Goal: Task Accomplishment & Management: Manage account settings

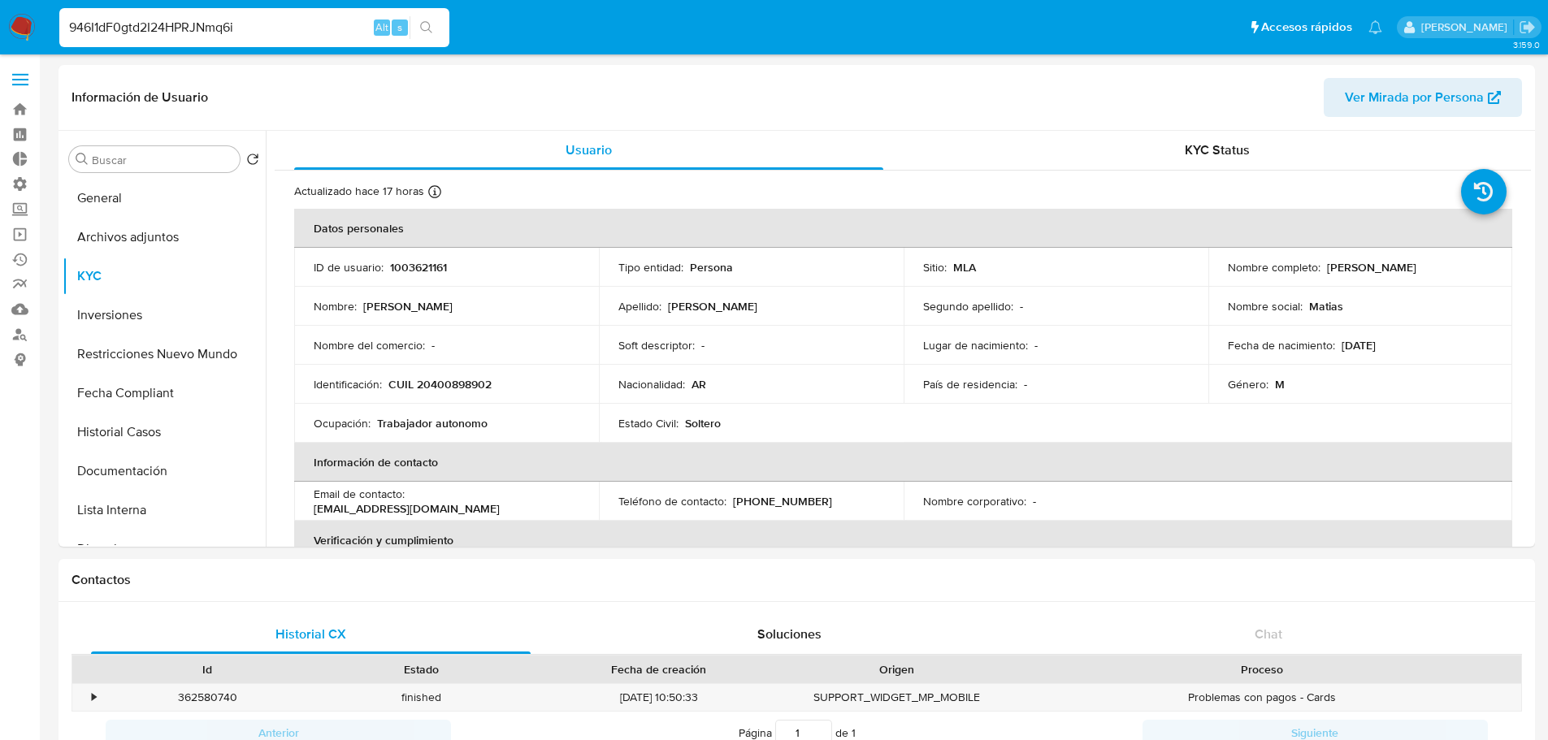
select select "10"
type input "946I1dF0gtd2I24HPRJNmq6i"
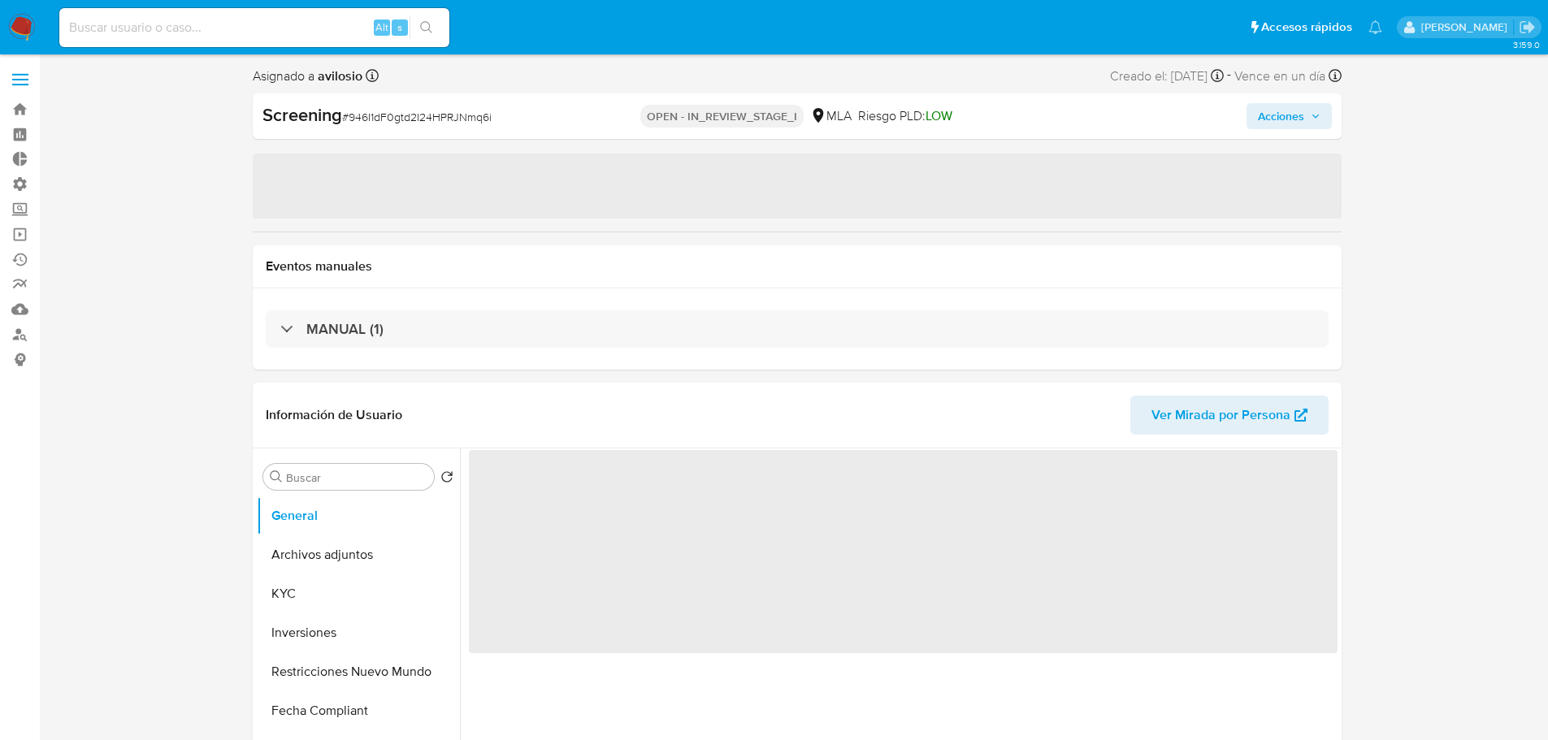
select select "10"
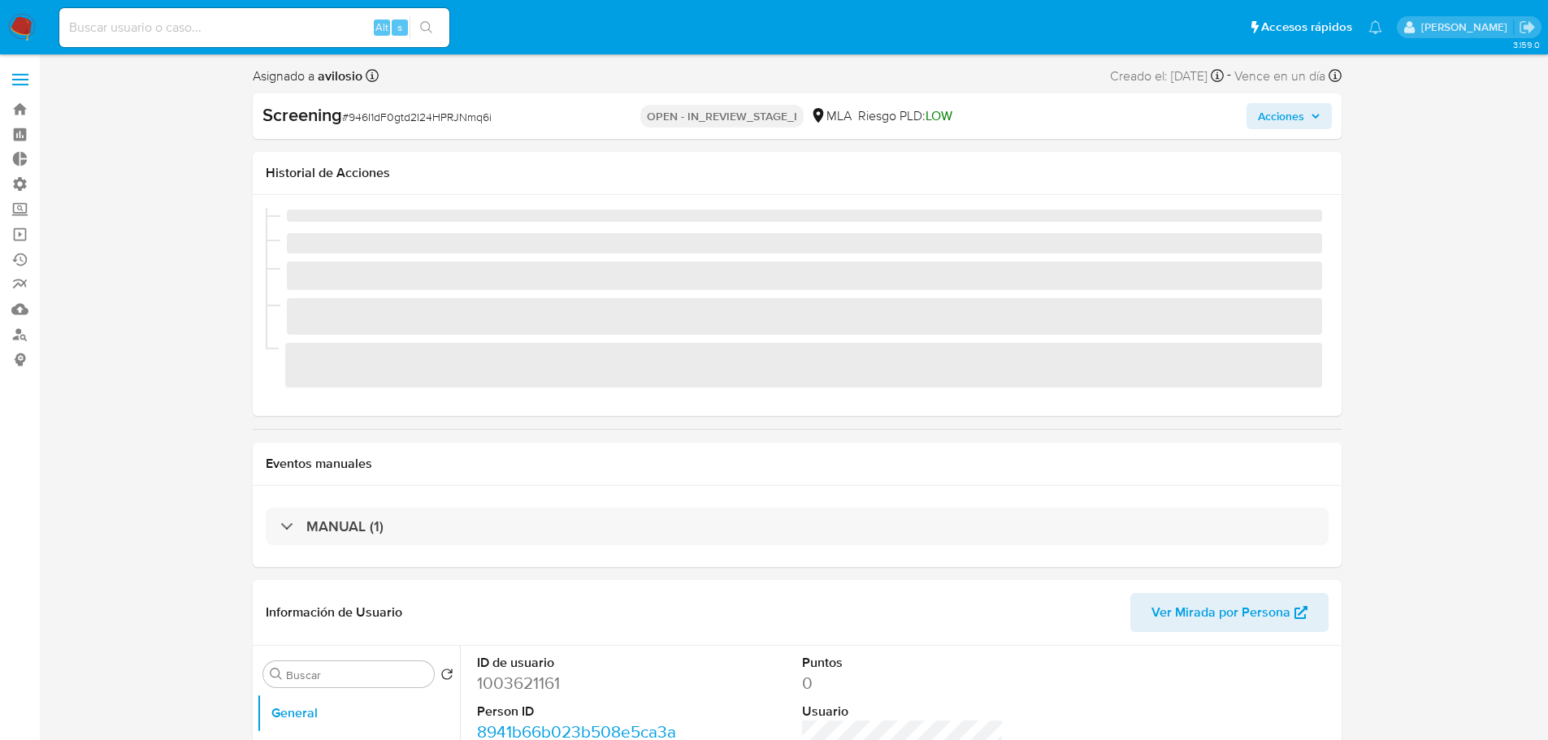
click at [1274, 116] on span "Acciones" at bounding box center [1281, 116] width 46 height 26
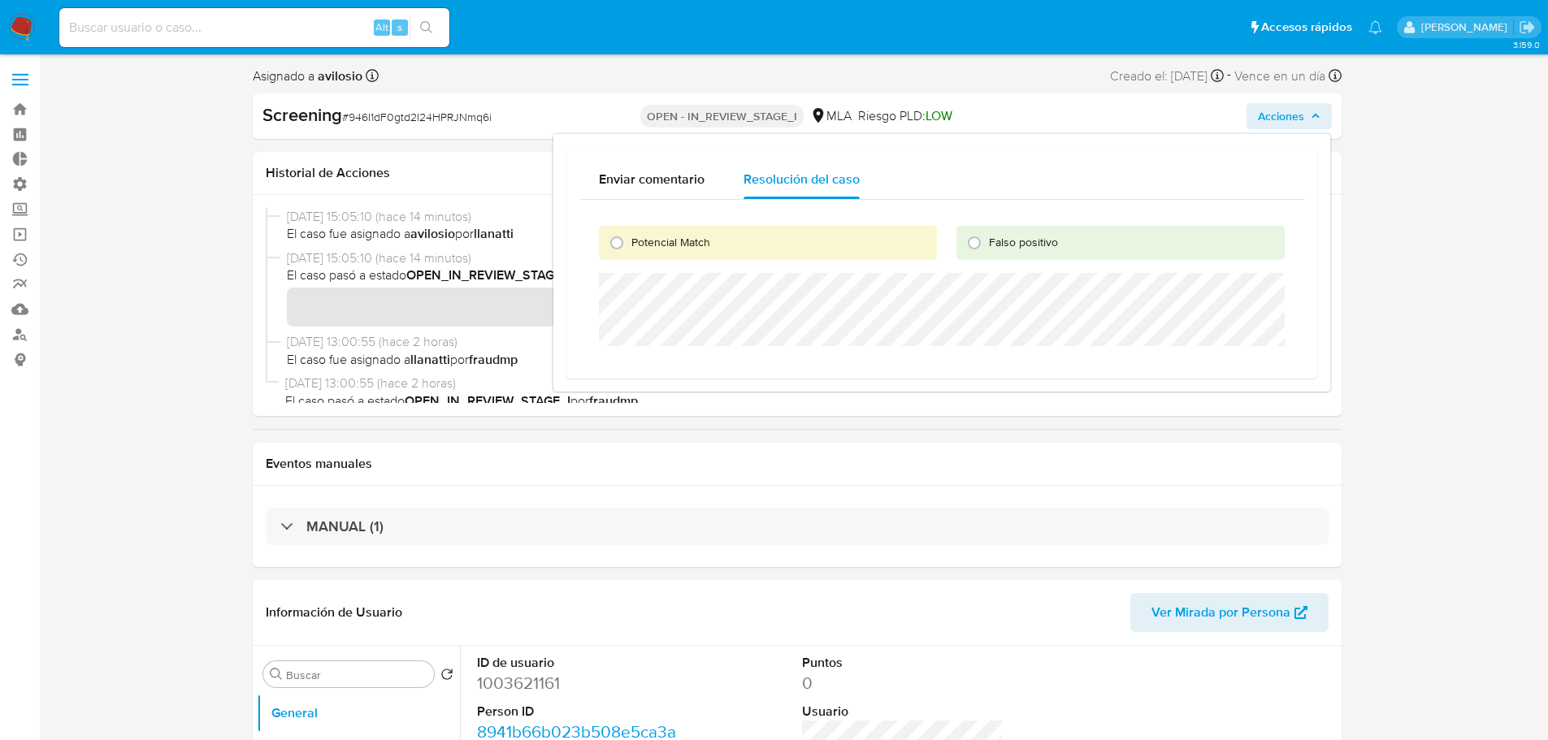
click at [503, 350] on b "fraudmp" at bounding box center [493, 359] width 49 height 19
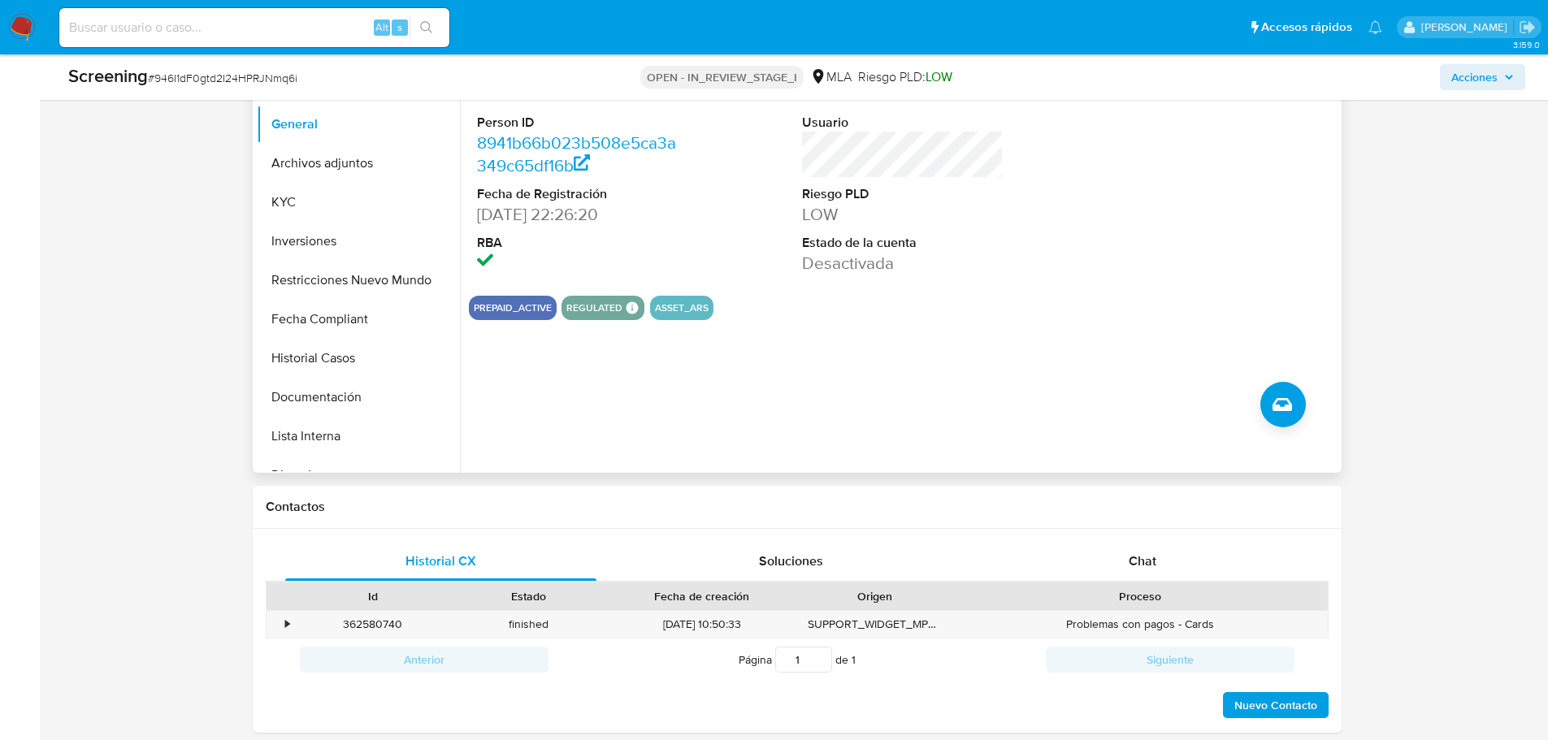
scroll to position [569, 0]
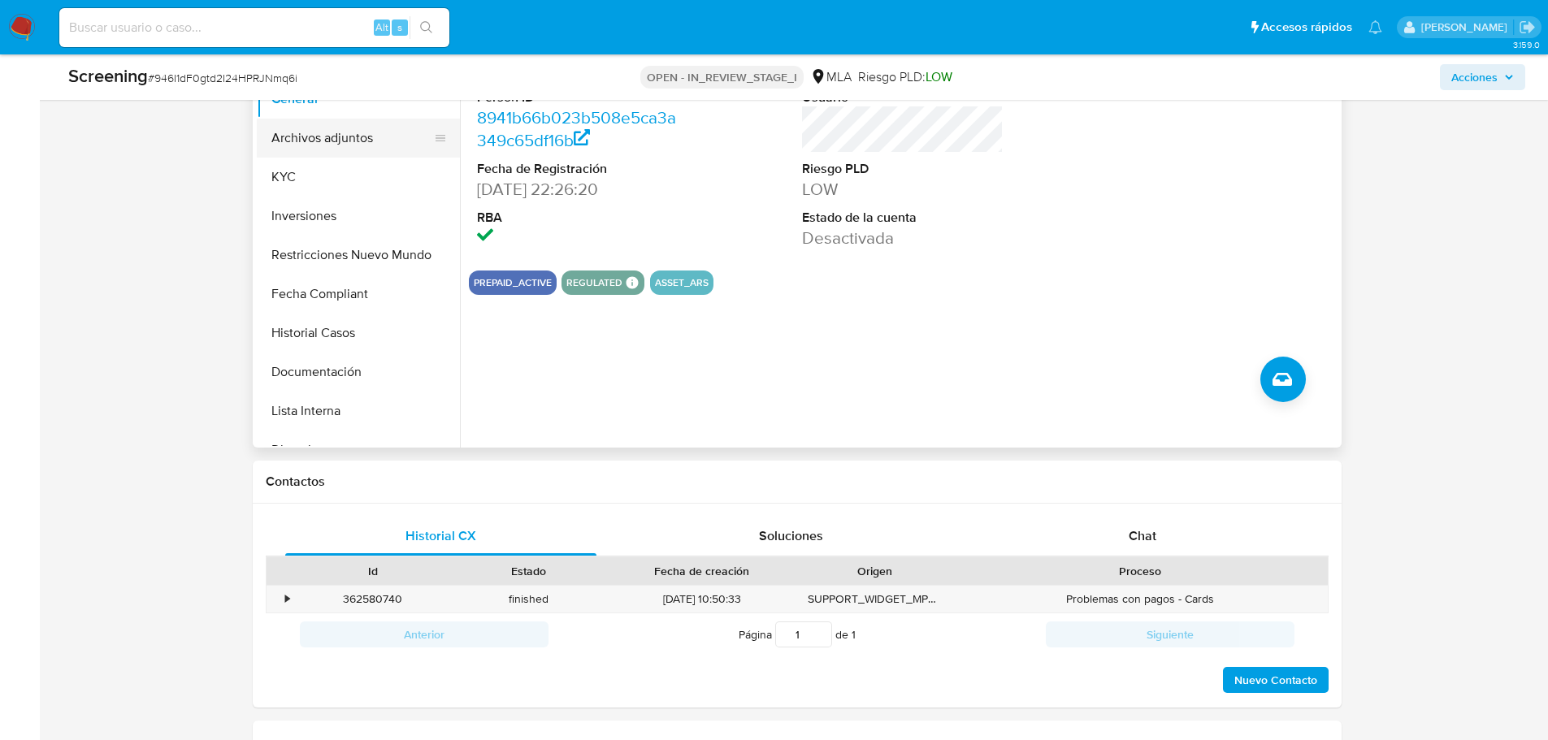
click at [357, 156] on ul "General Archivos adjuntos KYC Inversiones Restricciones Nuevo Mundo Fecha Compl…" at bounding box center [358, 263] width 203 height 367
click at [361, 152] on button "Archivos adjuntos" at bounding box center [352, 138] width 190 height 39
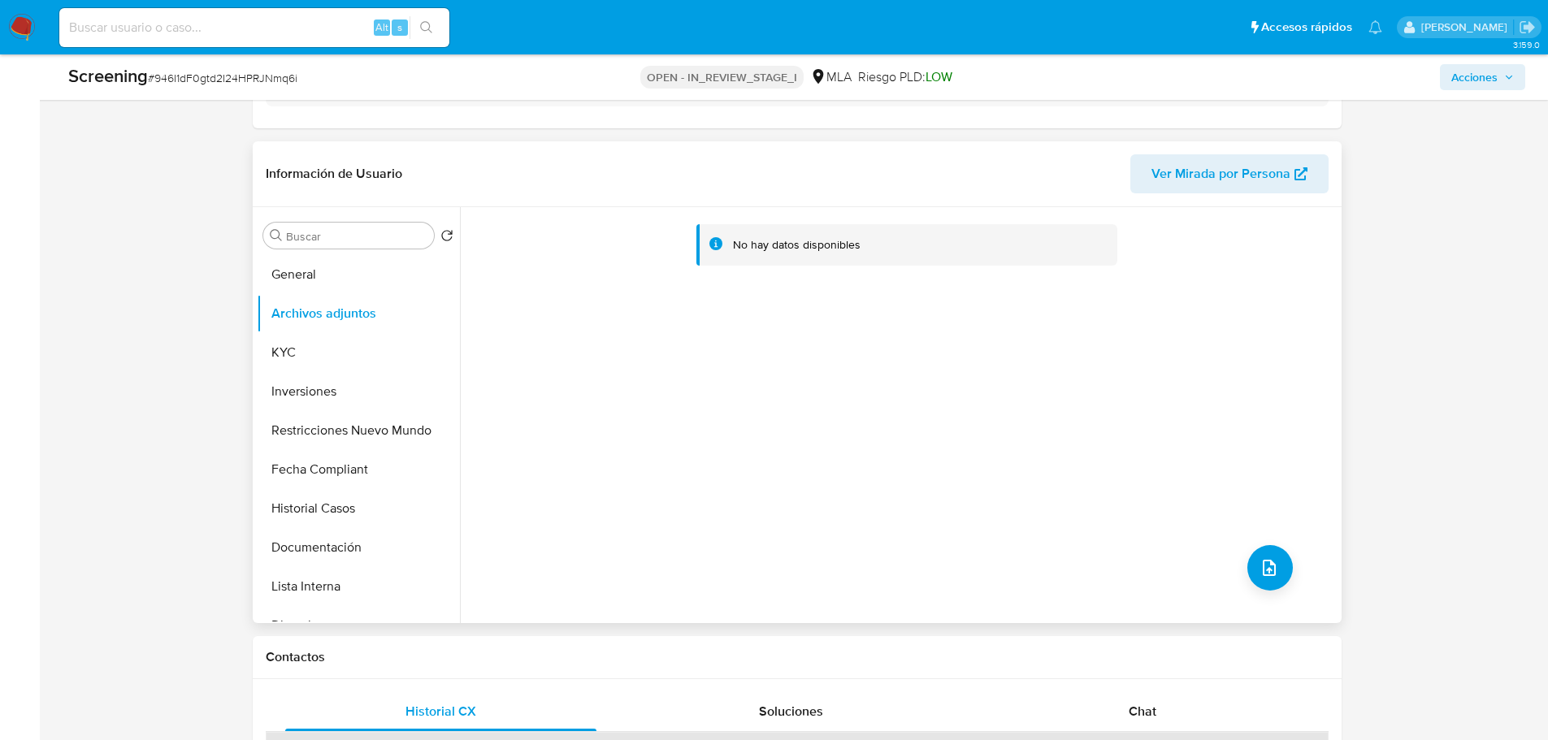
scroll to position [325, 0]
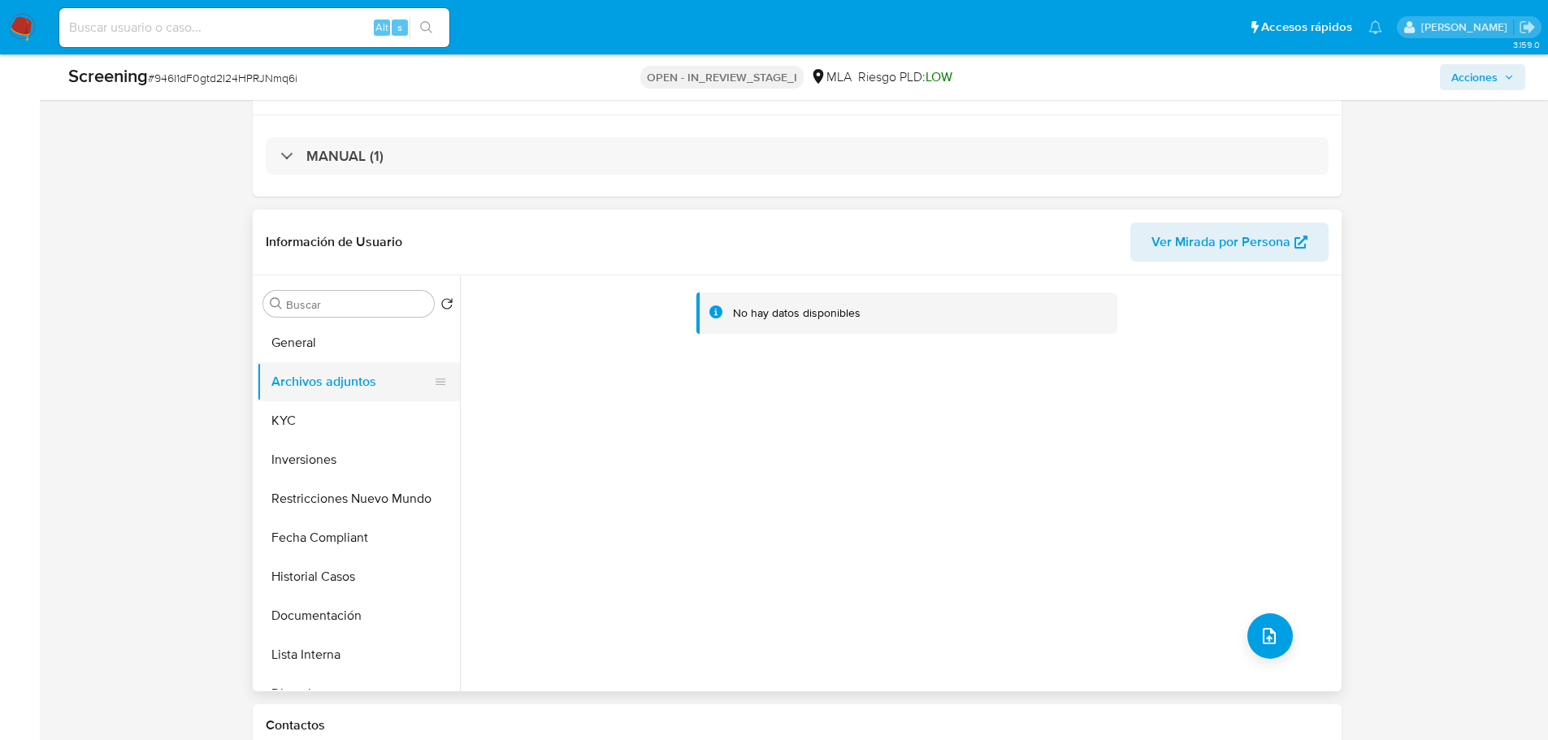
click at [341, 385] on button "Archivos adjuntos" at bounding box center [352, 381] width 190 height 39
click at [1263, 643] on icon "upload-file" at bounding box center [1269, 636] width 13 height 16
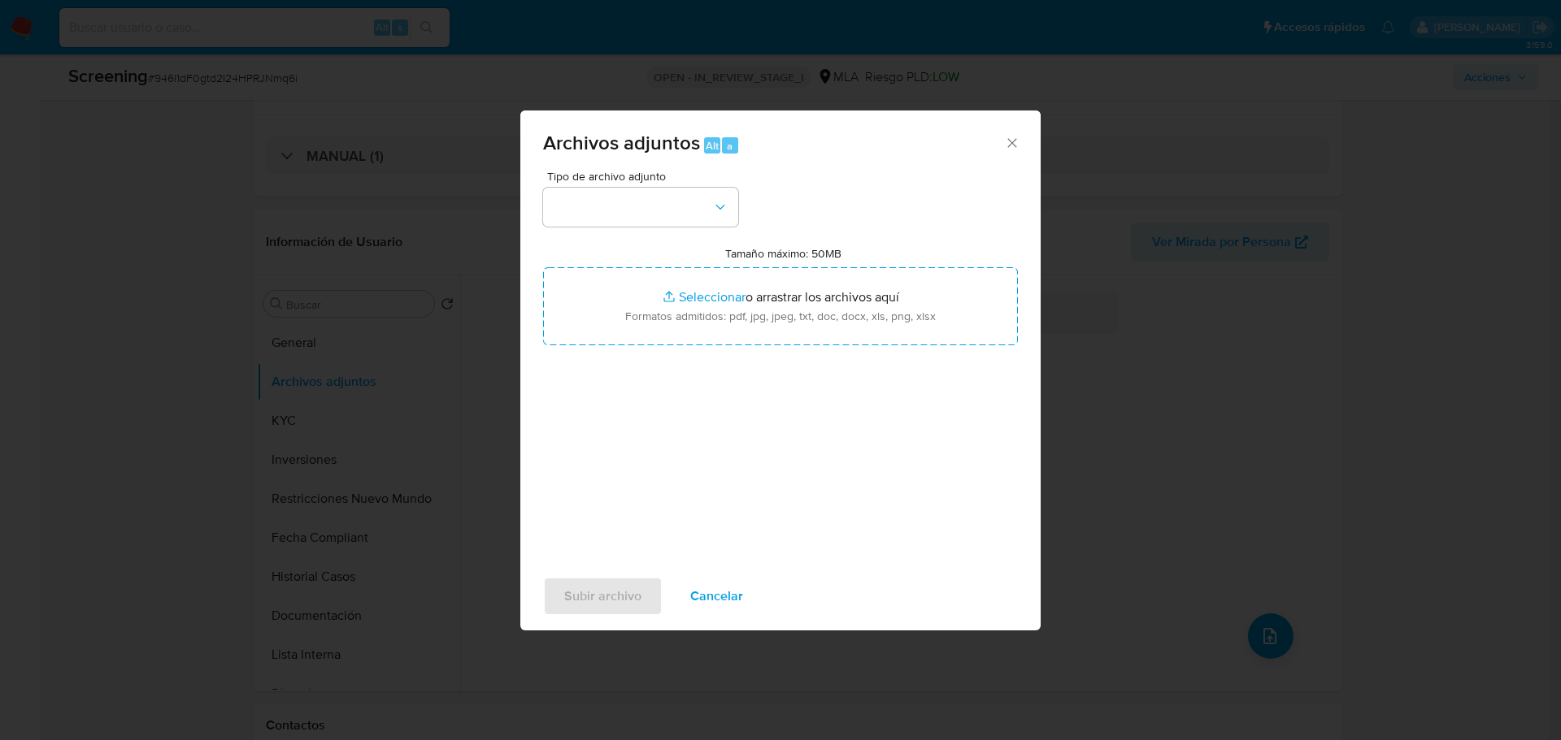
click at [1015, 138] on icon "Cerrar" at bounding box center [1012, 143] width 16 height 16
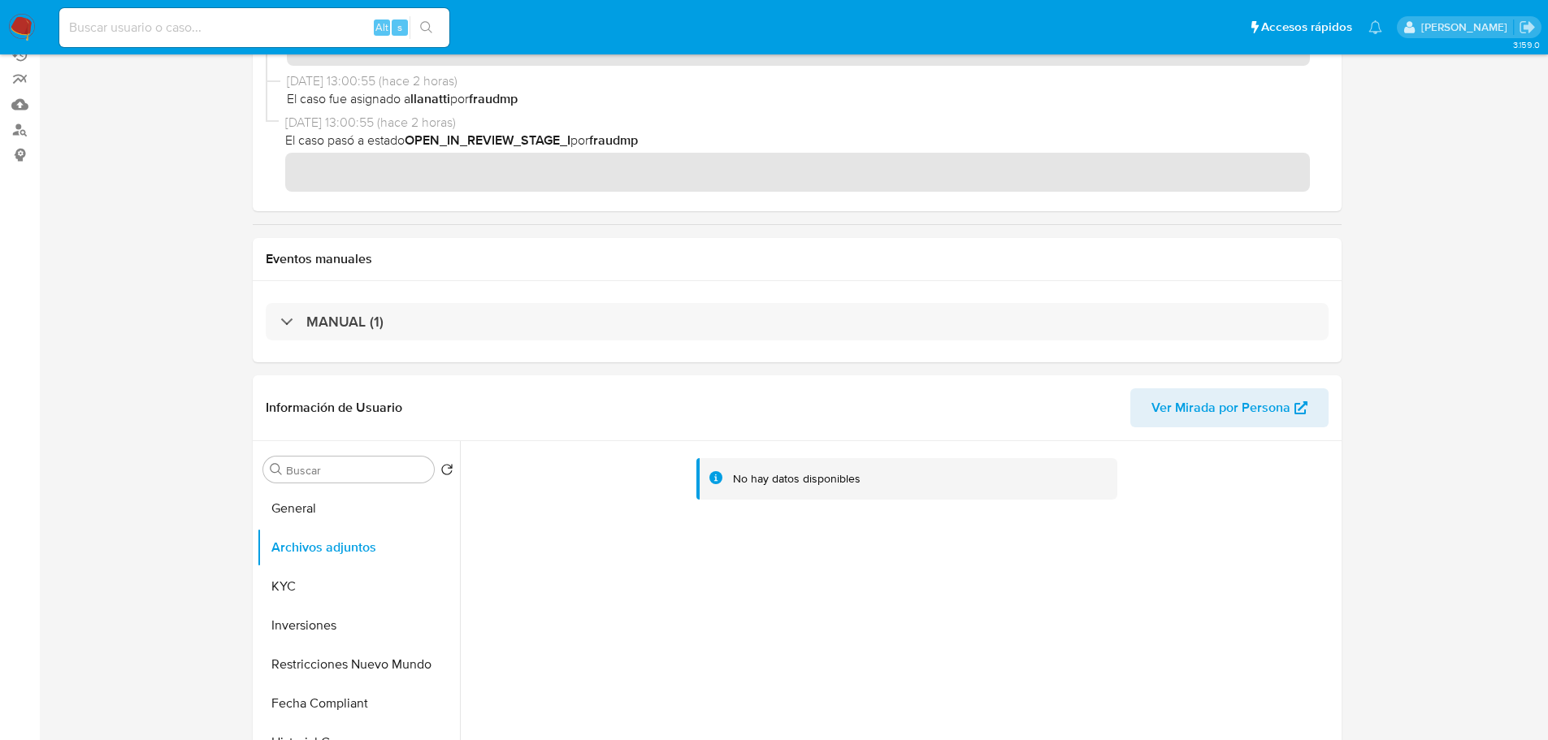
scroll to position [0, 0]
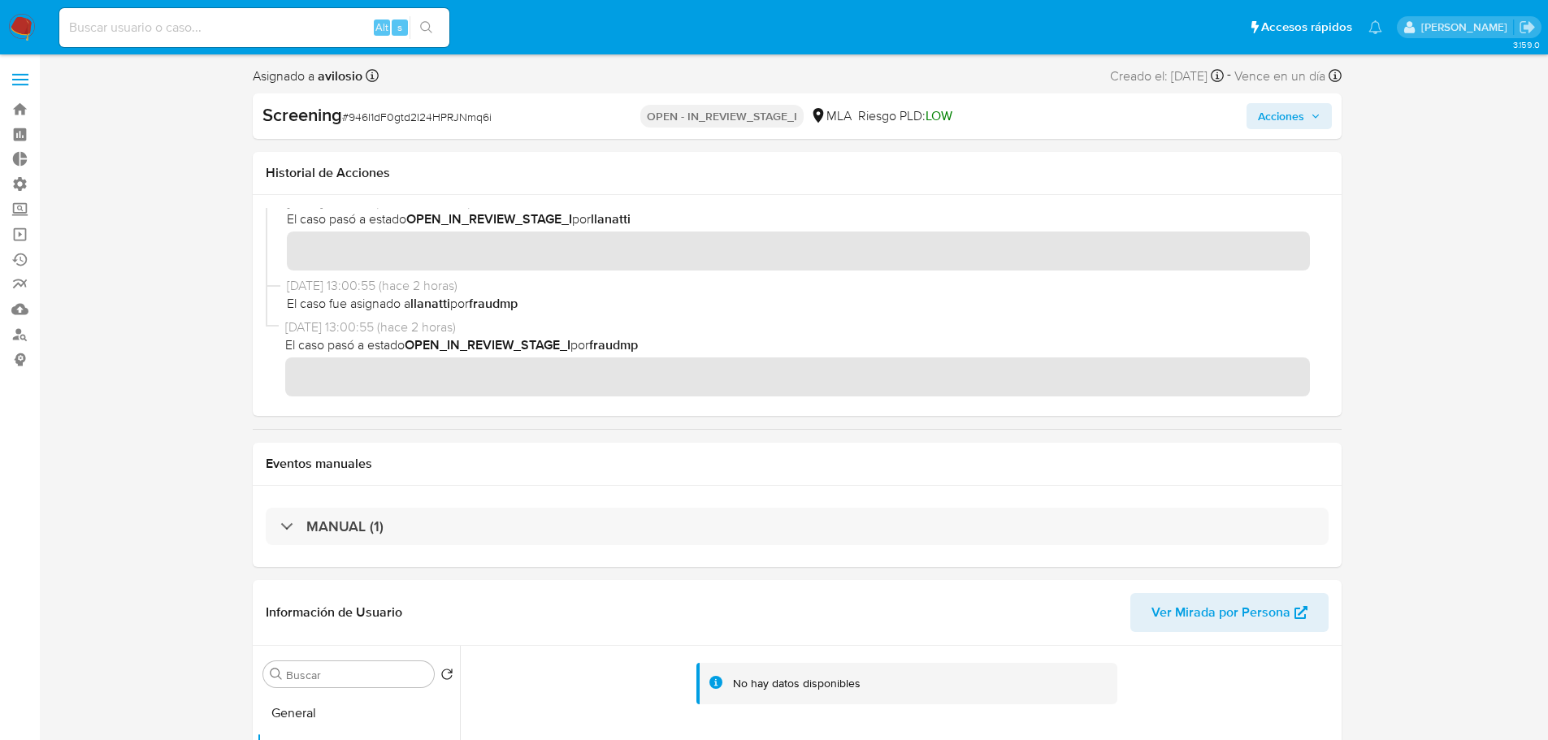
click at [1313, 127] on span "Acciones" at bounding box center [1289, 116] width 63 height 23
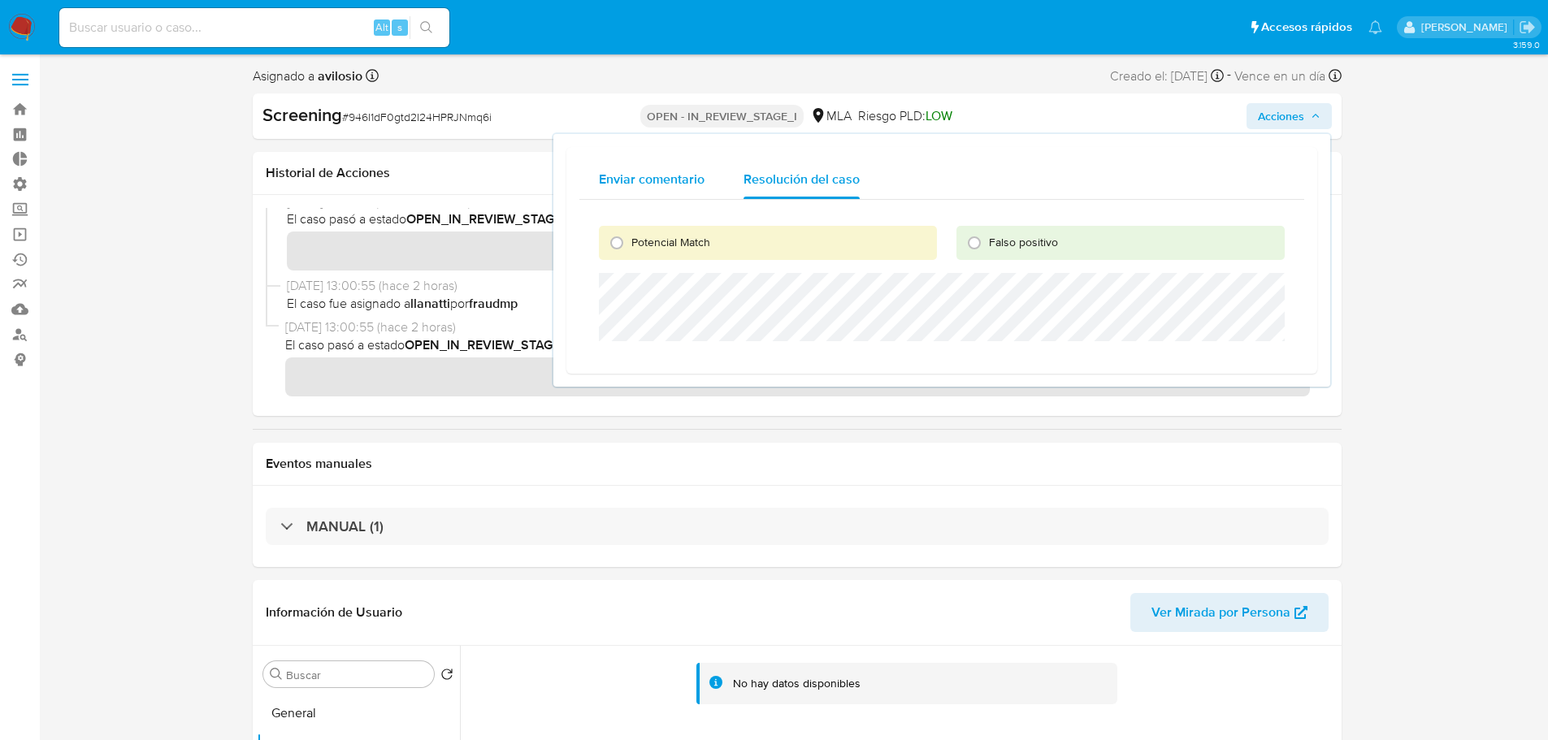
click at [652, 177] on span "Enviar comentario" at bounding box center [652, 179] width 106 height 19
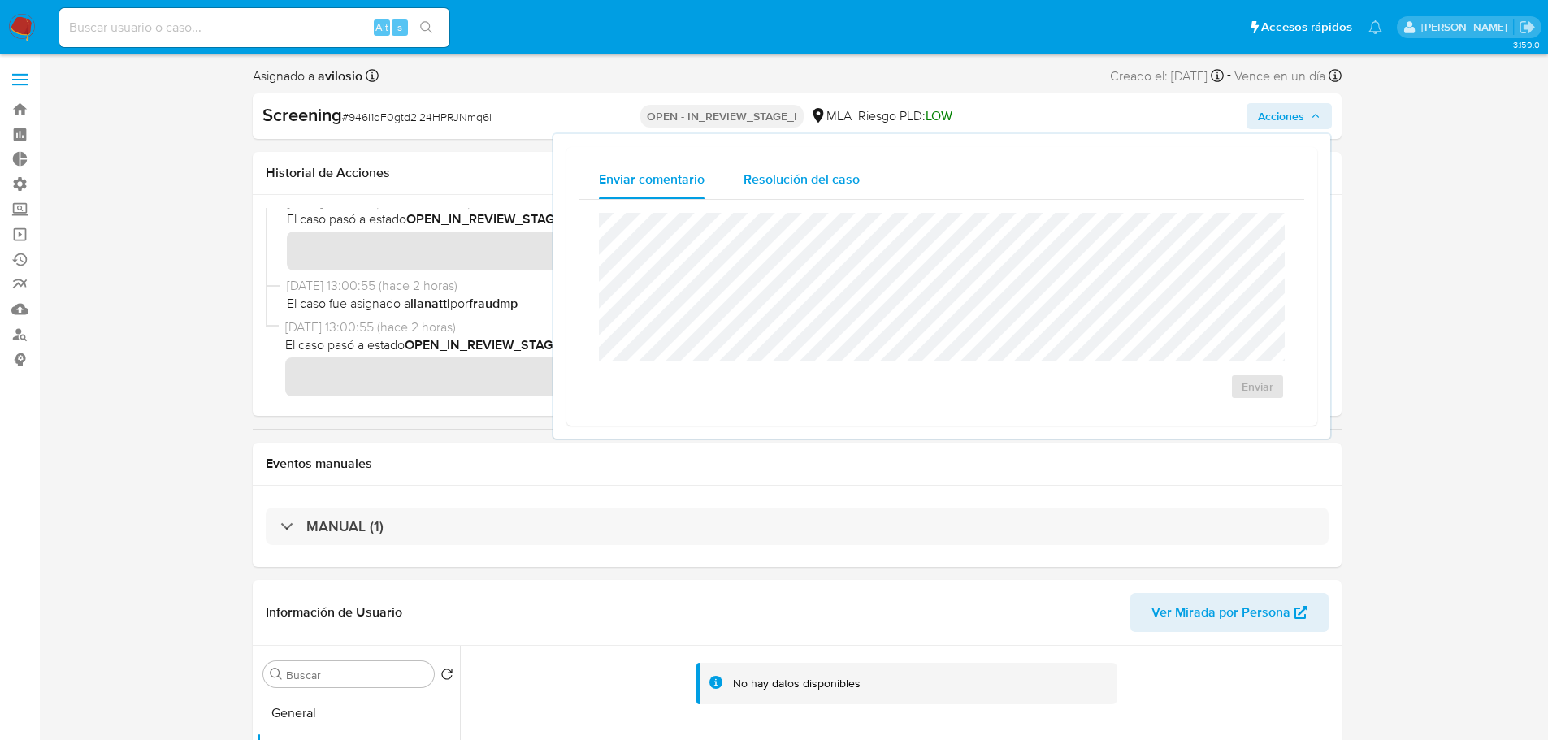
click at [793, 168] on div "Resolución del caso" at bounding box center [802, 179] width 116 height 39
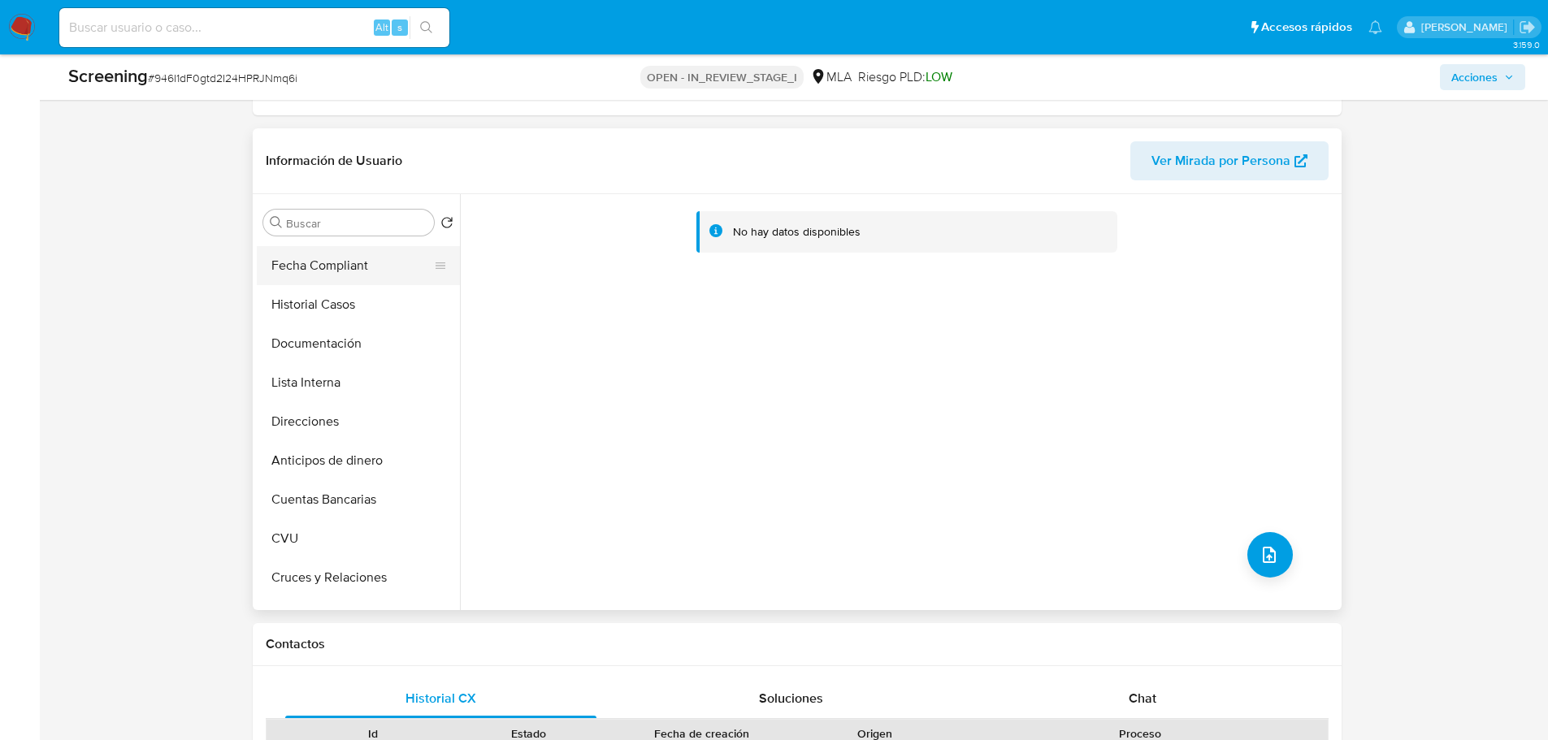
scroll to position [163, 0]
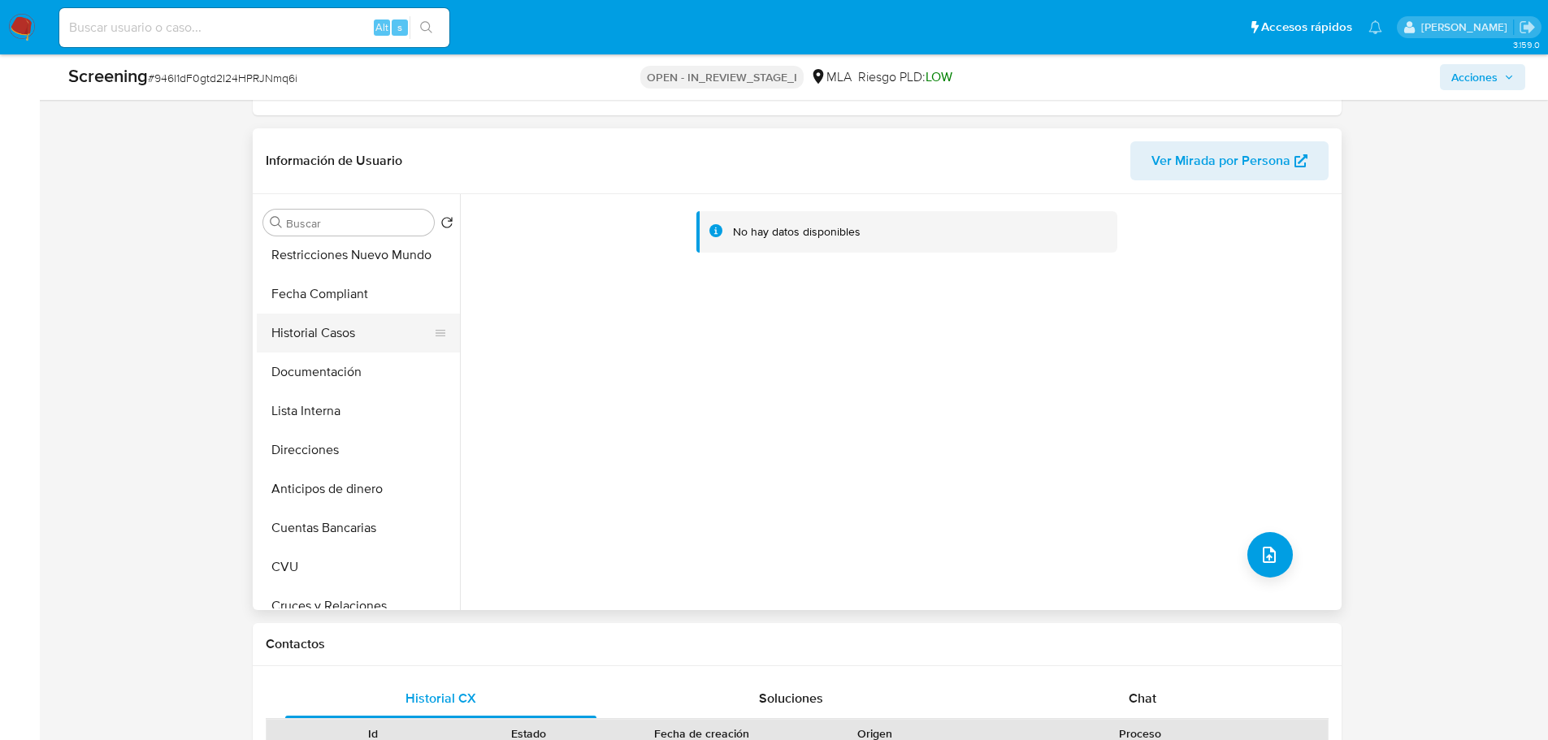
click at [339, 329] on button "Historial Casos" at bounding box center [352, 333] width 190 height 39
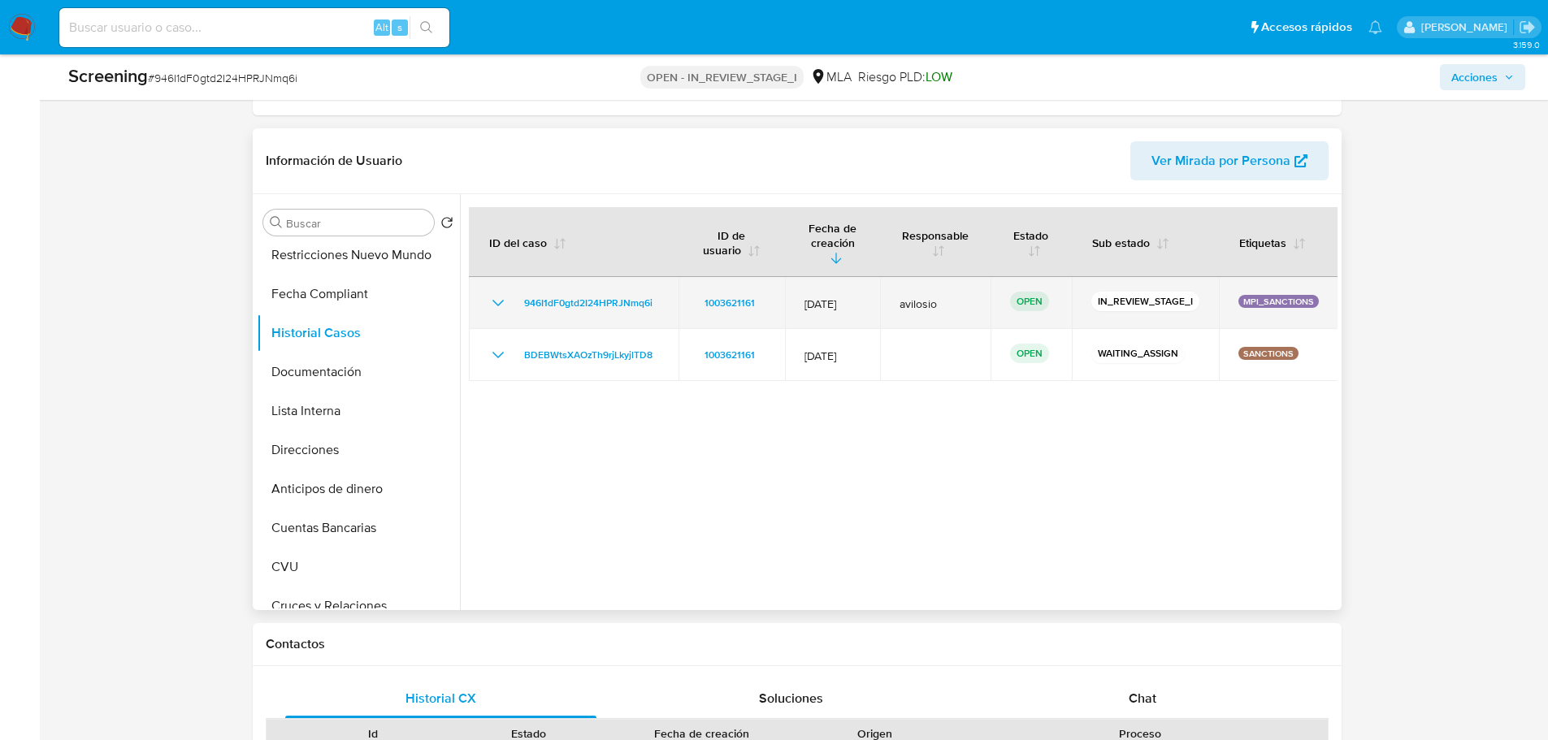
click at [497, 293] on icon "Mostrar/Ocultar" at bounding box center [498, 303] width 20 height 20
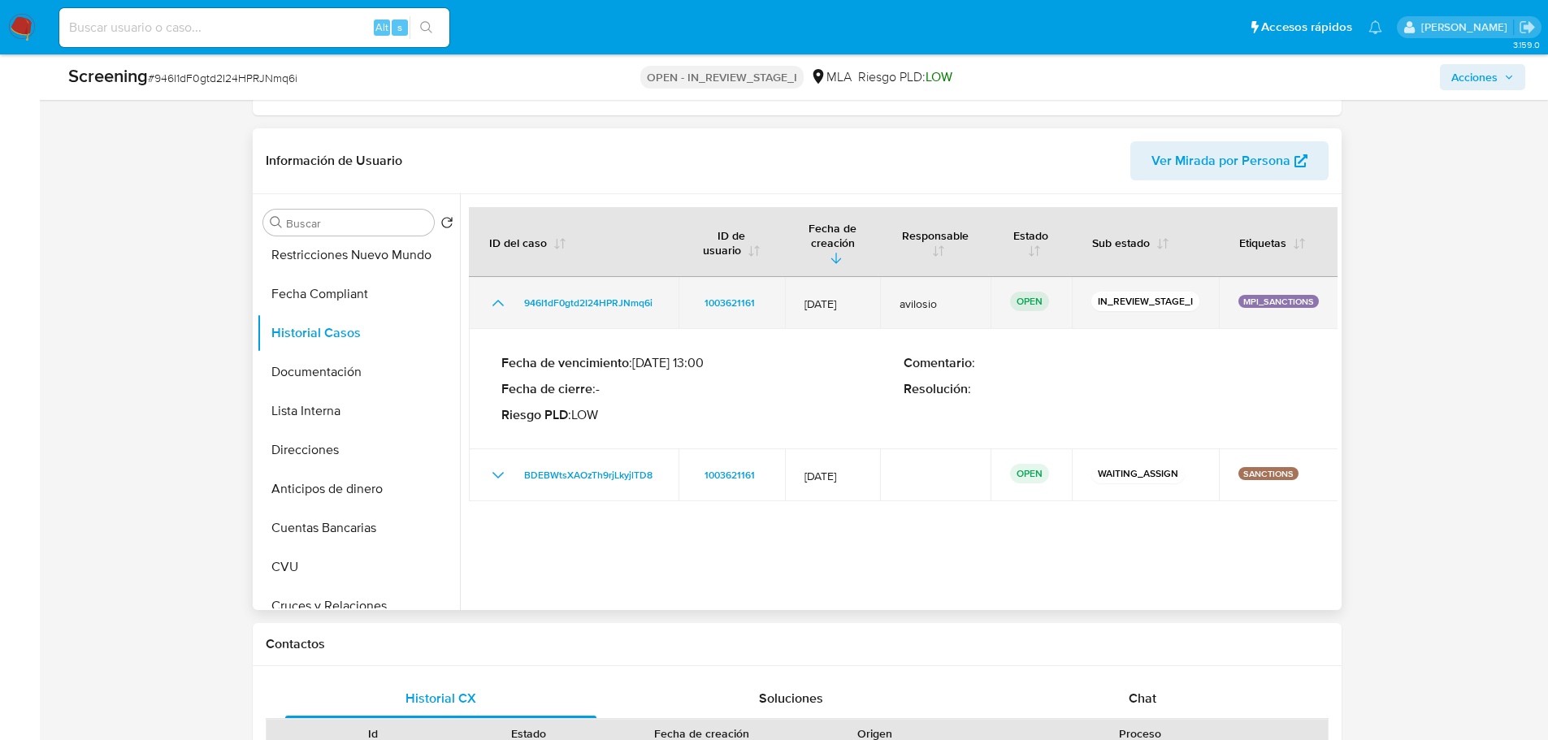
click at [497, 300] on icon "Mostrar/Ocultar" at bounding box center [497, 303] width 11 height 7
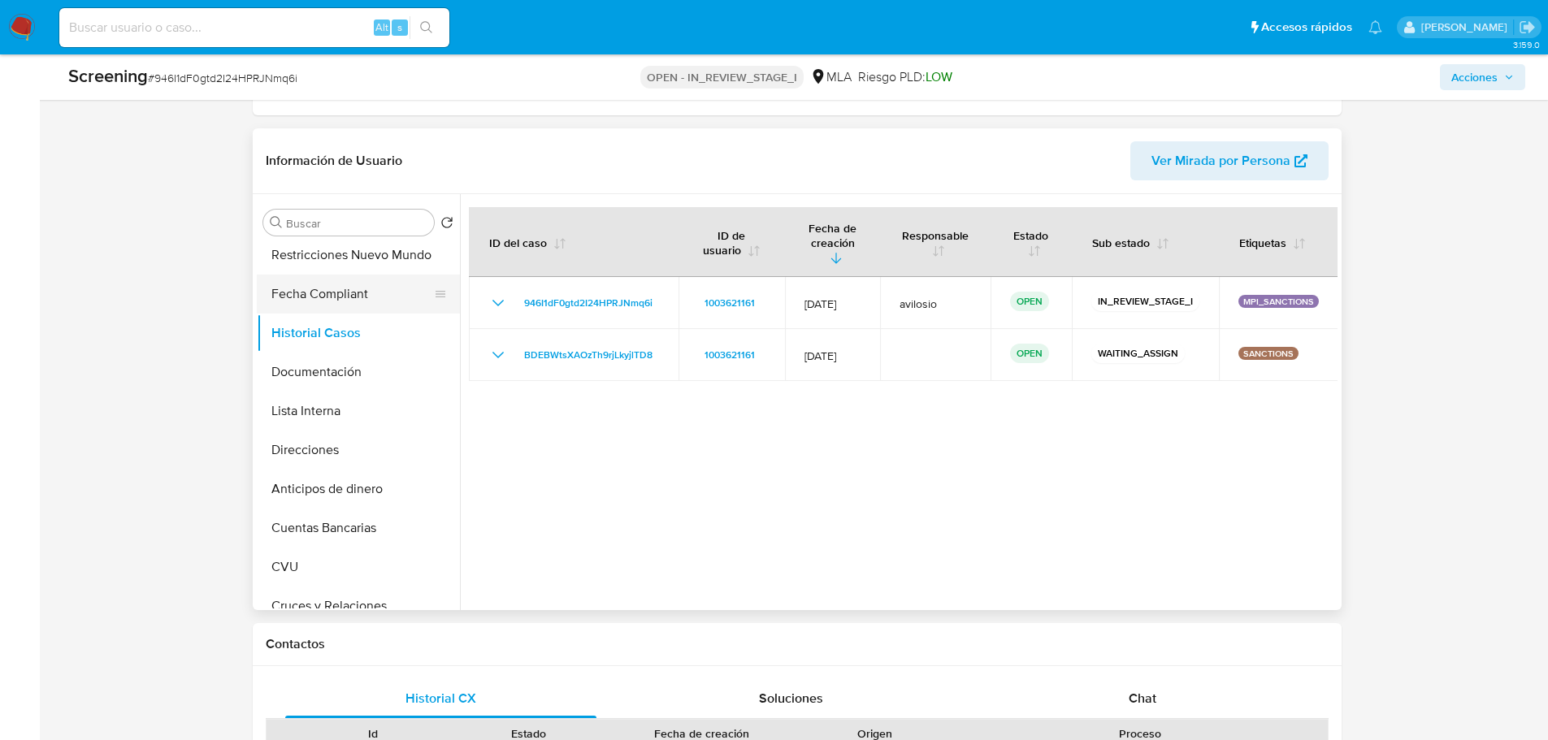
scroll to position [0, 0]
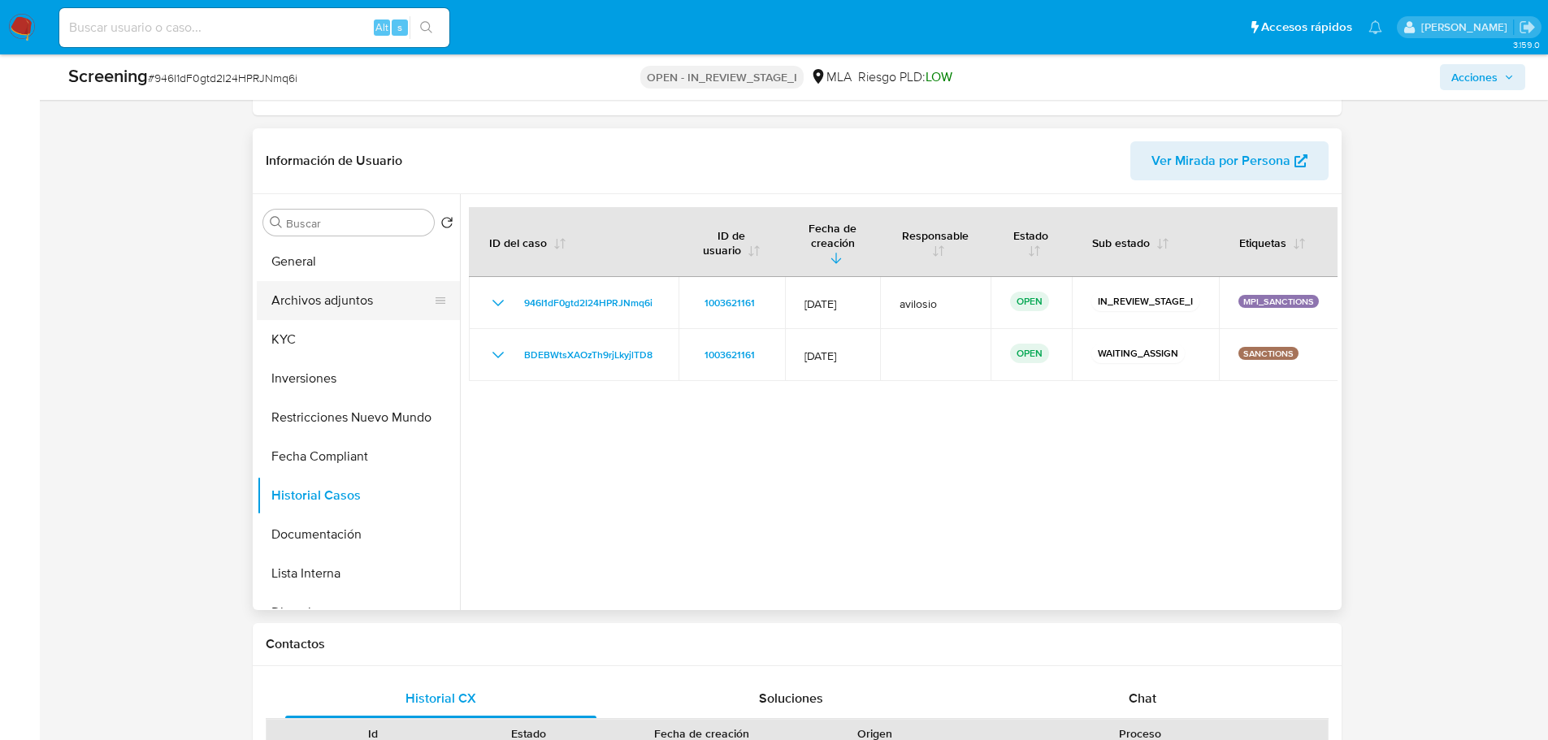
click at [362, 297] on button "Archivos adjuntos" at bounding box center [352, 300] width 190 height 39
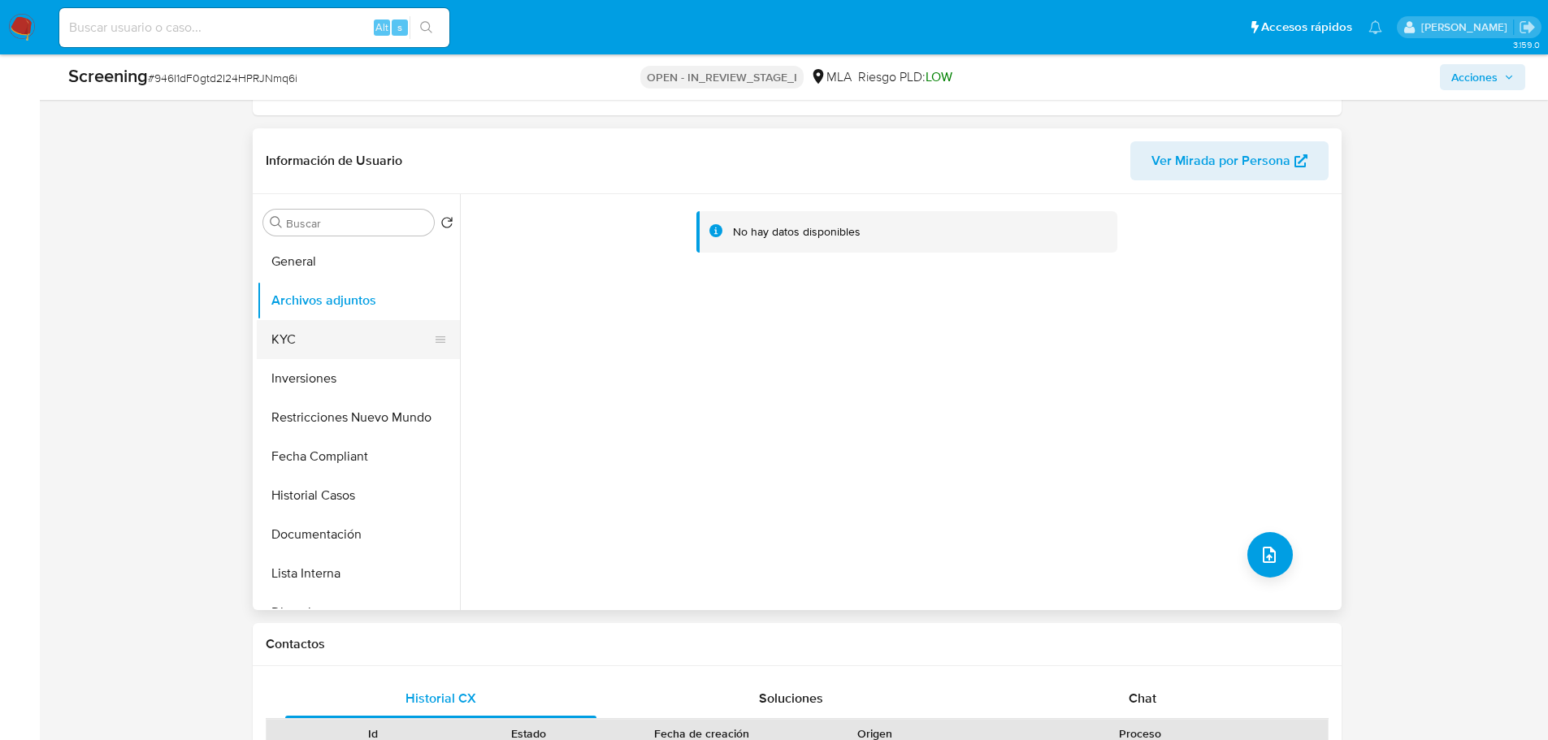
click at [307, 339] on button "KYC" at bounding box center [352, 339] width 190 height 39
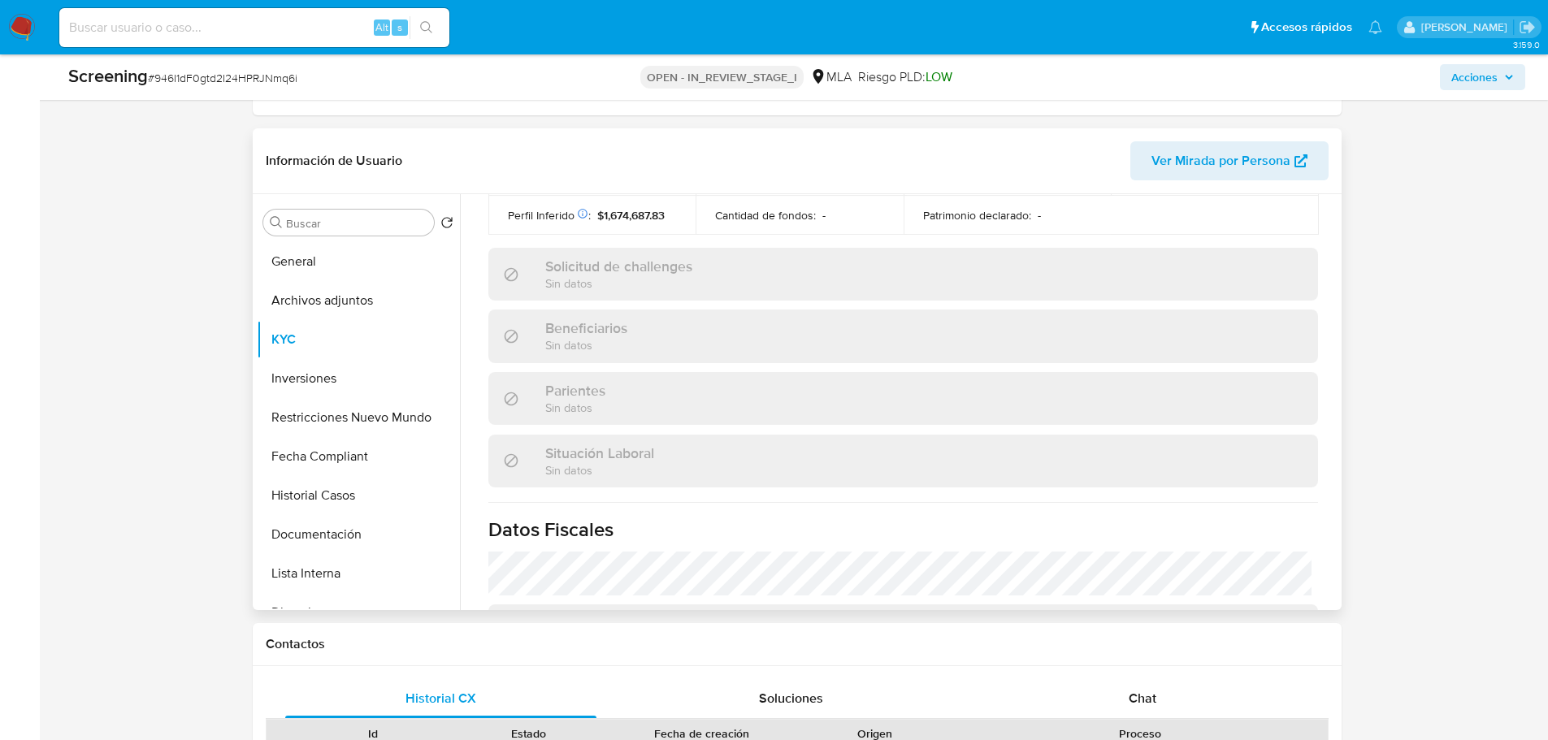
scroll to position [870, 0]
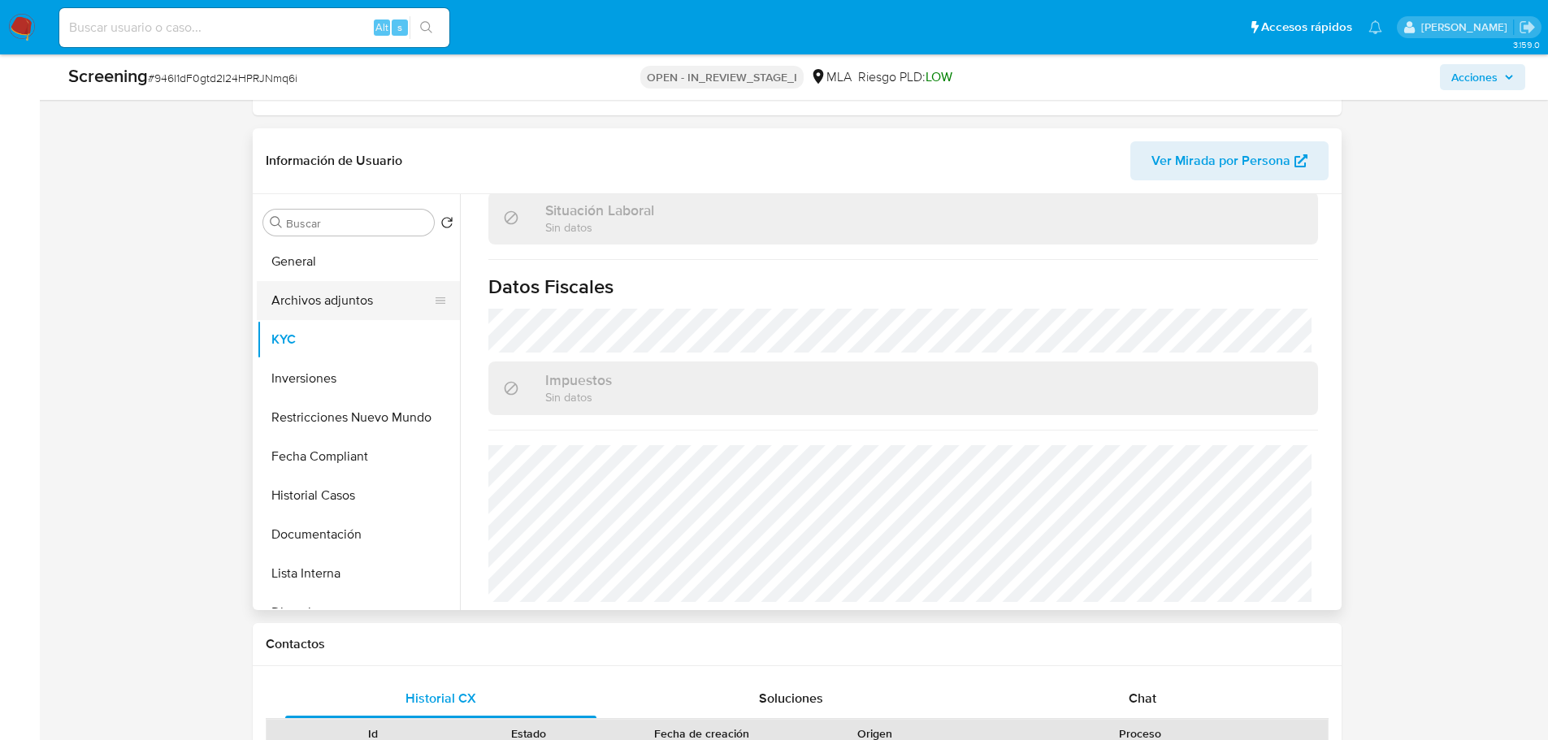
click at [336, 300] on button "Archivos adjuntos" at bounding box center [352, 300] width 190 height 39
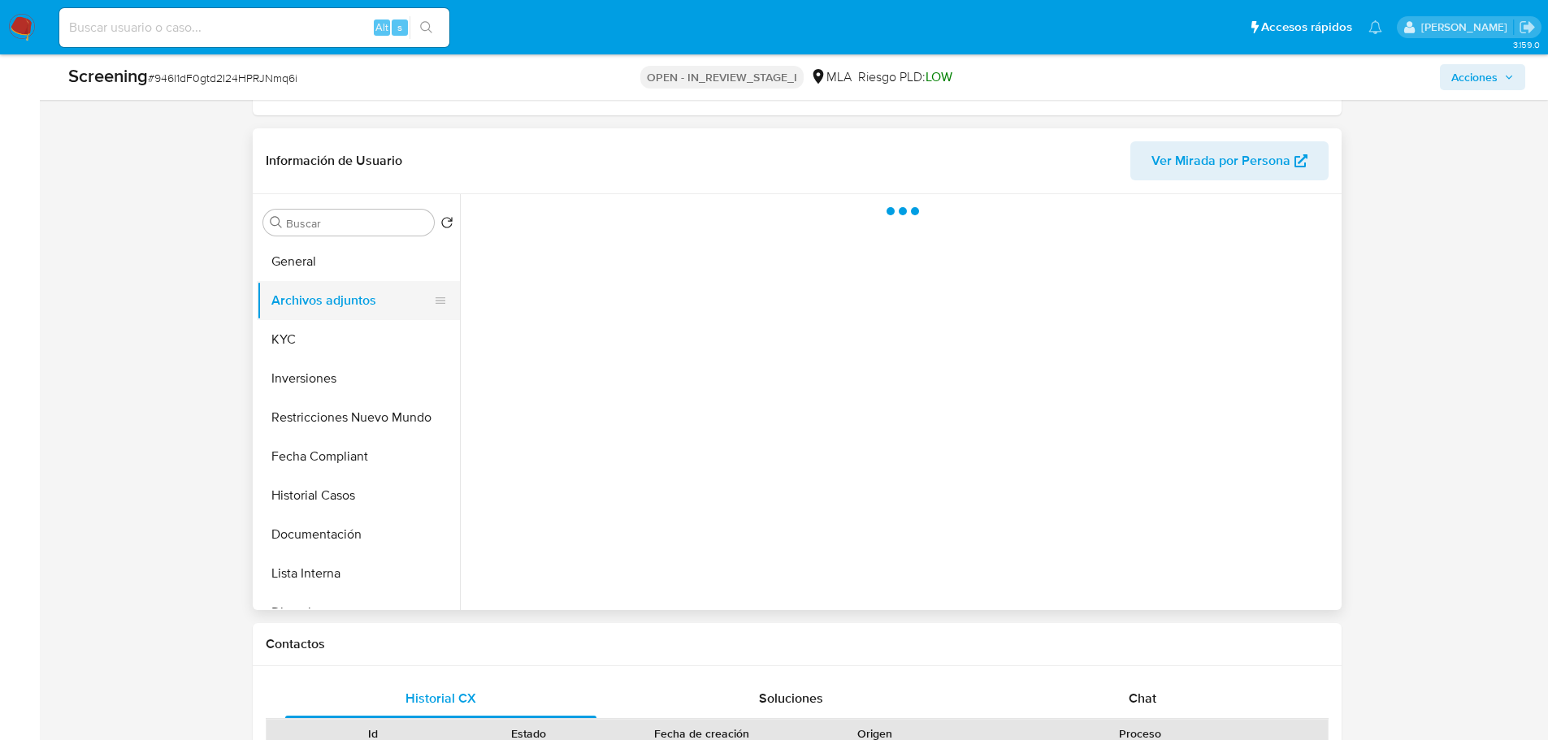
scroll to position [0, 0]
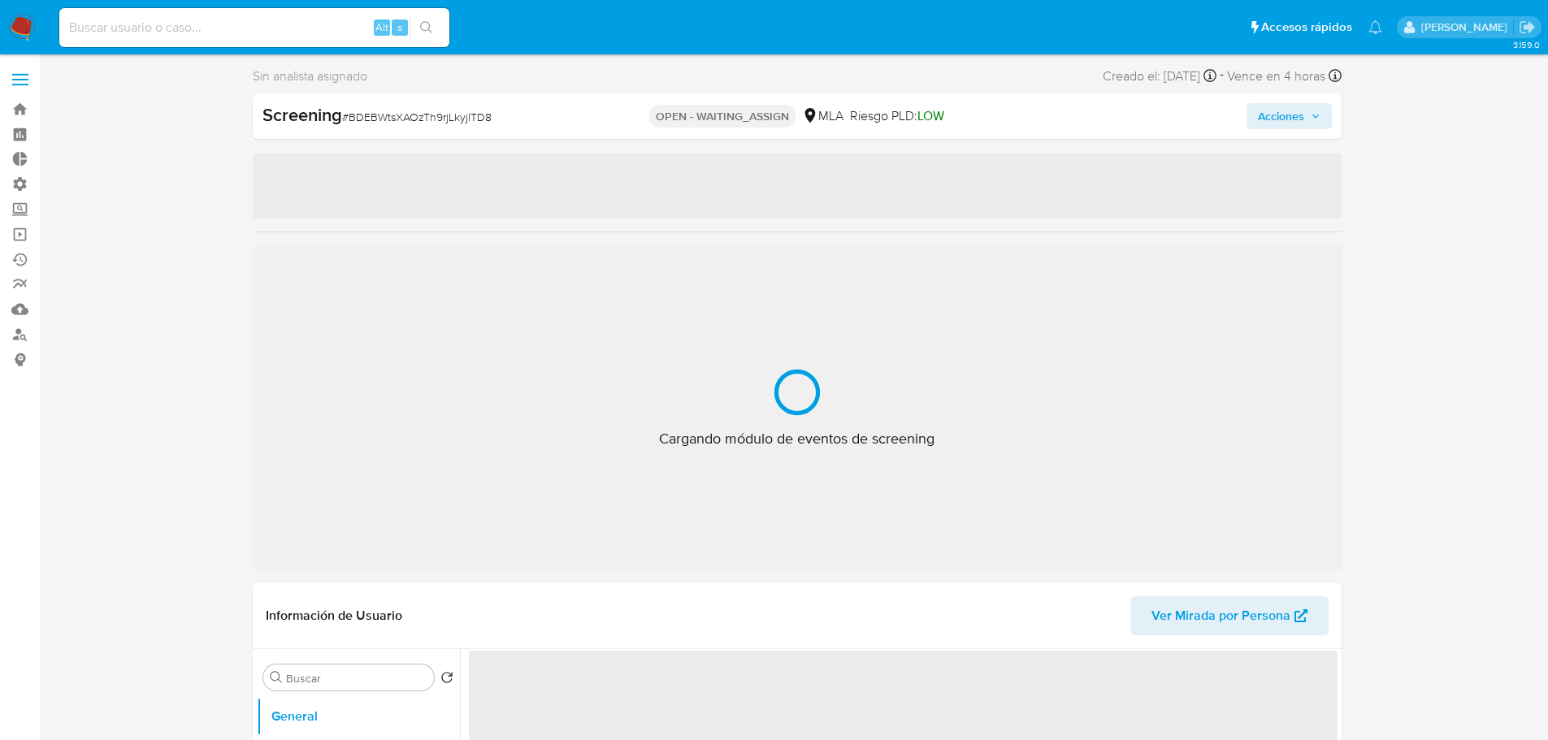
select select "10"
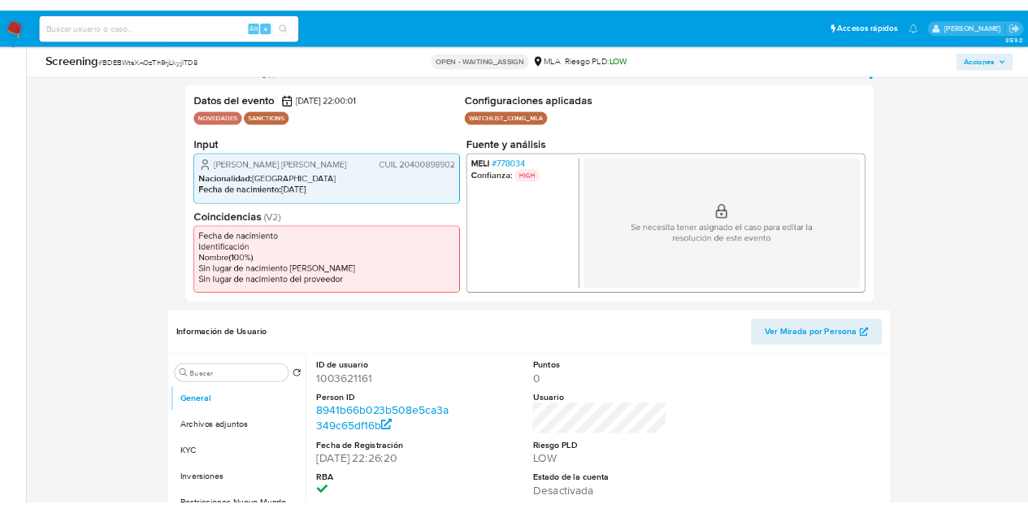
scroll to position [650, 0]
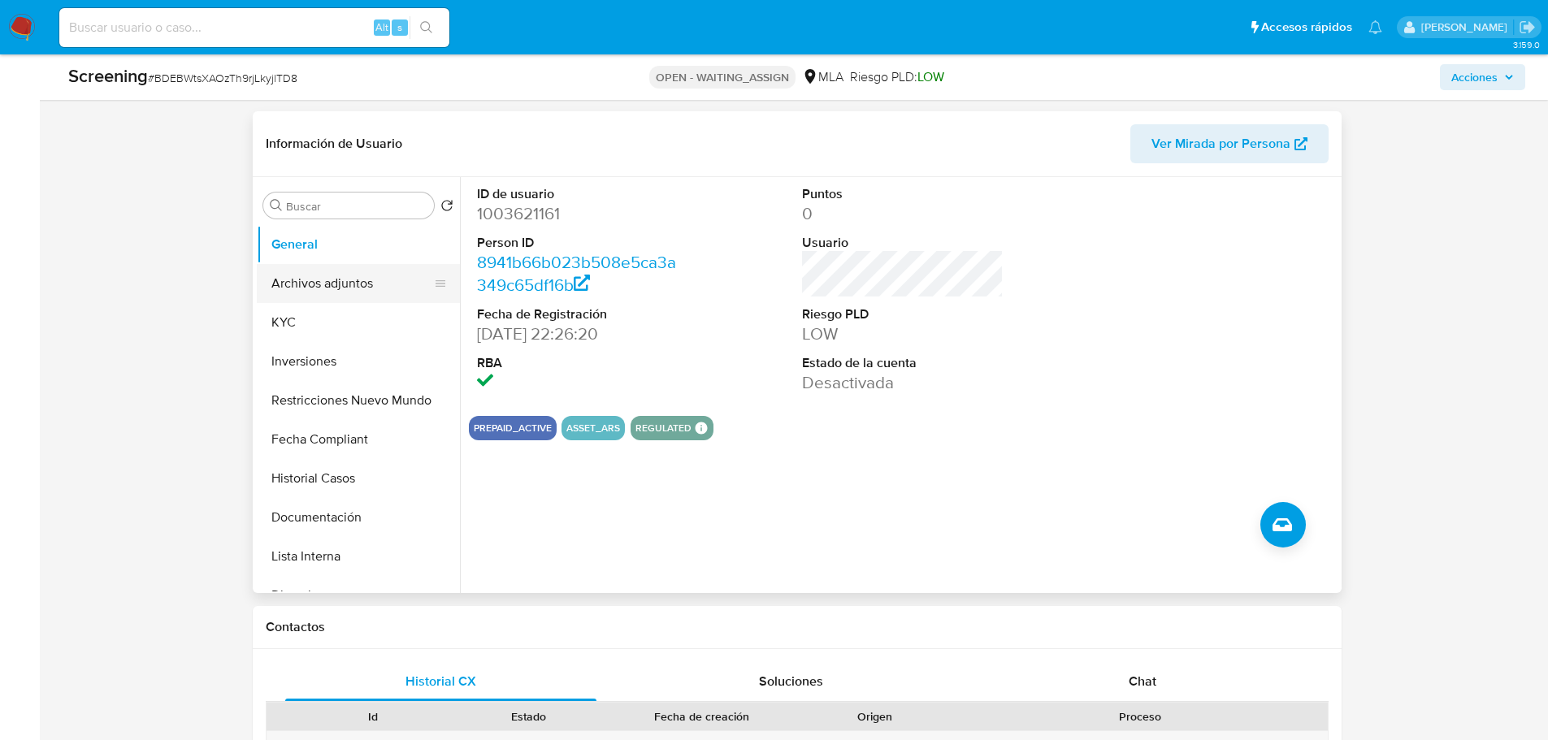
click at [311, 277] on button "Archivos adjuntos" at bounding box center [352, 283] width 190 height 39
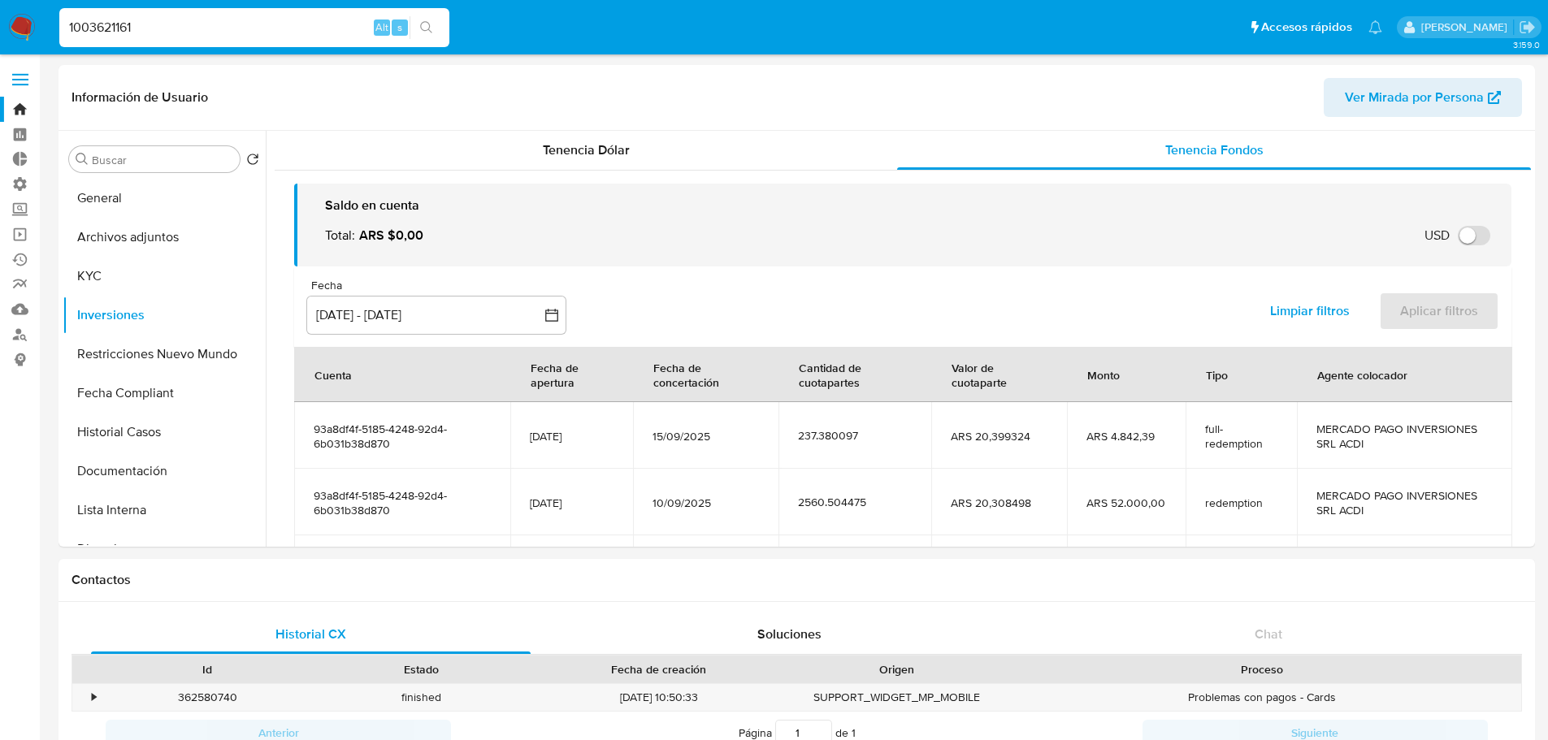
select select "10"
click at [82, 271] on button "KYC" at bounding box center [158, 276] width 190 height 39
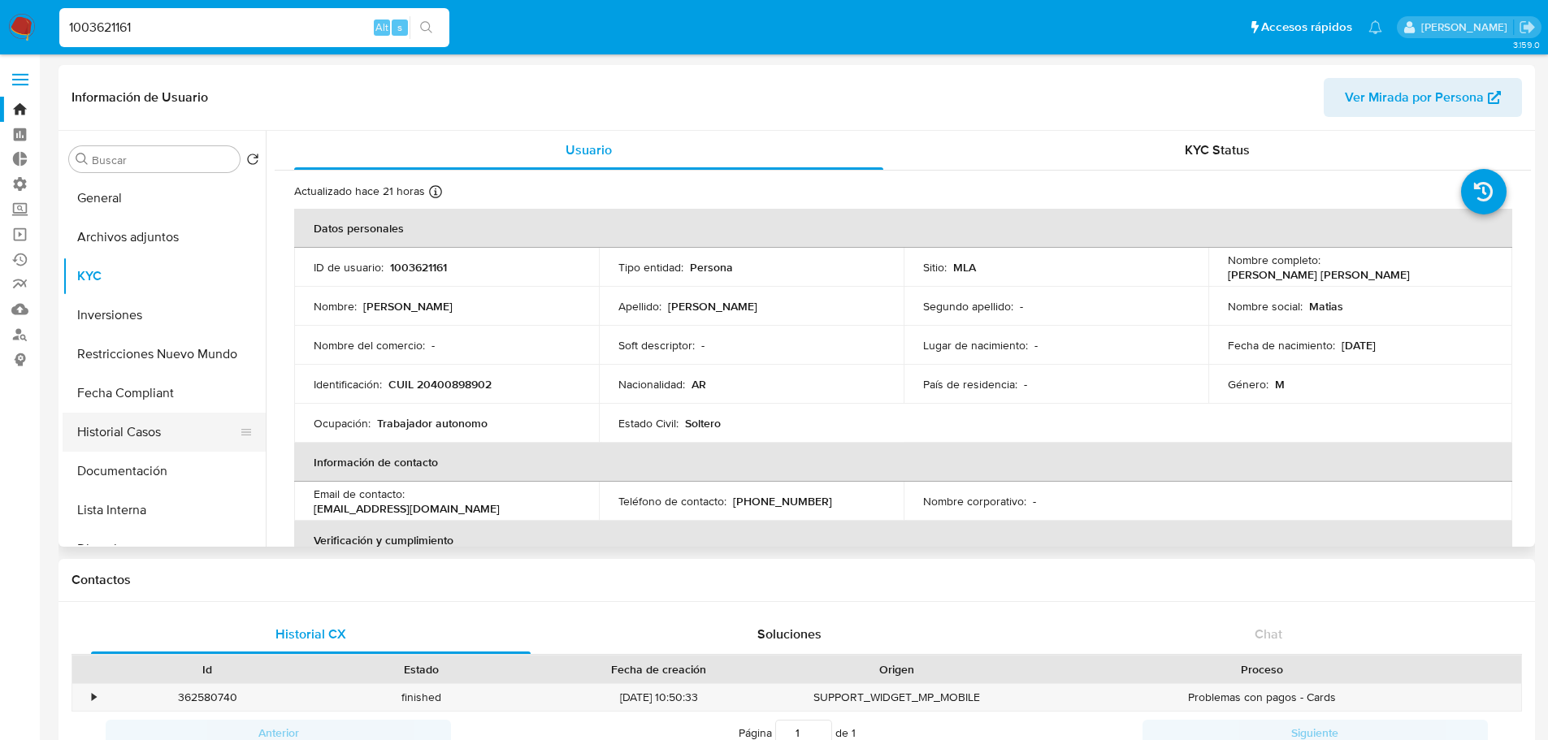
click at [147, 441] on button "Historial Casos" at bounding box center [158, 432] width 190 height 39
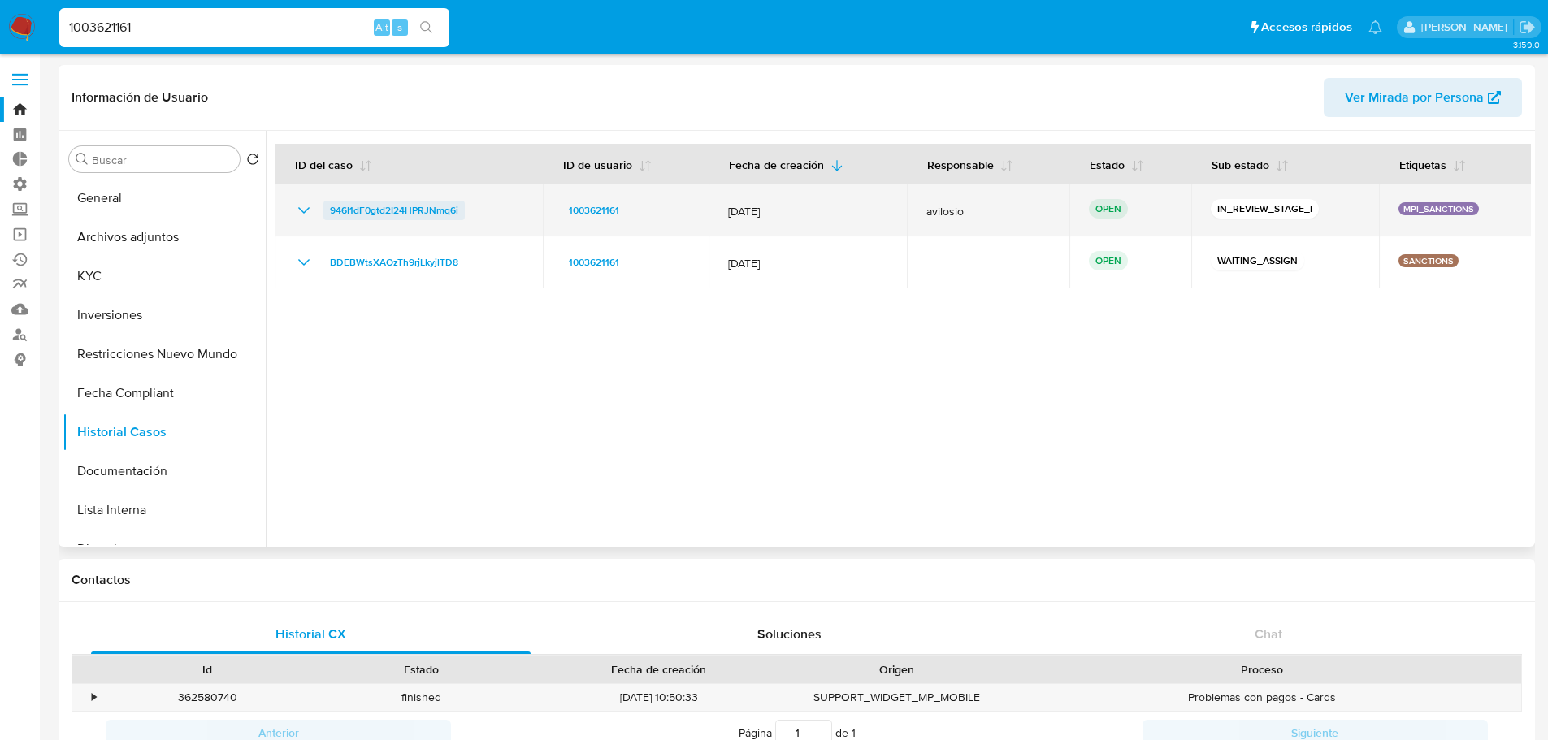
click at [391, 218] on span "946I1dF0gtd2I24HPRJNmq6i" at bounding box center [394, 211] width 128 height 20
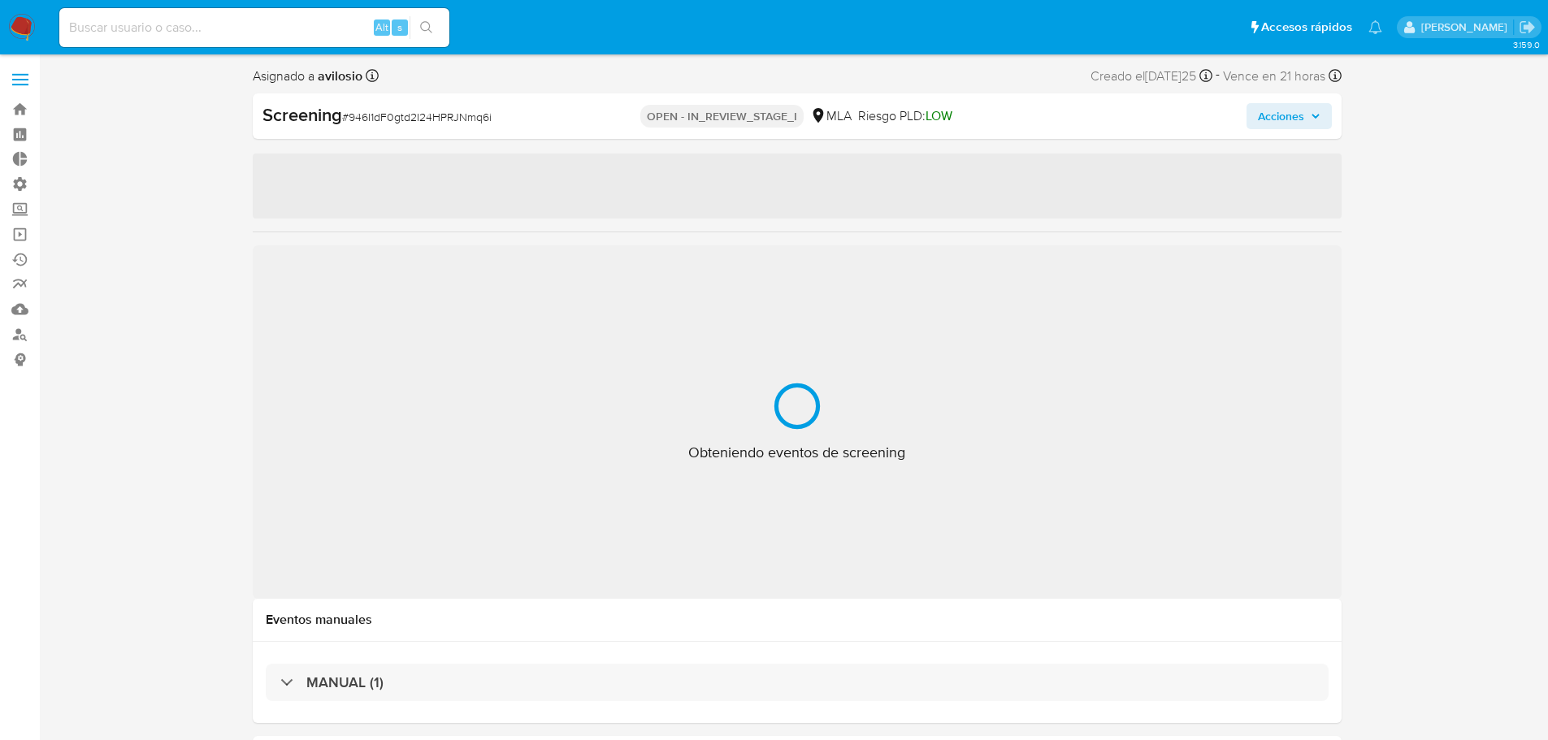
select select "10"
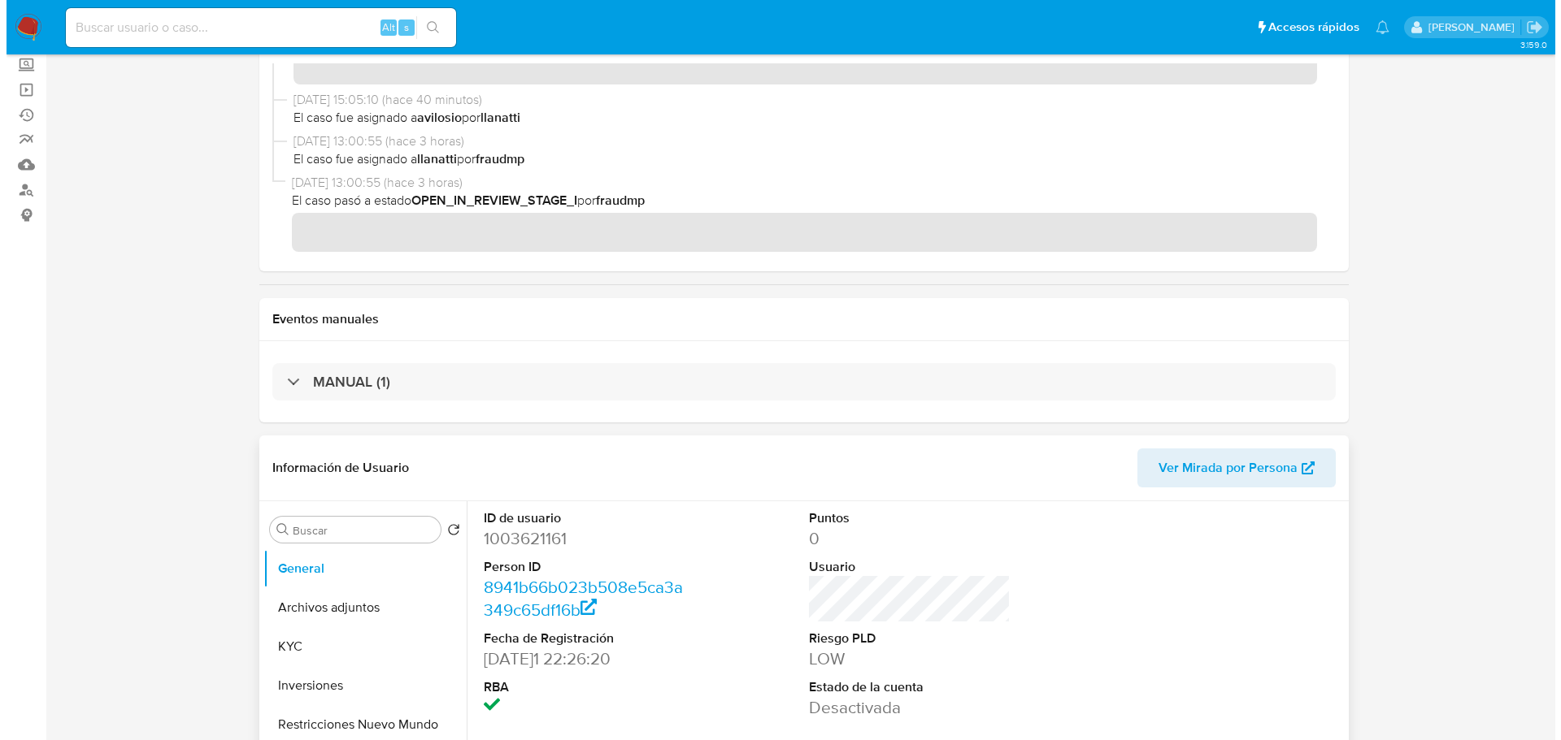
scroll to position [325, 0]
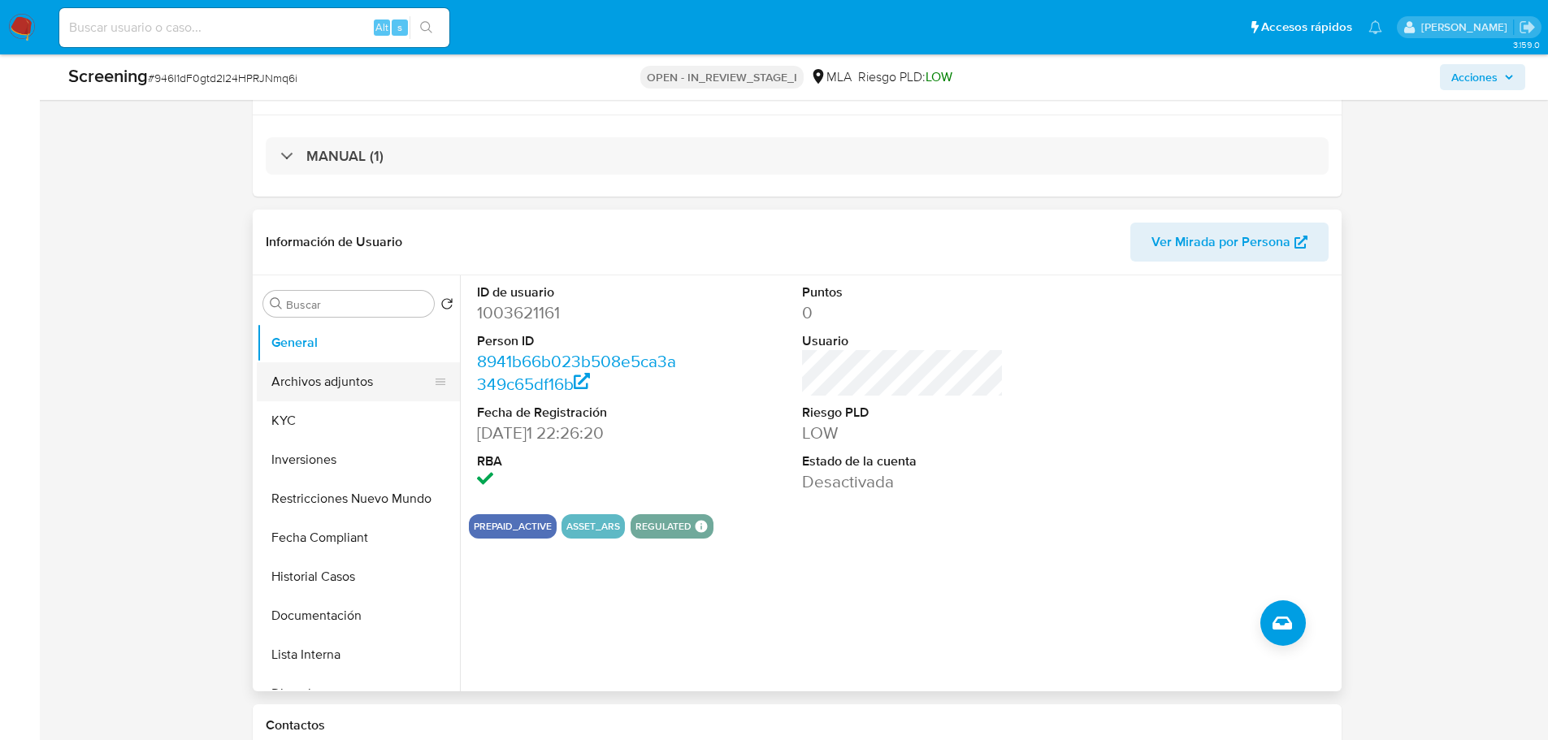
click at [330, 382] on button "Archivos adjuntos" at bounding box center [352, 381] width 190 height 39
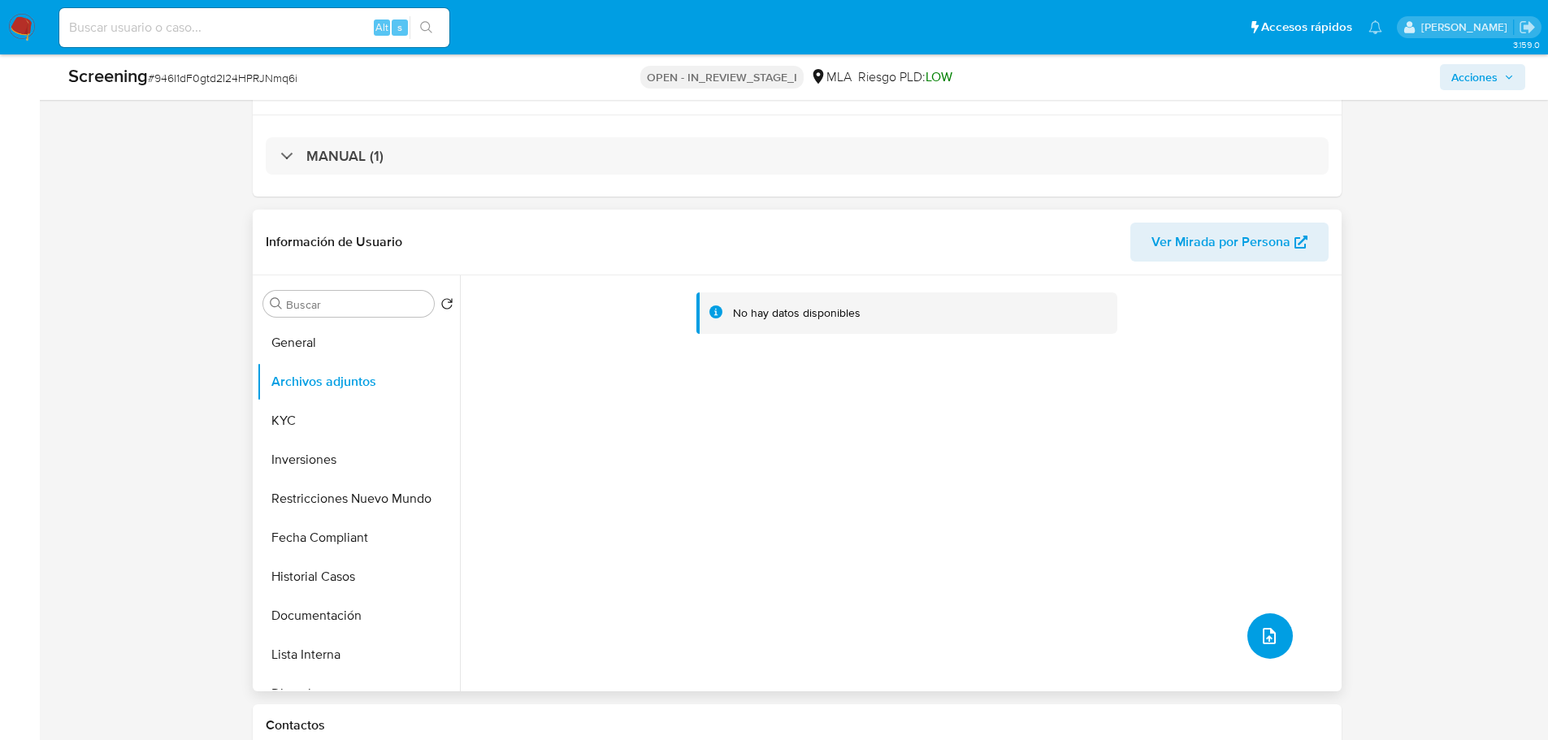
click at [1273, 652] on button "upload-file" at bounding box center [1271, 637] width 46 height 46
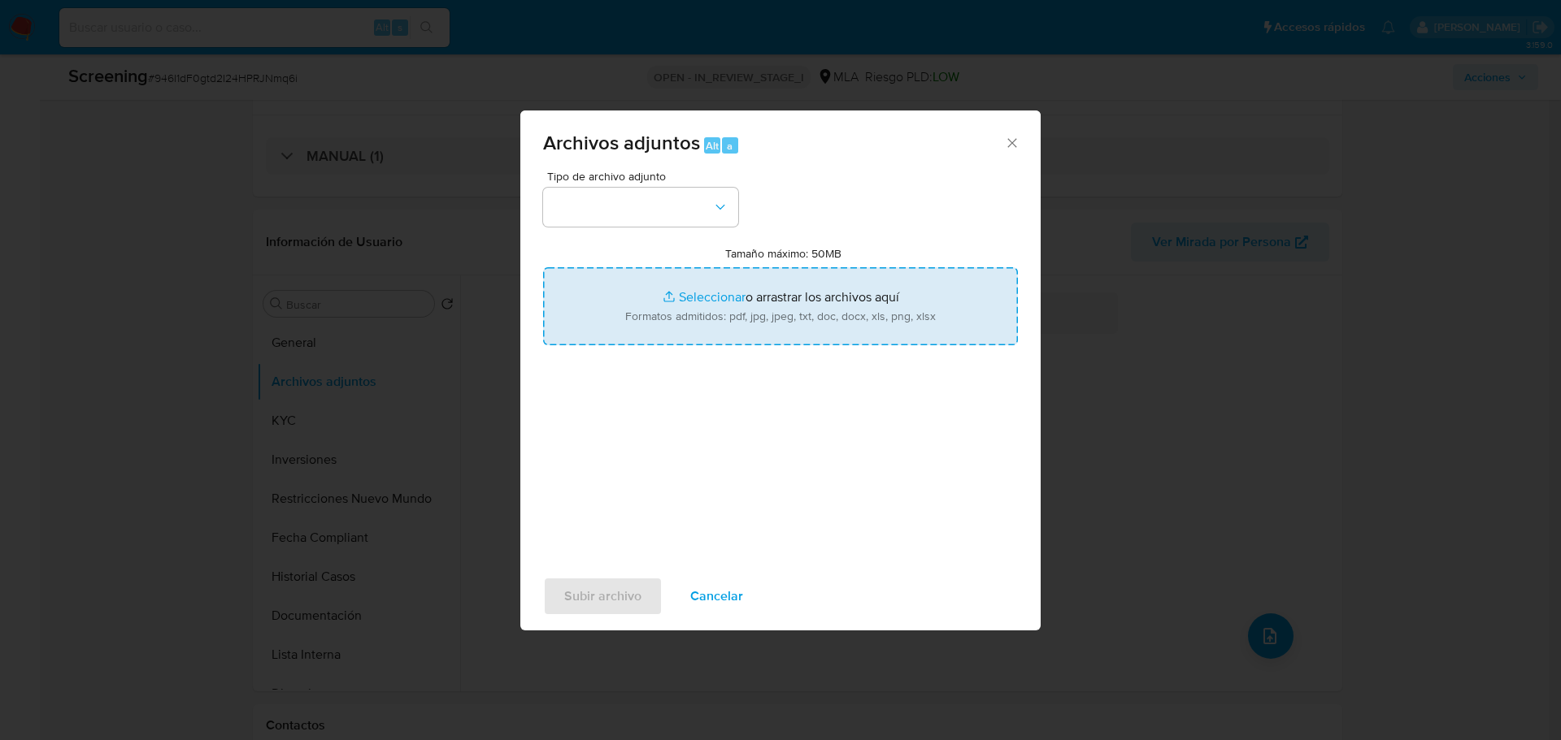
click at [756, 310] on input "Tamaño máximo: 50MB Seleccionar archivos" at bounding box center [780, 306] width 475 height 78
type input "C:\fakepath\ANALISIS RFT MPI (1).xlsx"
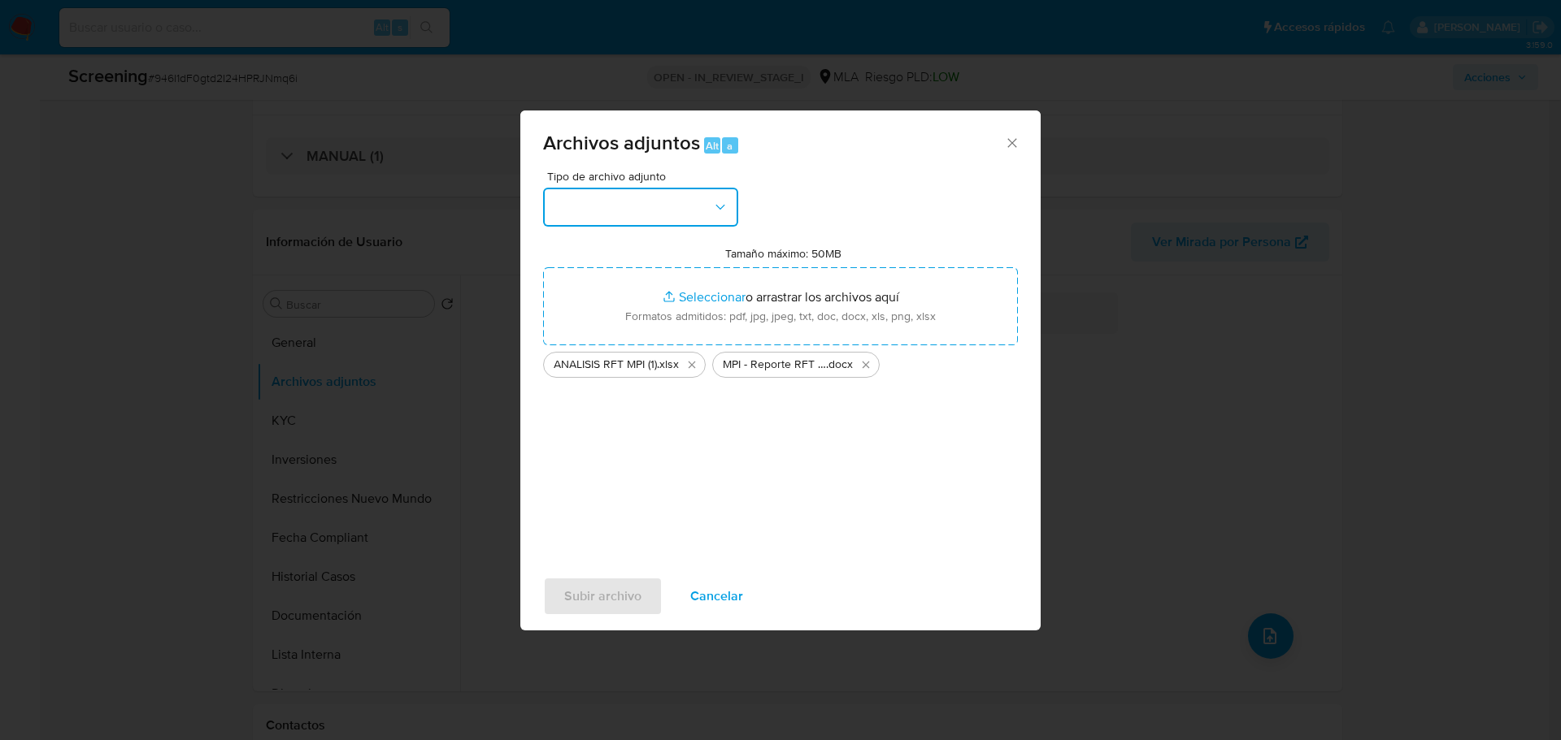
click at [710, 209] on button "button" at bounding box center [640, 207] width 195 height 39
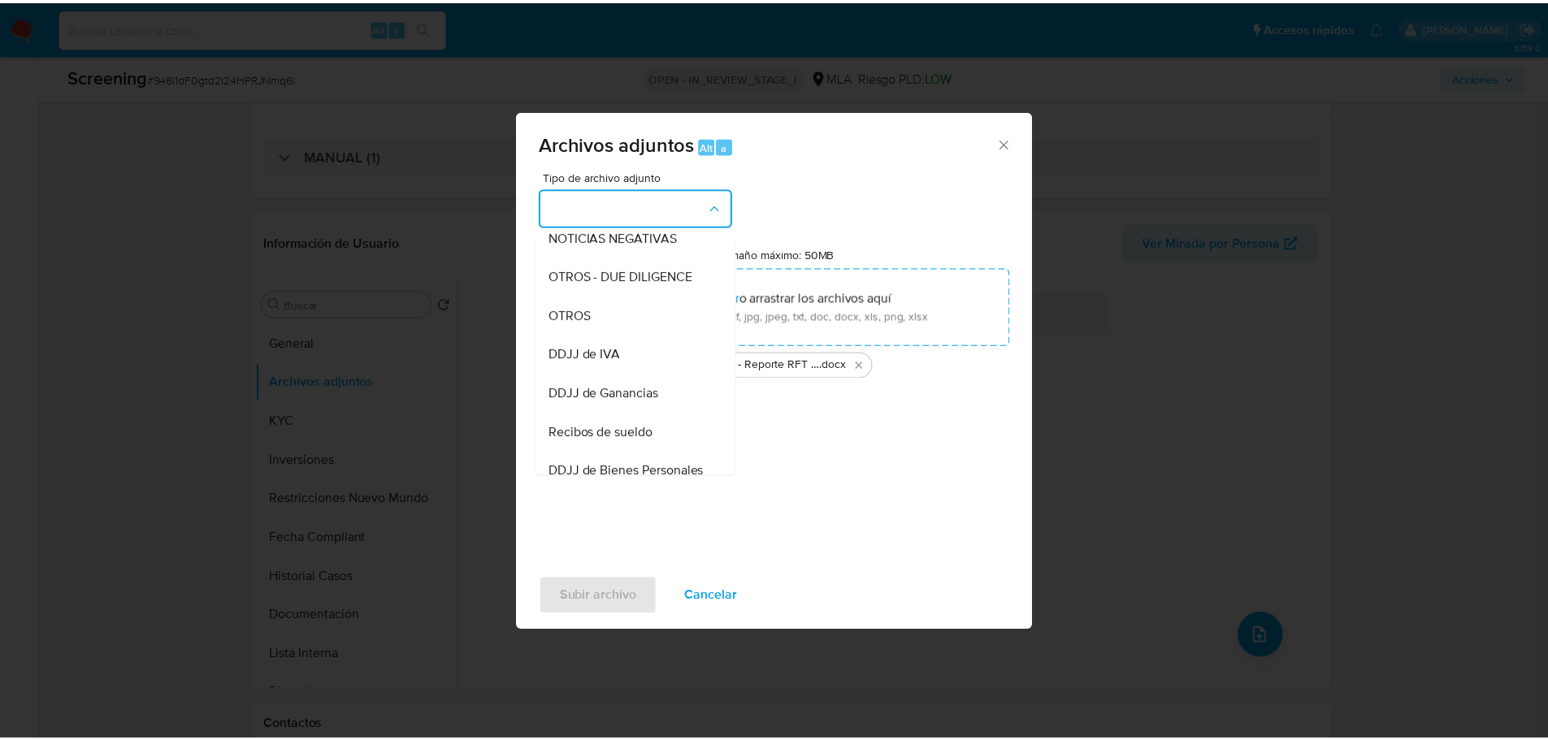
scroll to position [247, 0]
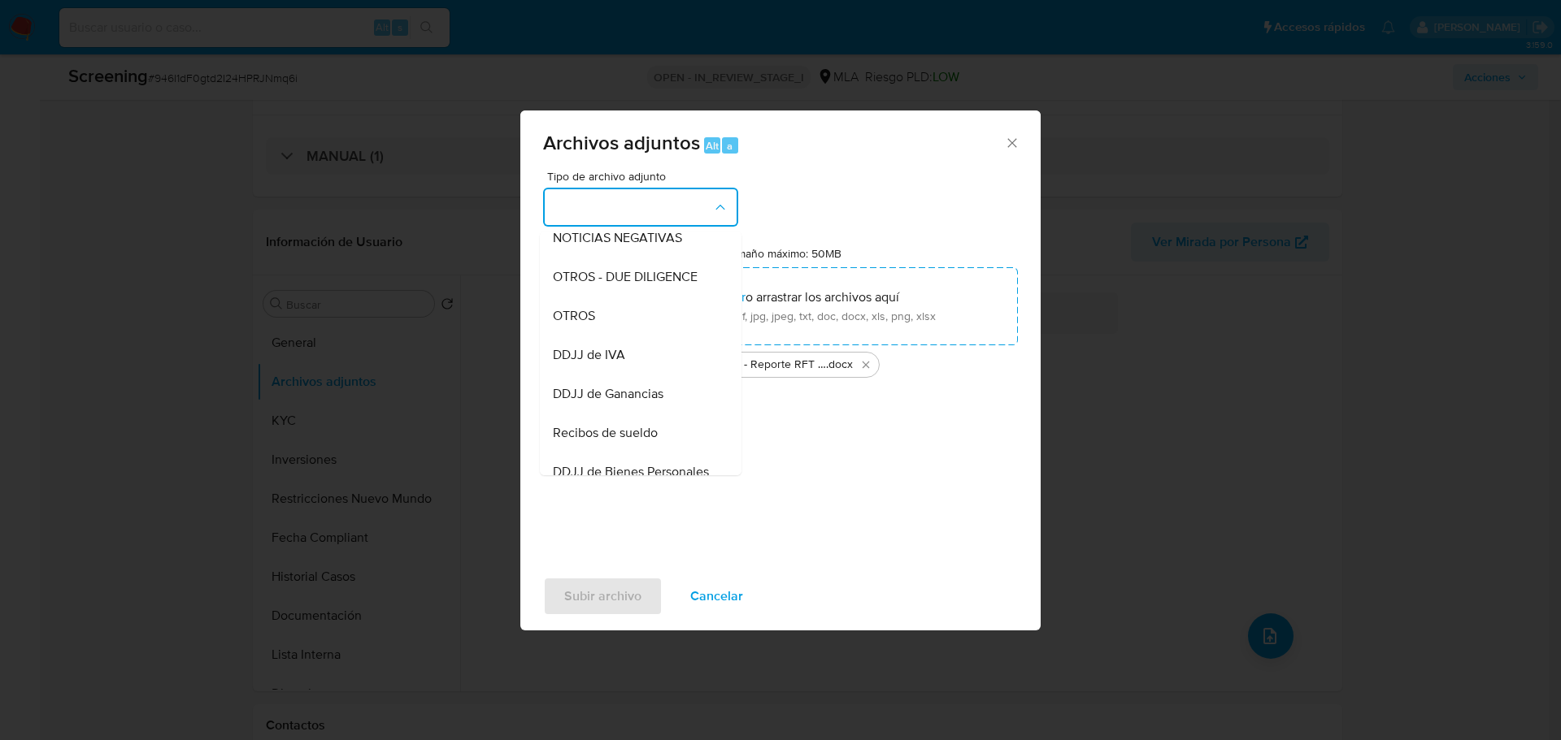
drag, startPoint x: 640, startPoint y: 328, endPoint x: 639, endPoint y: 381, distance: 52.8
click at [640, 329] on div "OTROS" at bounding box center [636, 316] width 166 height 39
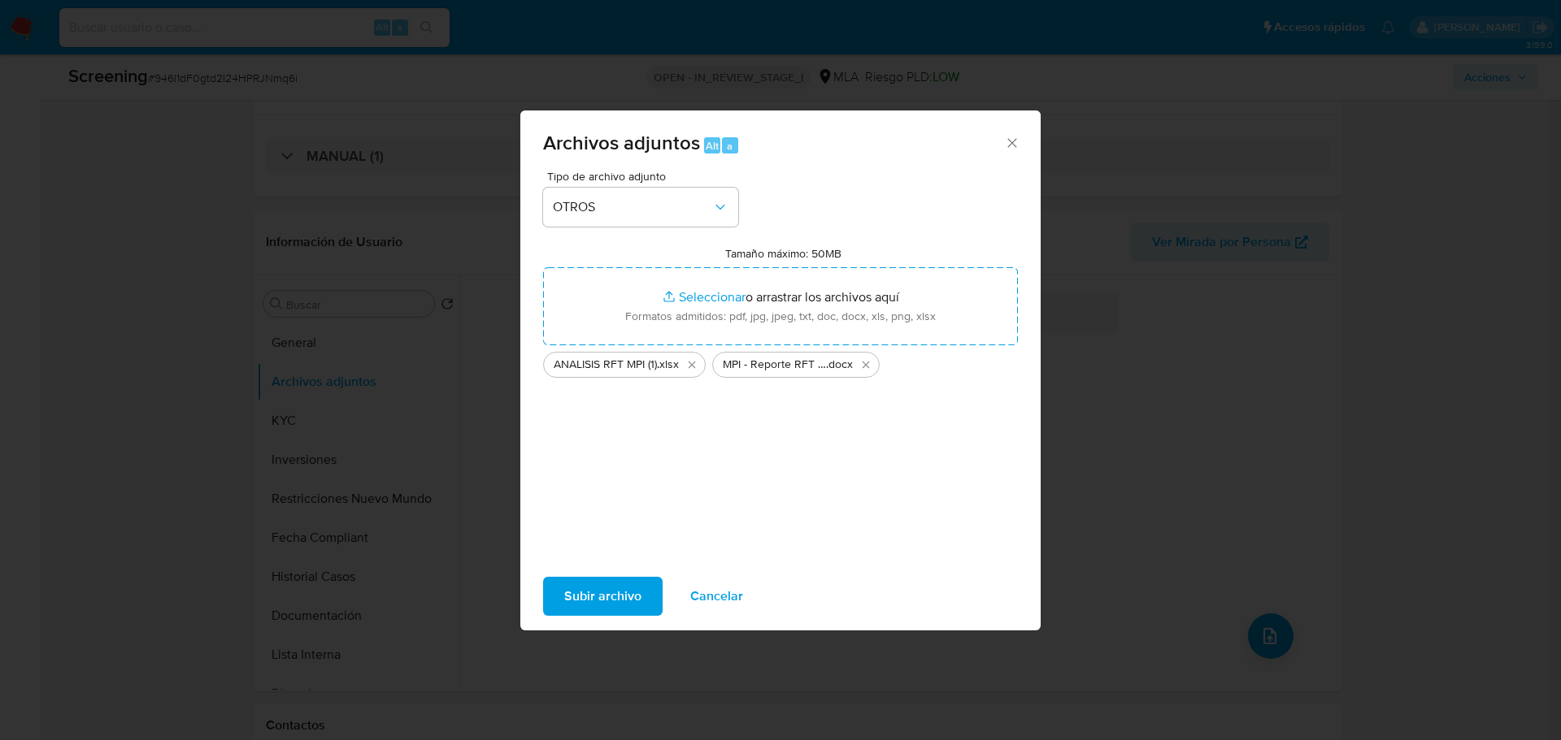
click at [619, 597] on span "Subir archivo" at bounding box center [602, 597] width 77 height 36
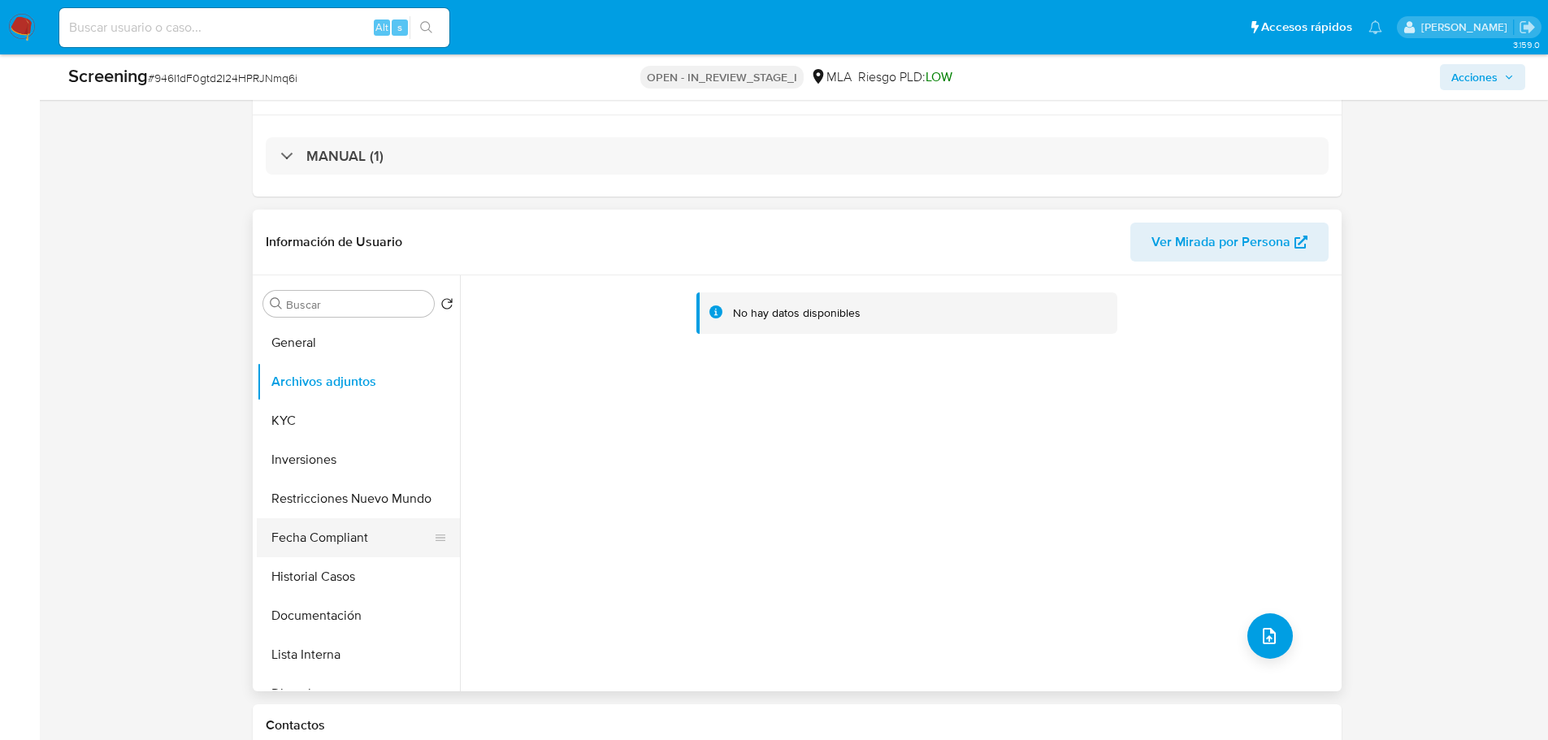
click at [323, 535] on button "Fecha Compliant" at bounding box center [352, 538] width 190 height 39
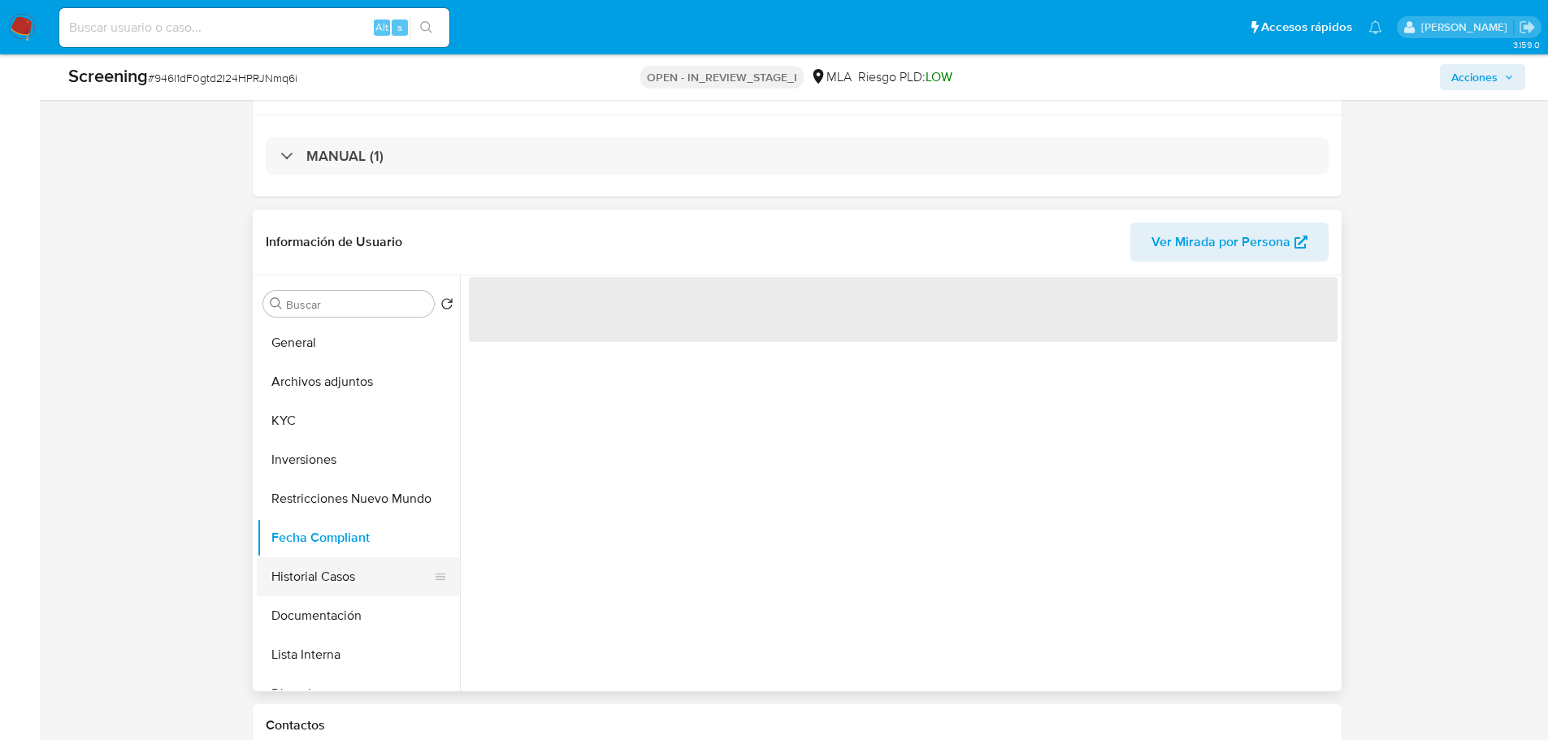
click at [307, 580] on button "Historial Casos" at bounding box center [352, 577] width 190 height 39
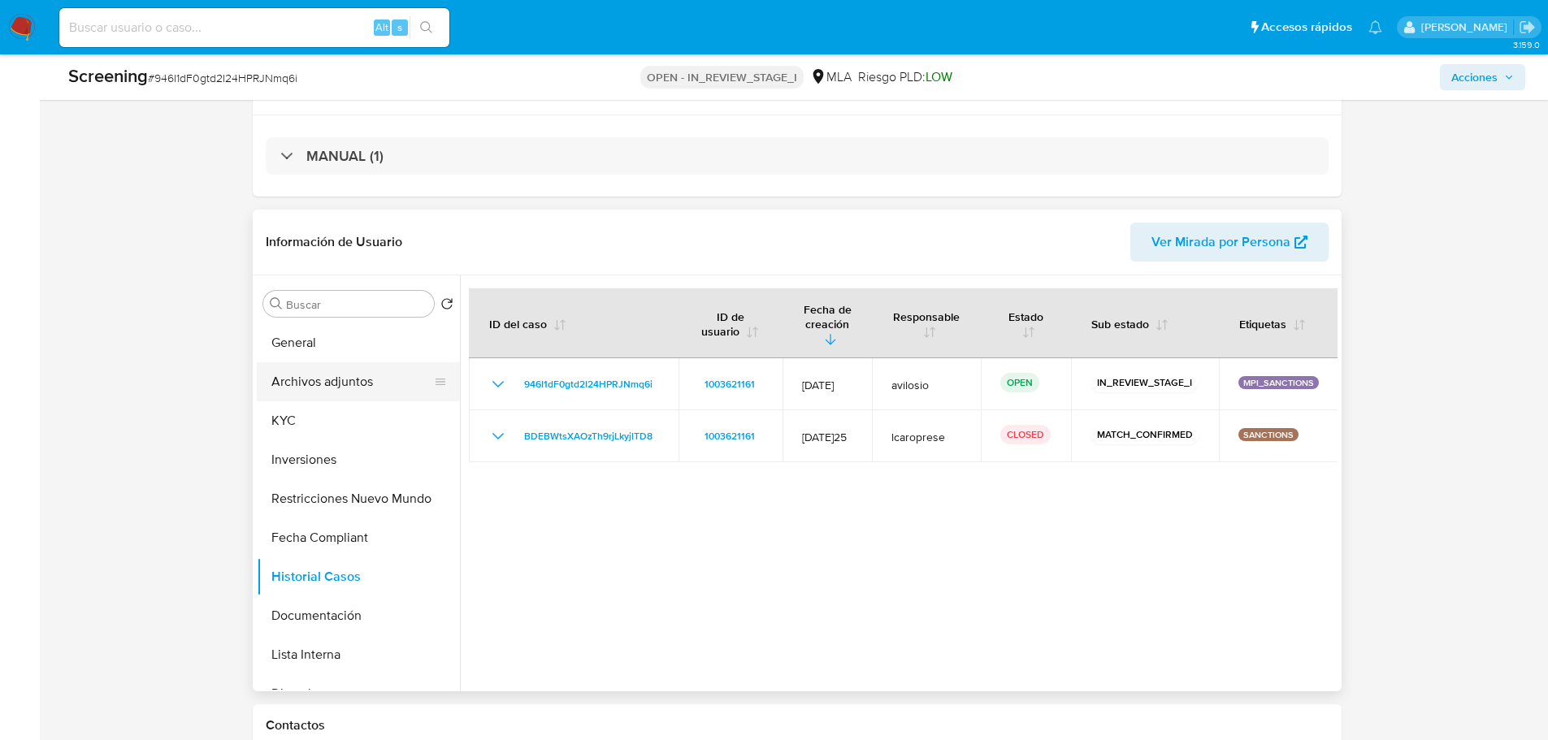
click at [305, 384] on button "Archivos adjuntos" at bounding box center [352, 381] width 190 height 39
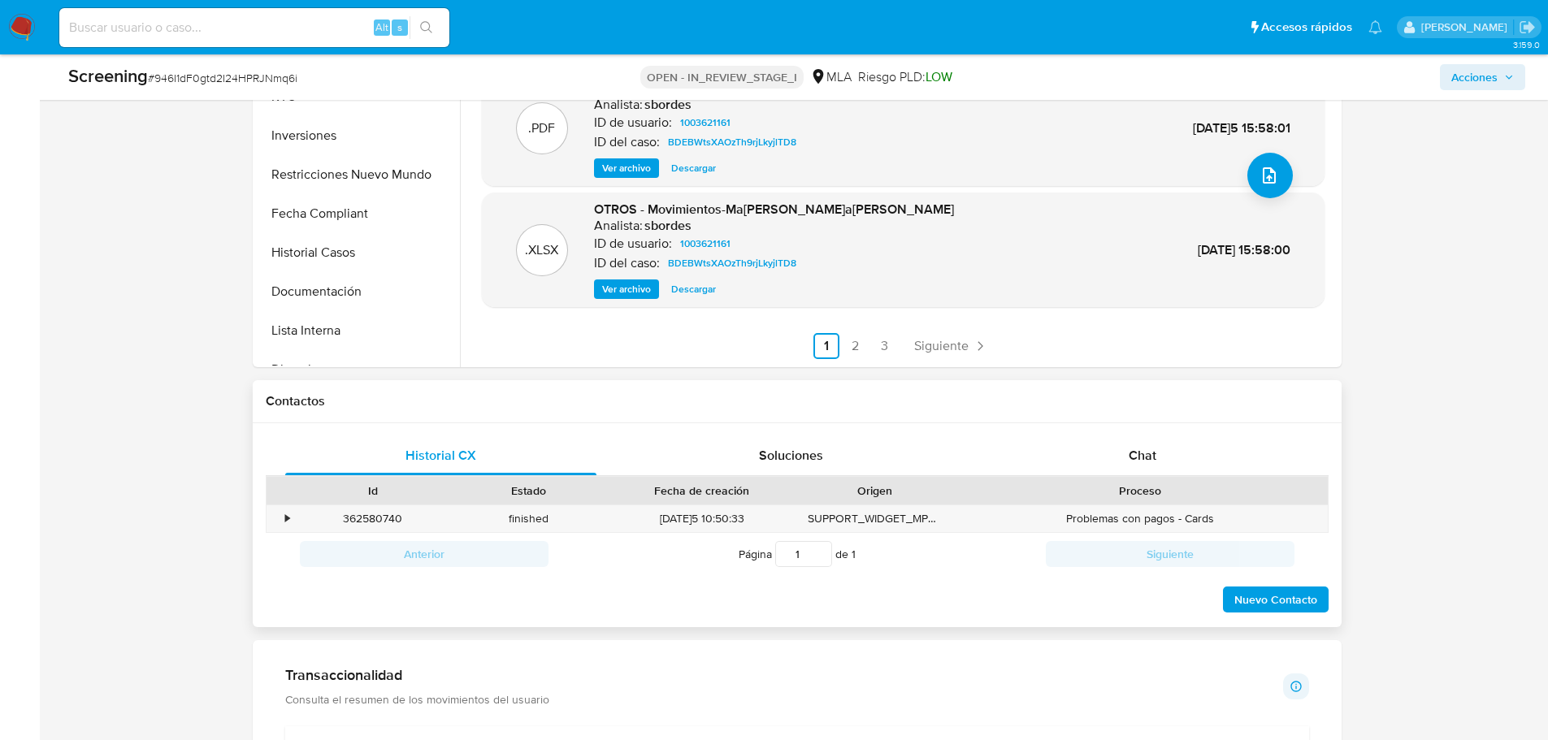
scroll to position [650, 0]
click at [878, 334] on link "3" at bounding box center [885, 345] width 26 height 26
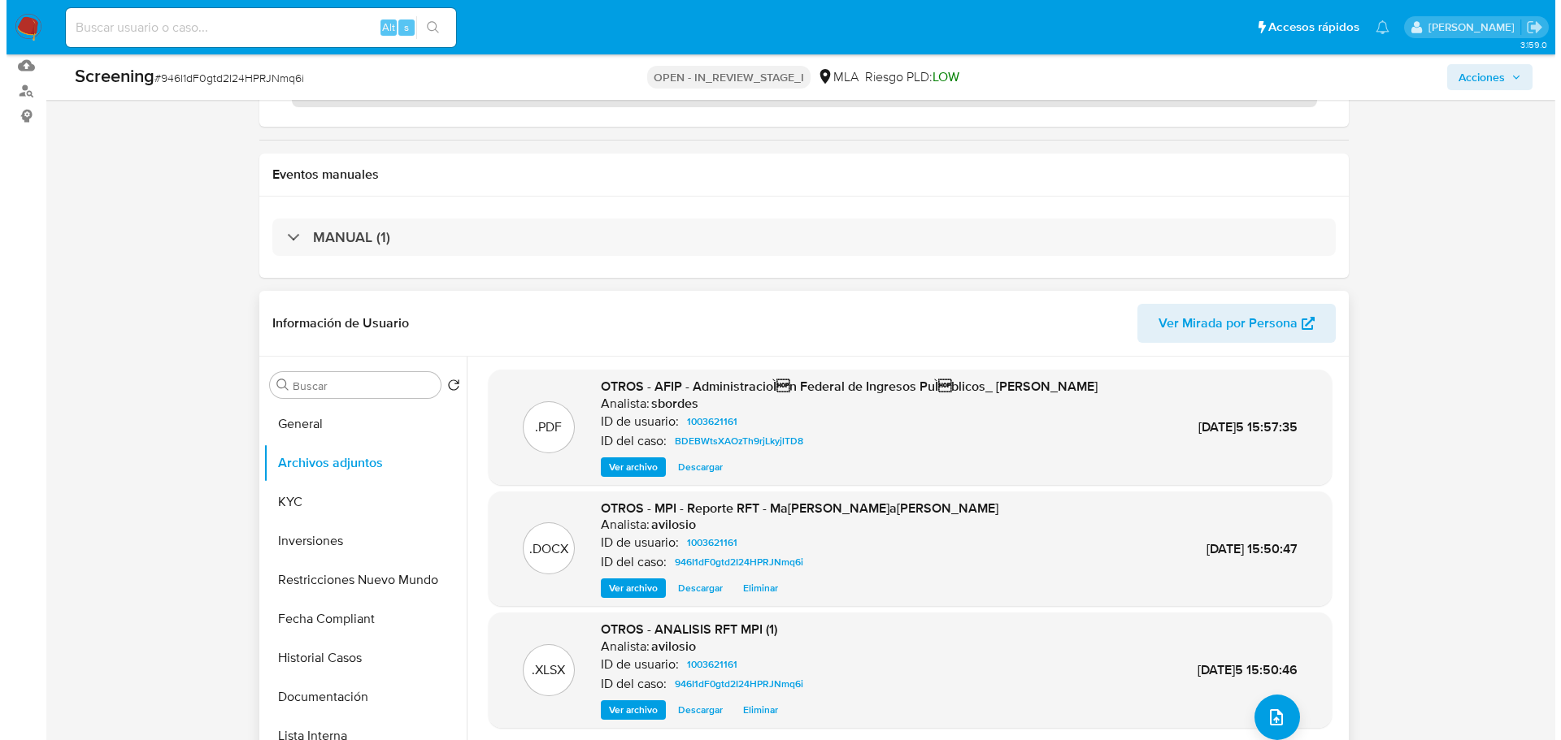
scroll to position [15, 0]
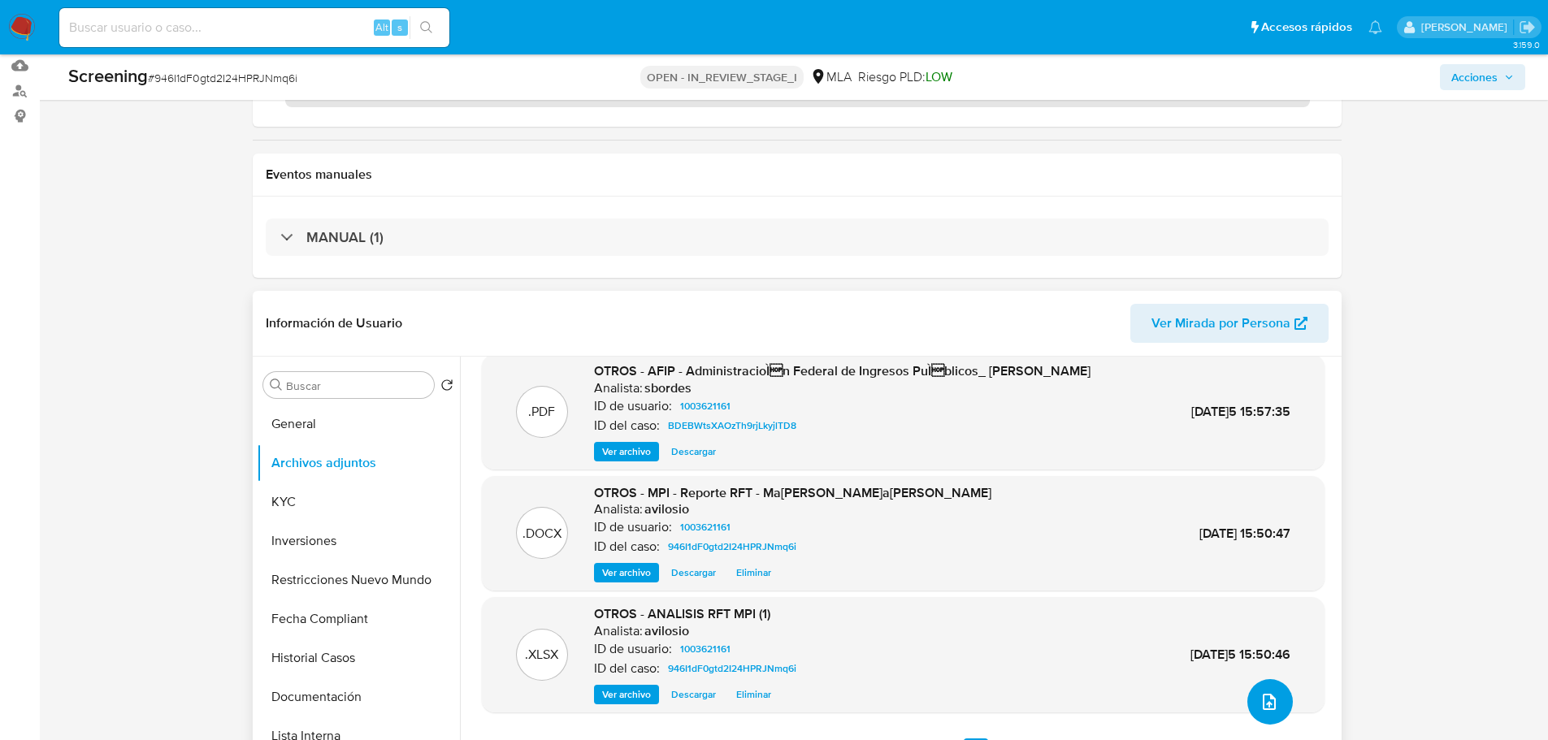
click at [1260, 706] on icon "upload-file" at bounding box center [1270, 702] width 20 height 20
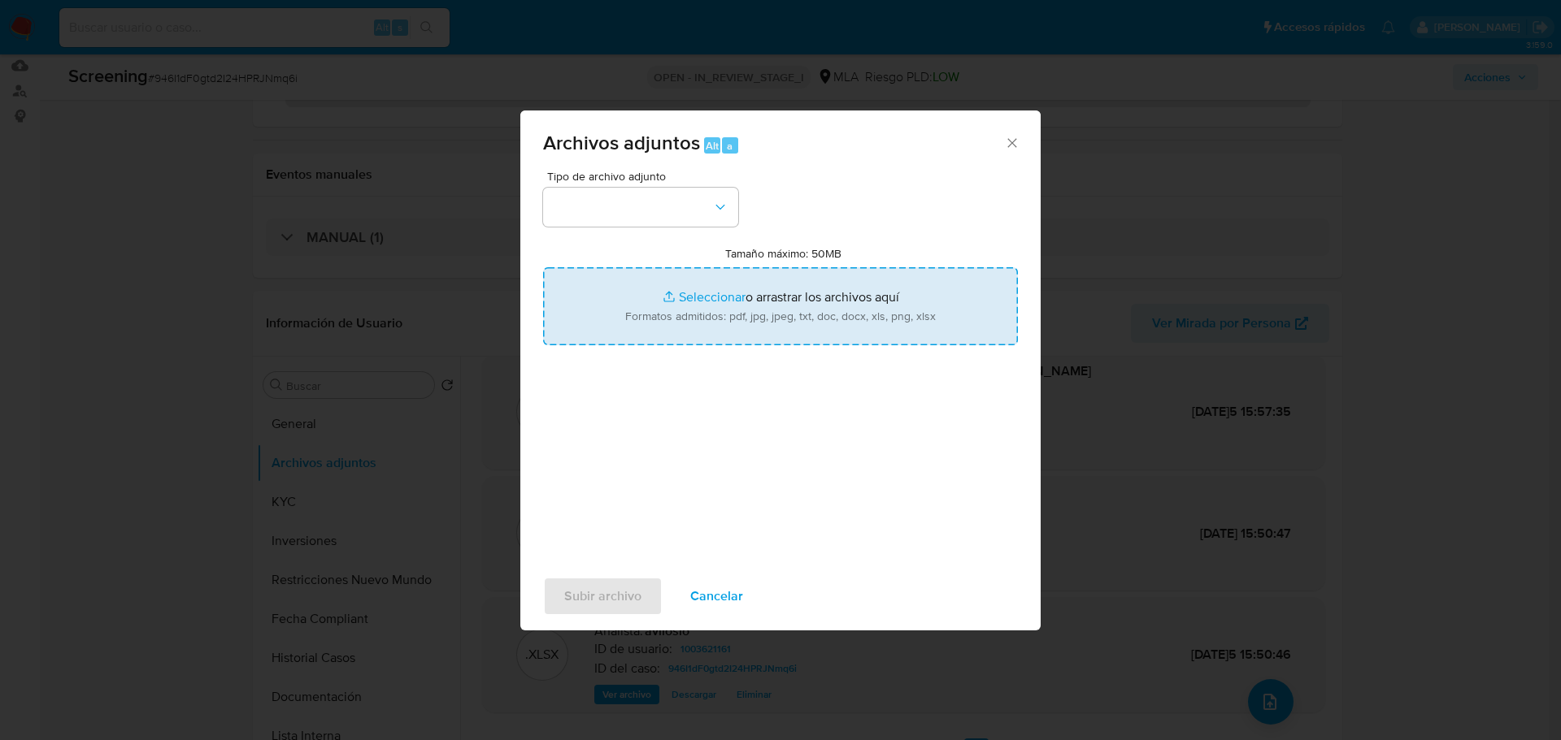
click at [731, 328] on input "Tamaño máximo: 50MB Seleccionar archivos" at bounding box center [780, 306] width 475 height 78
type input "C:\fakepath\30718635140_643216816.pdf"
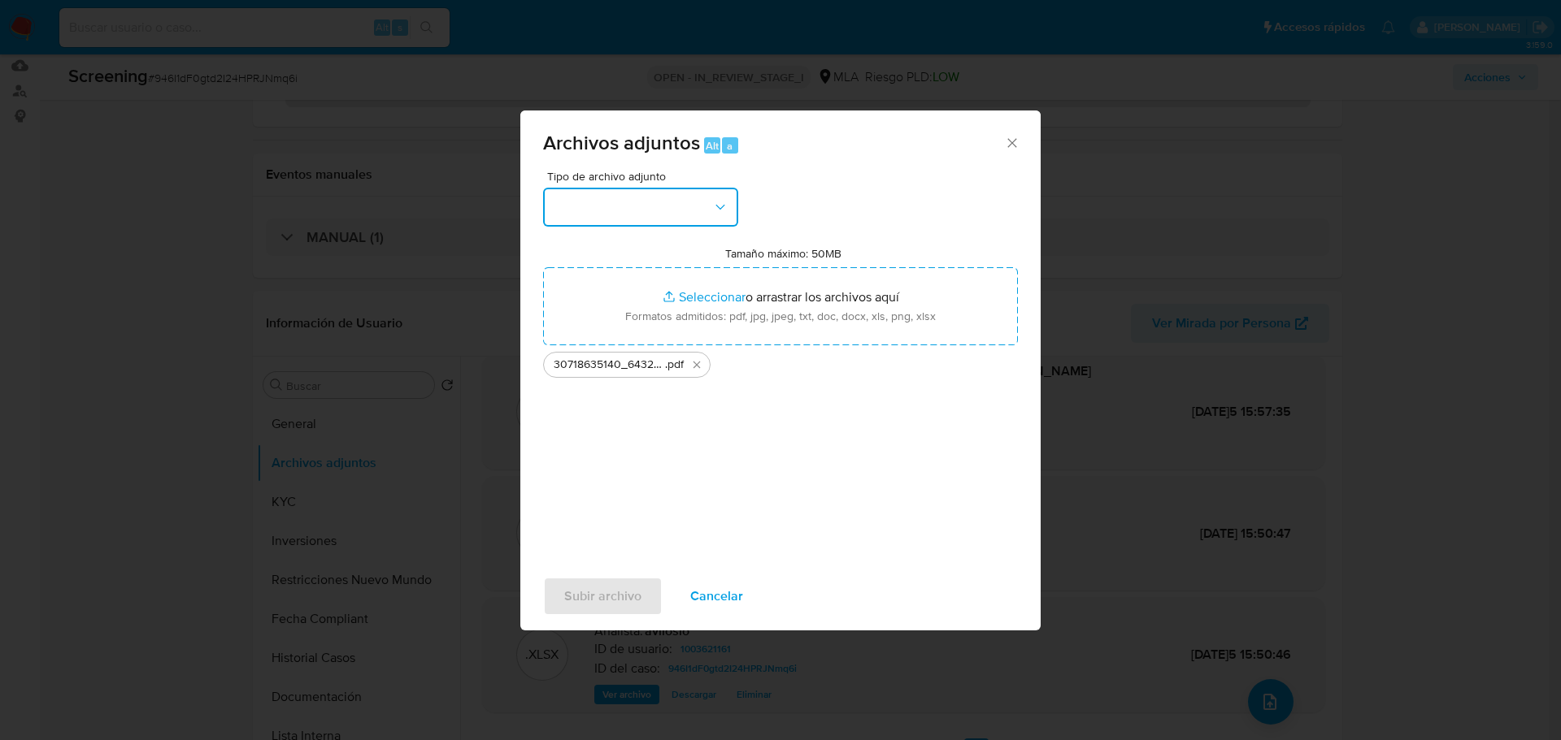
click at [727, 210] on icon "button" at bounding box center [720, 207] width 16 height 16
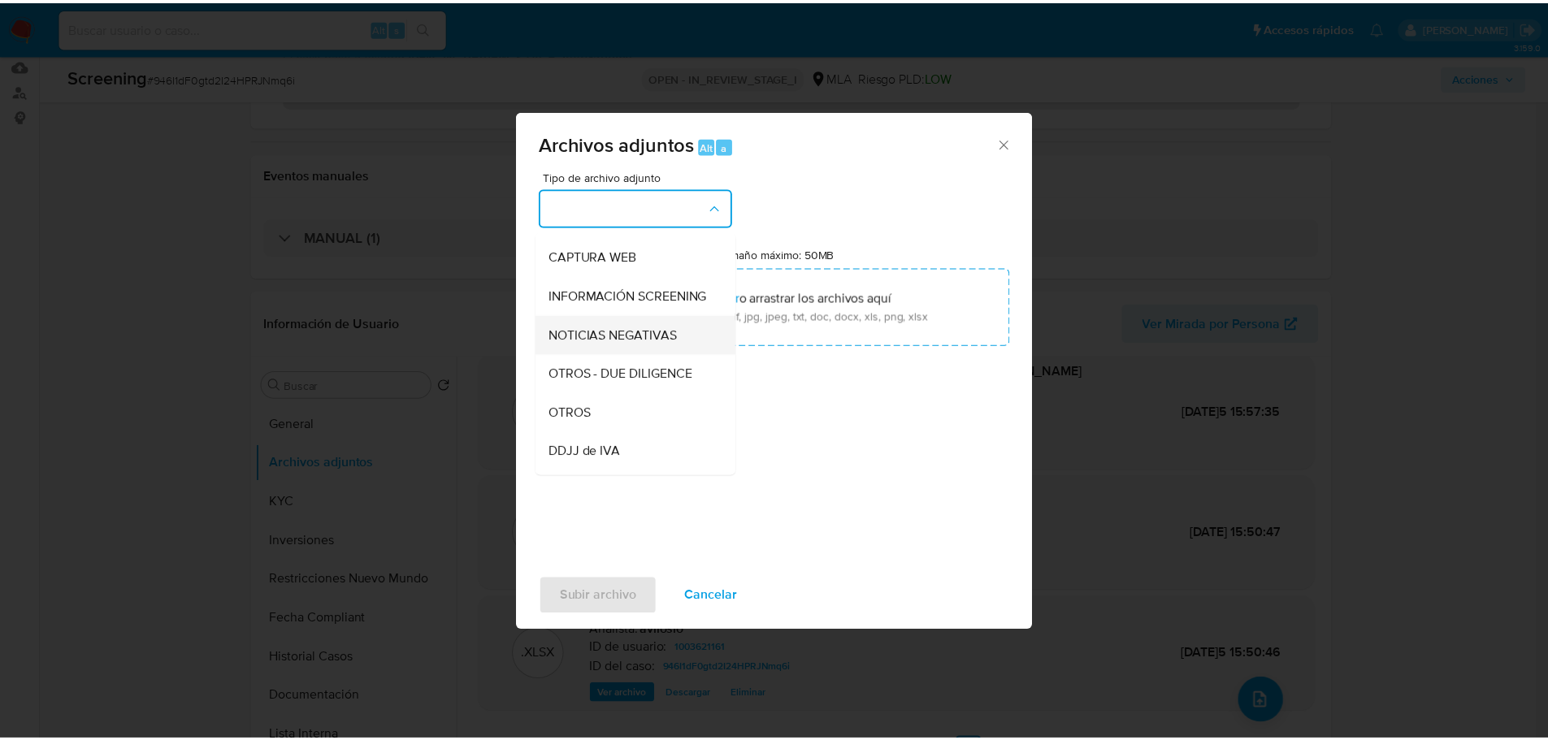
scroll to position [244, 0]
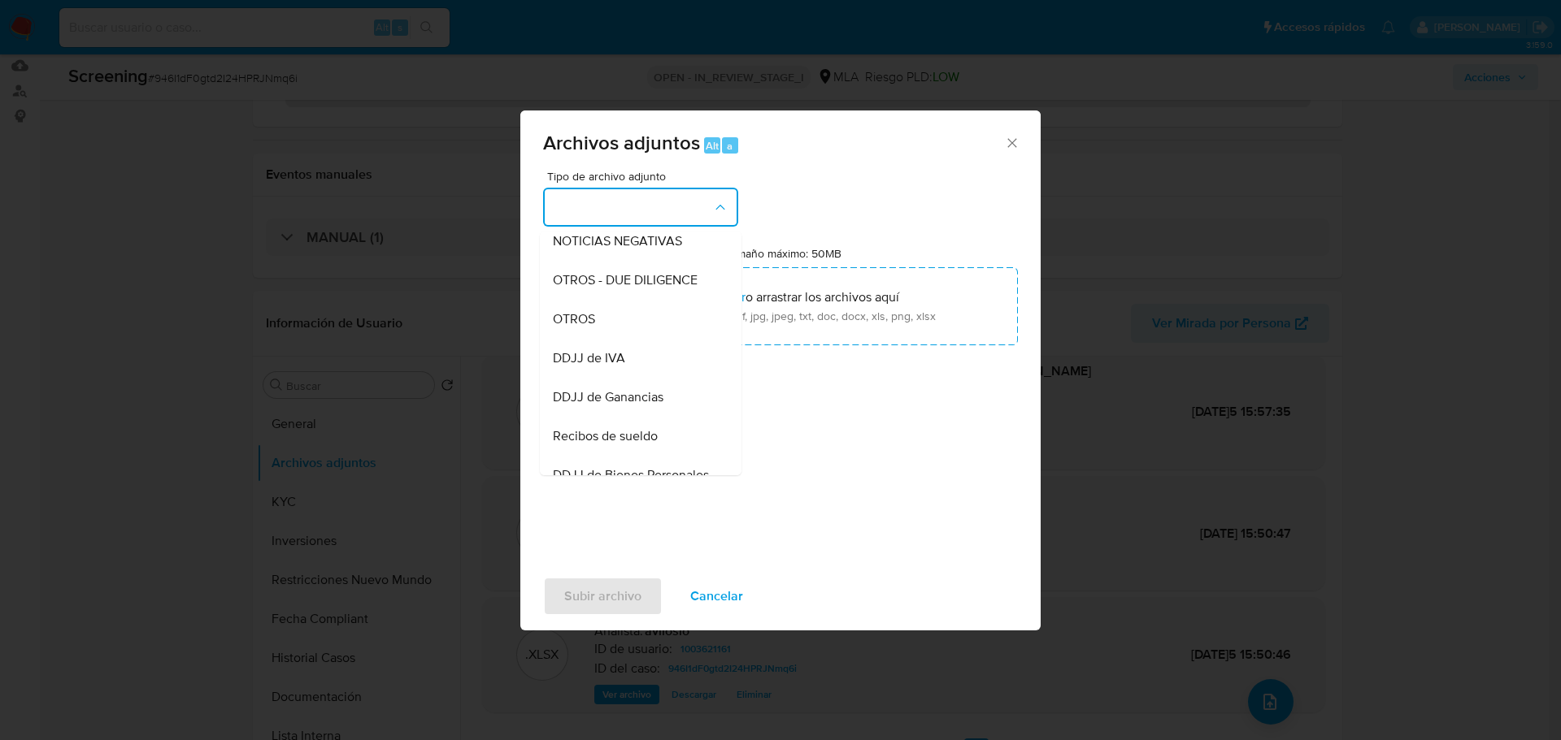
click at [632, 339] on div "OTROS" at bounding box center [636, 319] width 166 height 39
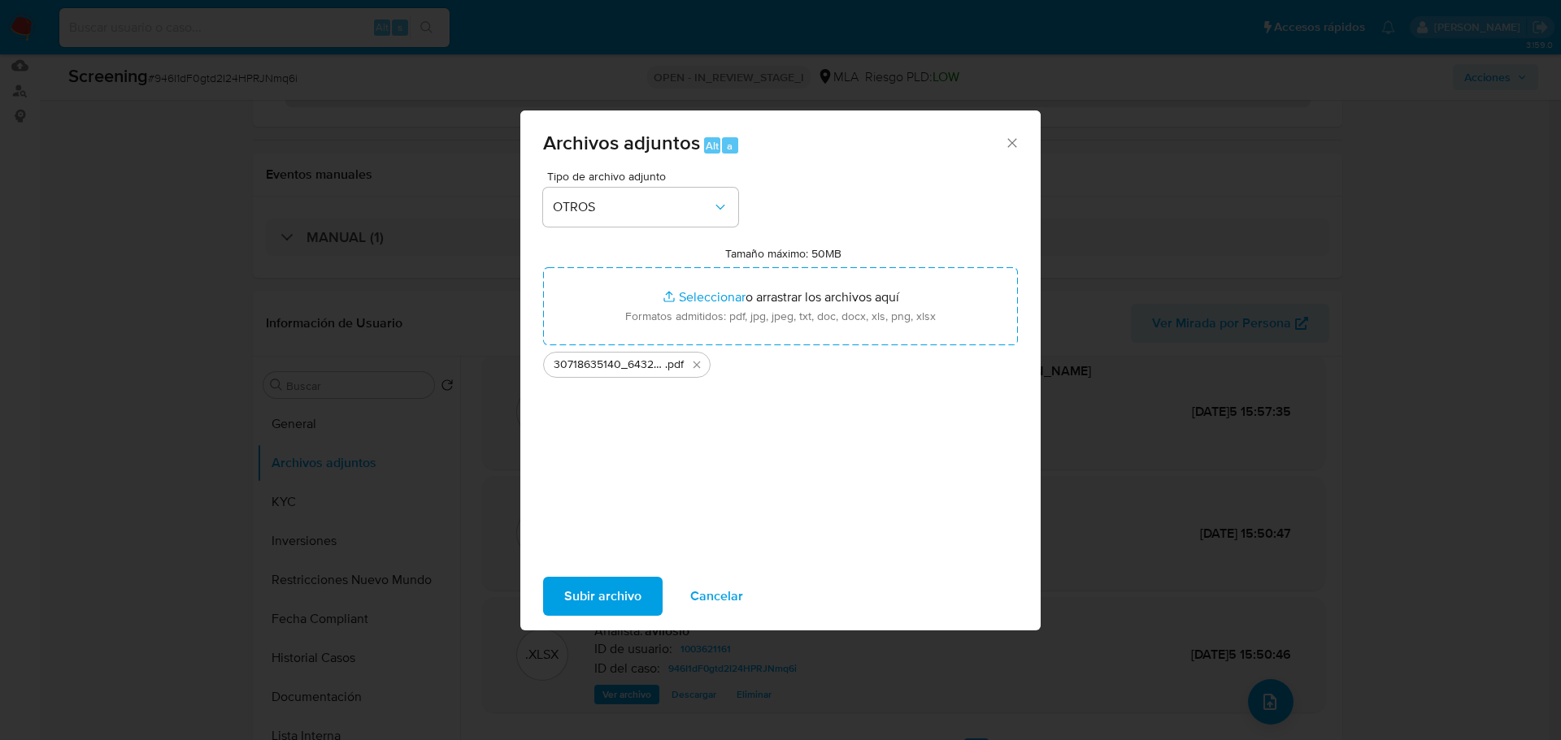
click at [601, 584] on span "Subir archivo" at bounding box center [602, 597] width 77 height 36
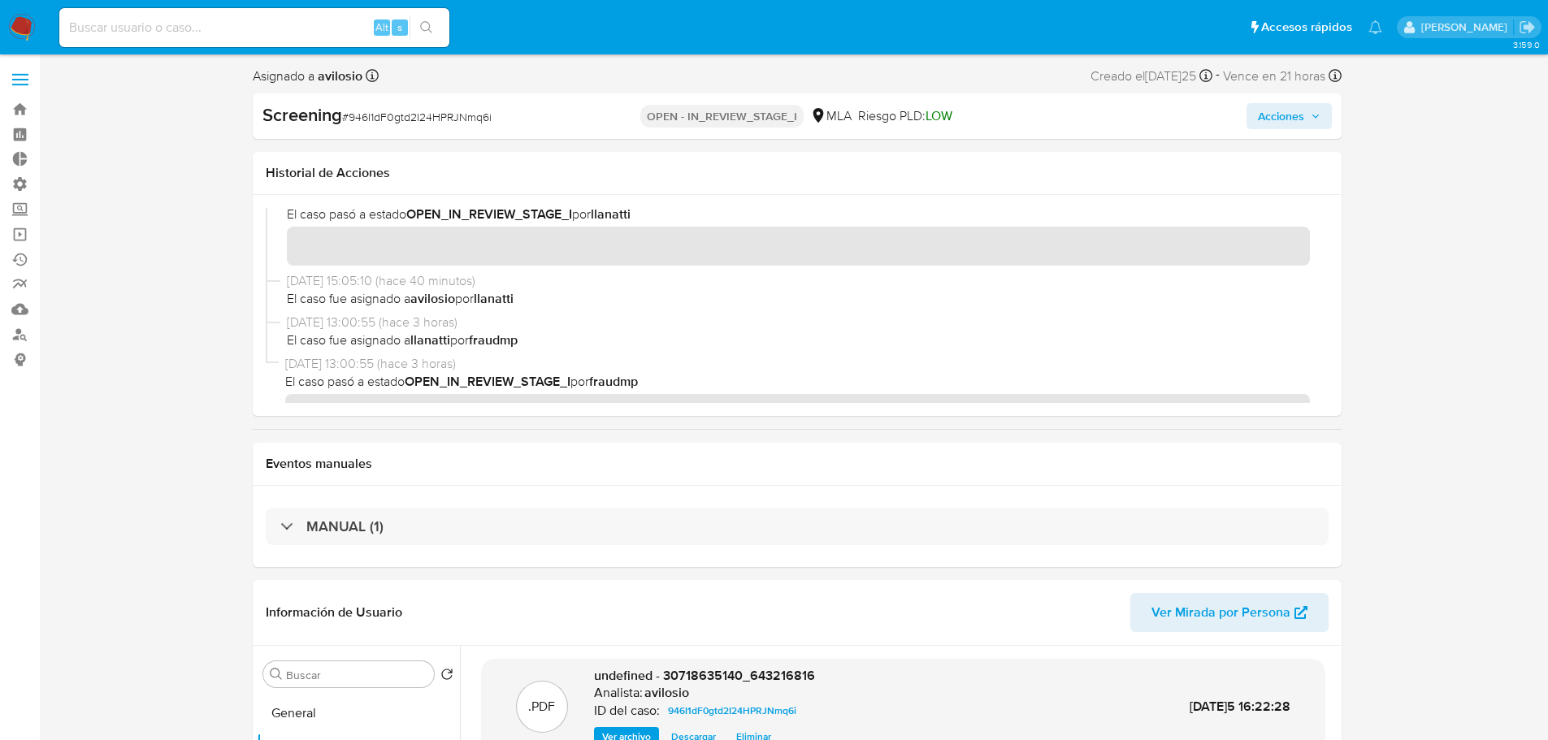
scroll to position [0, 0]
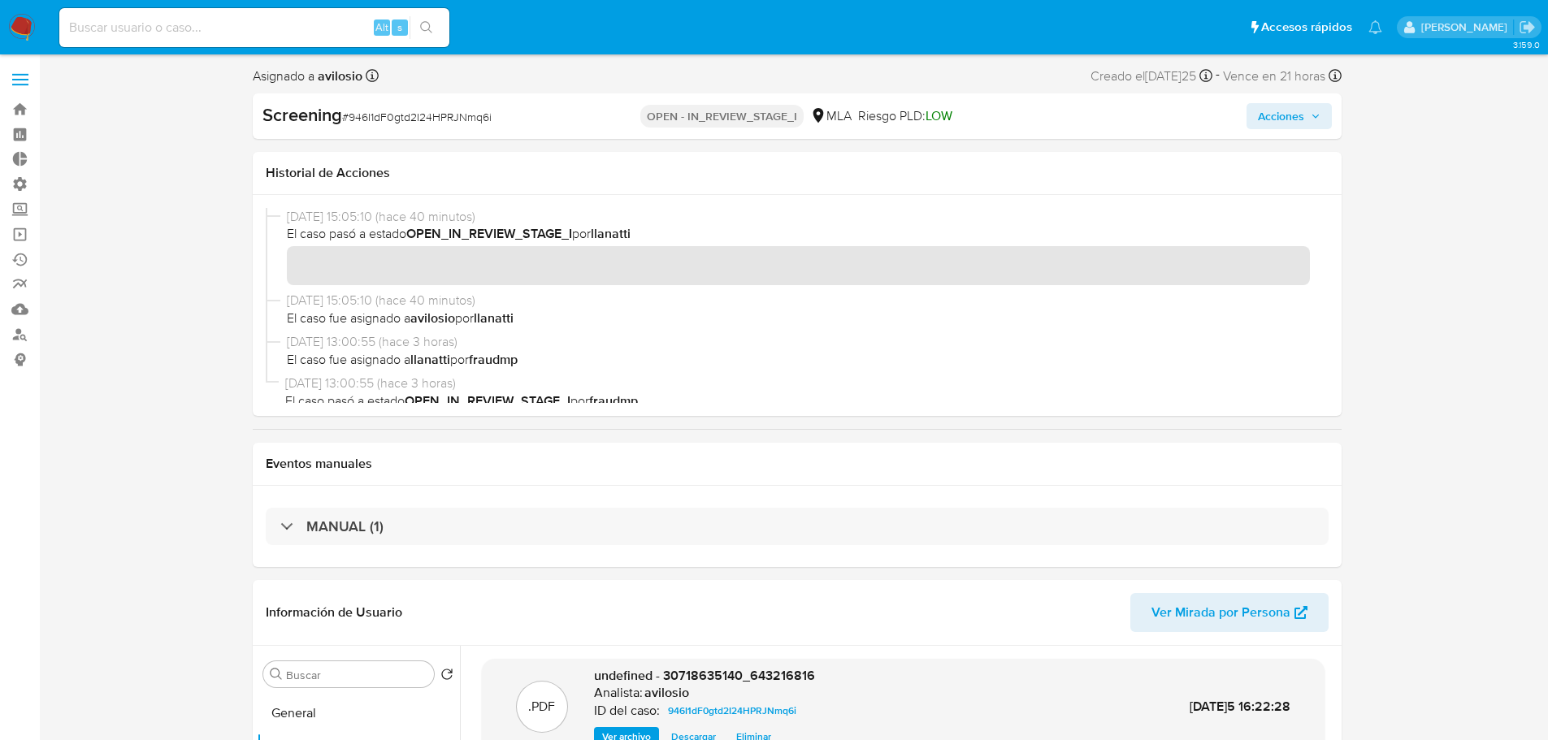
click at [1298, 104] on span "Acciones" at bounding box center [1281, 116] width 46 height 26
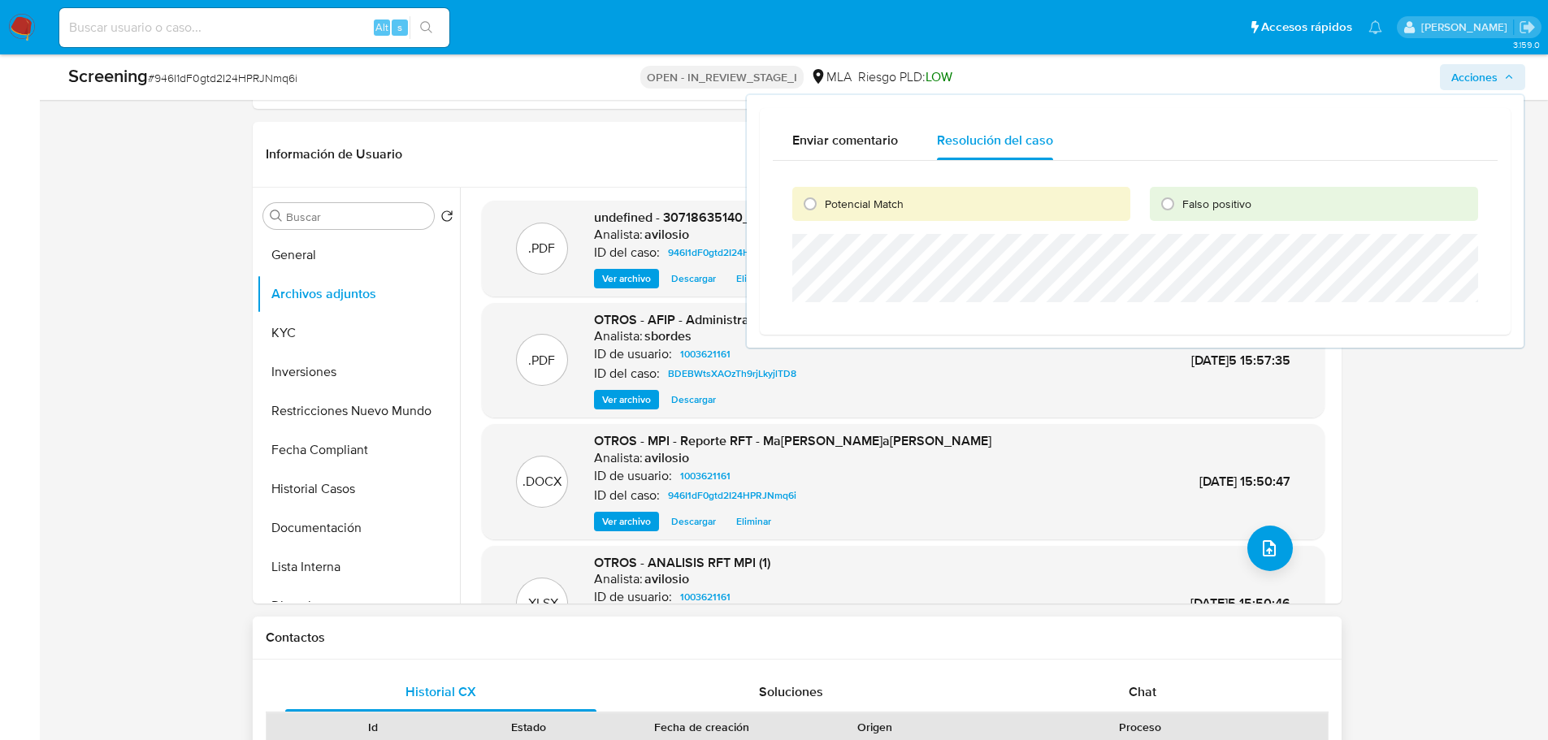
scroll to position [569, 0]
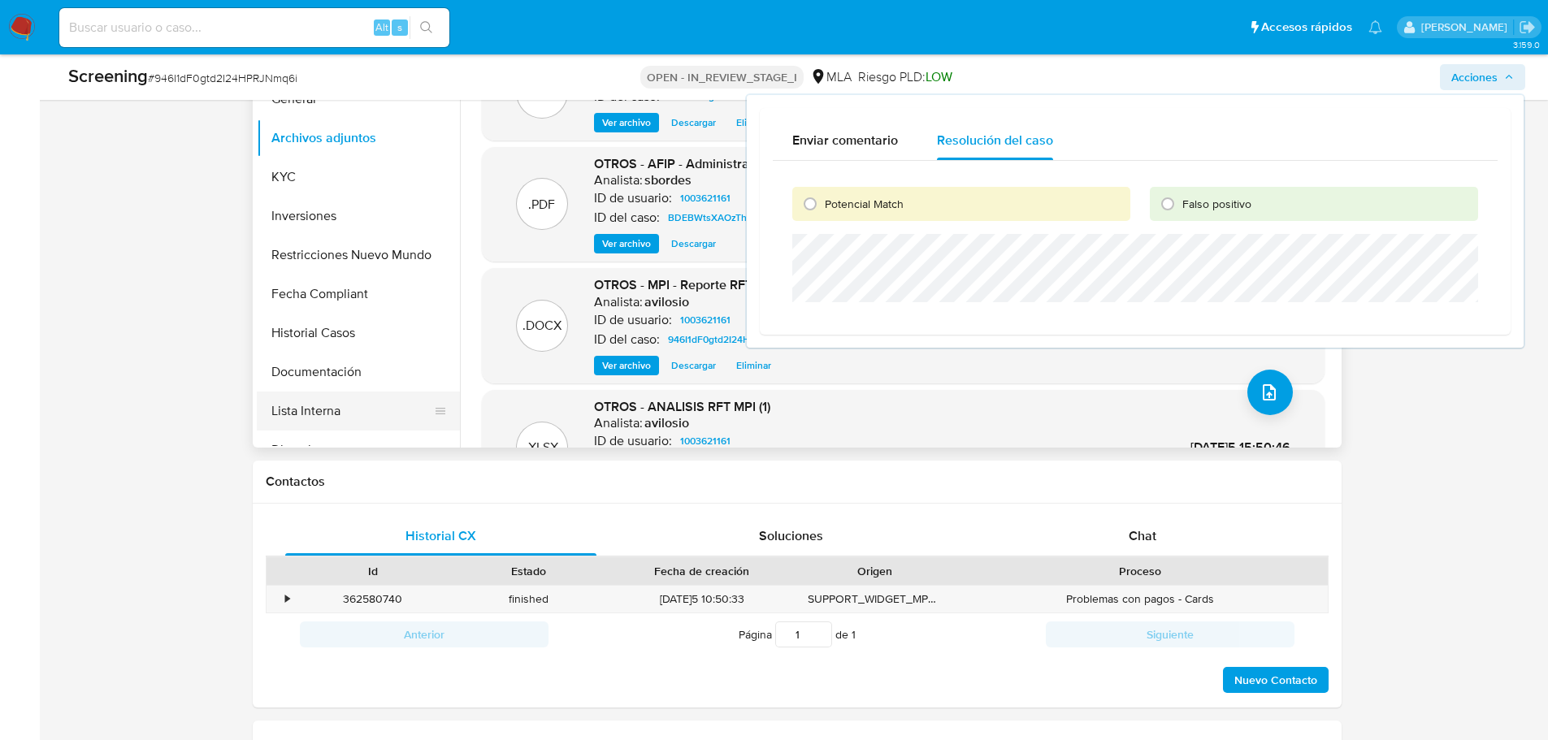
click at [320, 407] on button "Lista Interna" at bounding box center [352, 411] width 190 height 39
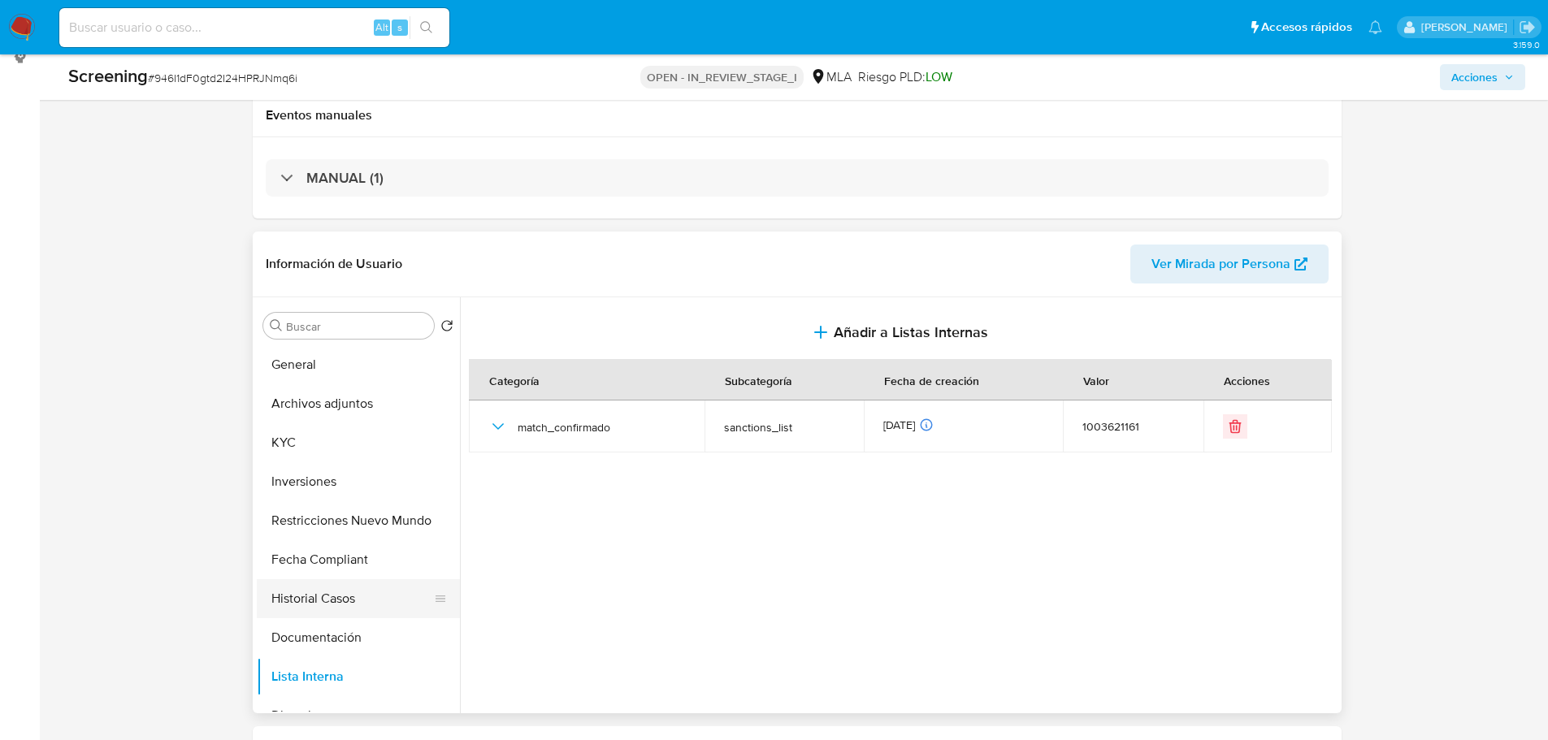
scroll to position [406, 0]
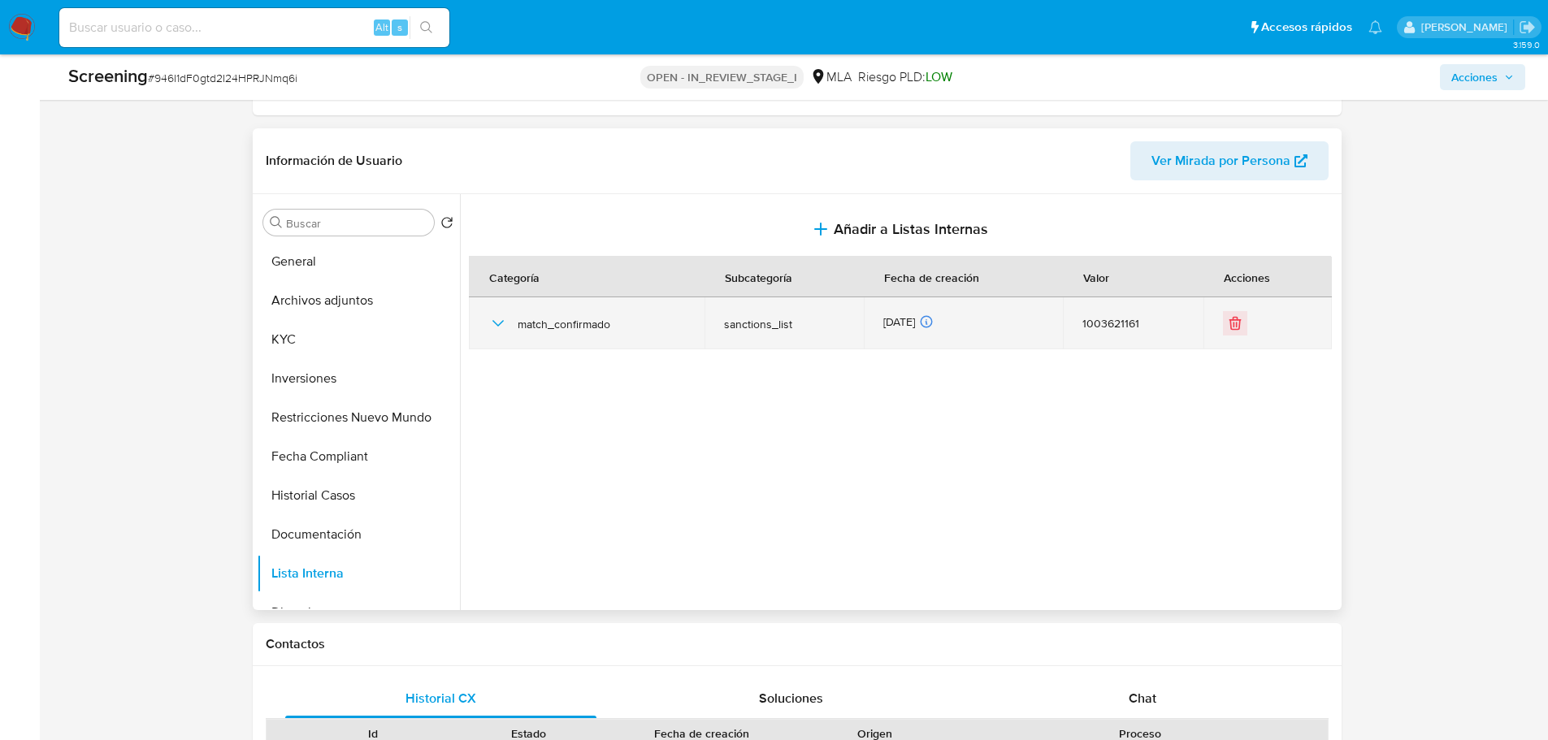
click at [493, 332] on icon "button" at bounding box center [498, 324] width 20 height 20
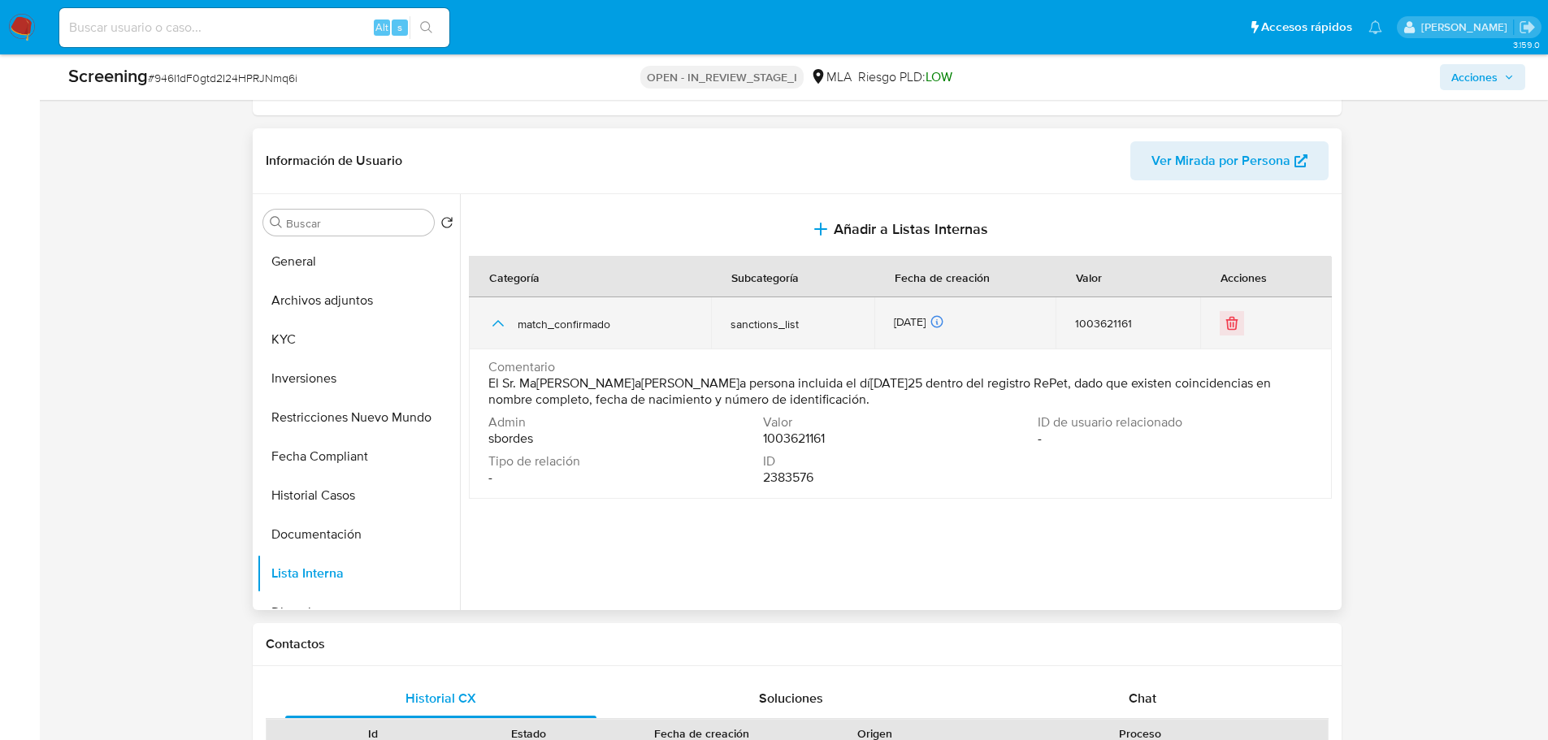
click at [493, 332] on icon "button" at bounding box center [498, 324] width 20 height 20
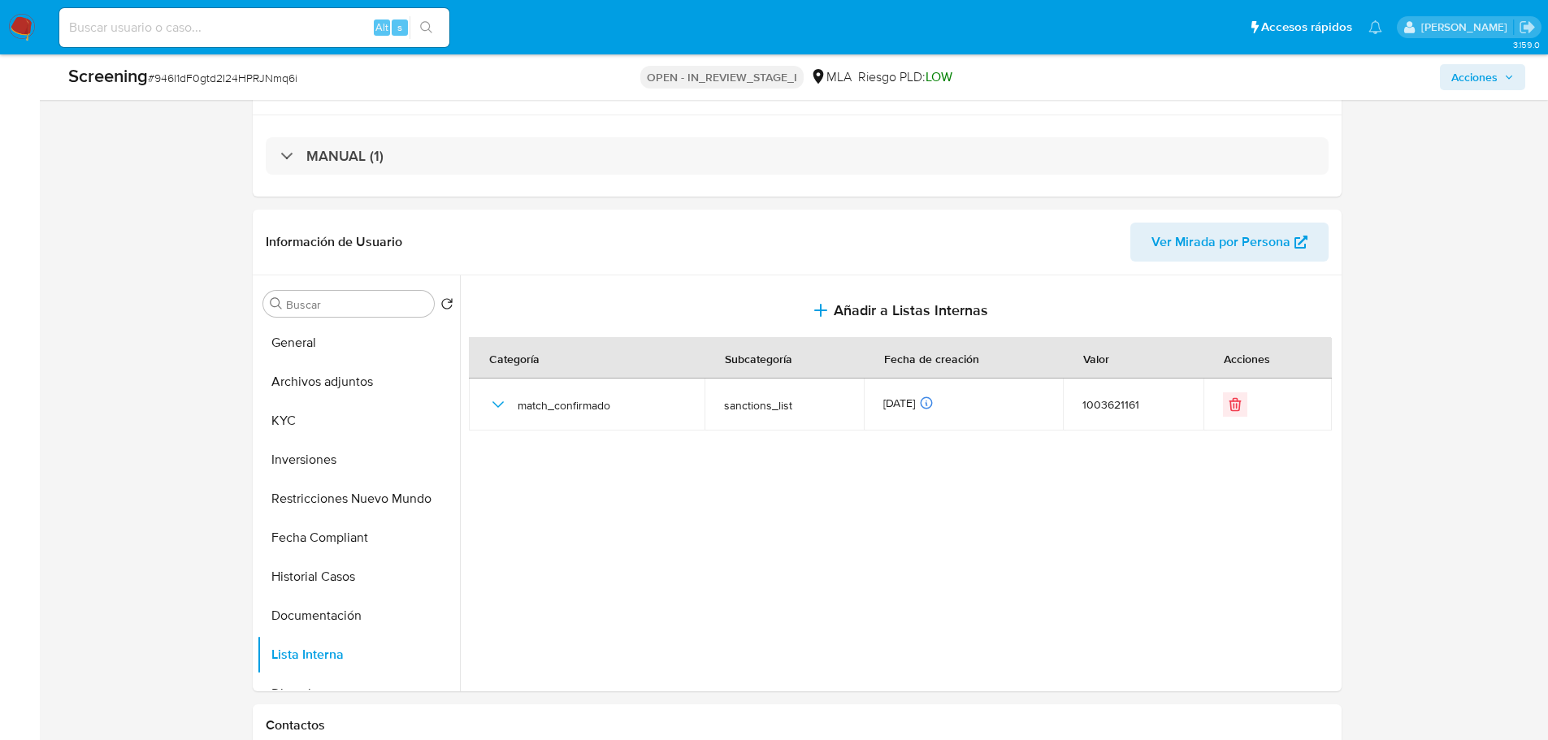
scroll to position [0, 0]
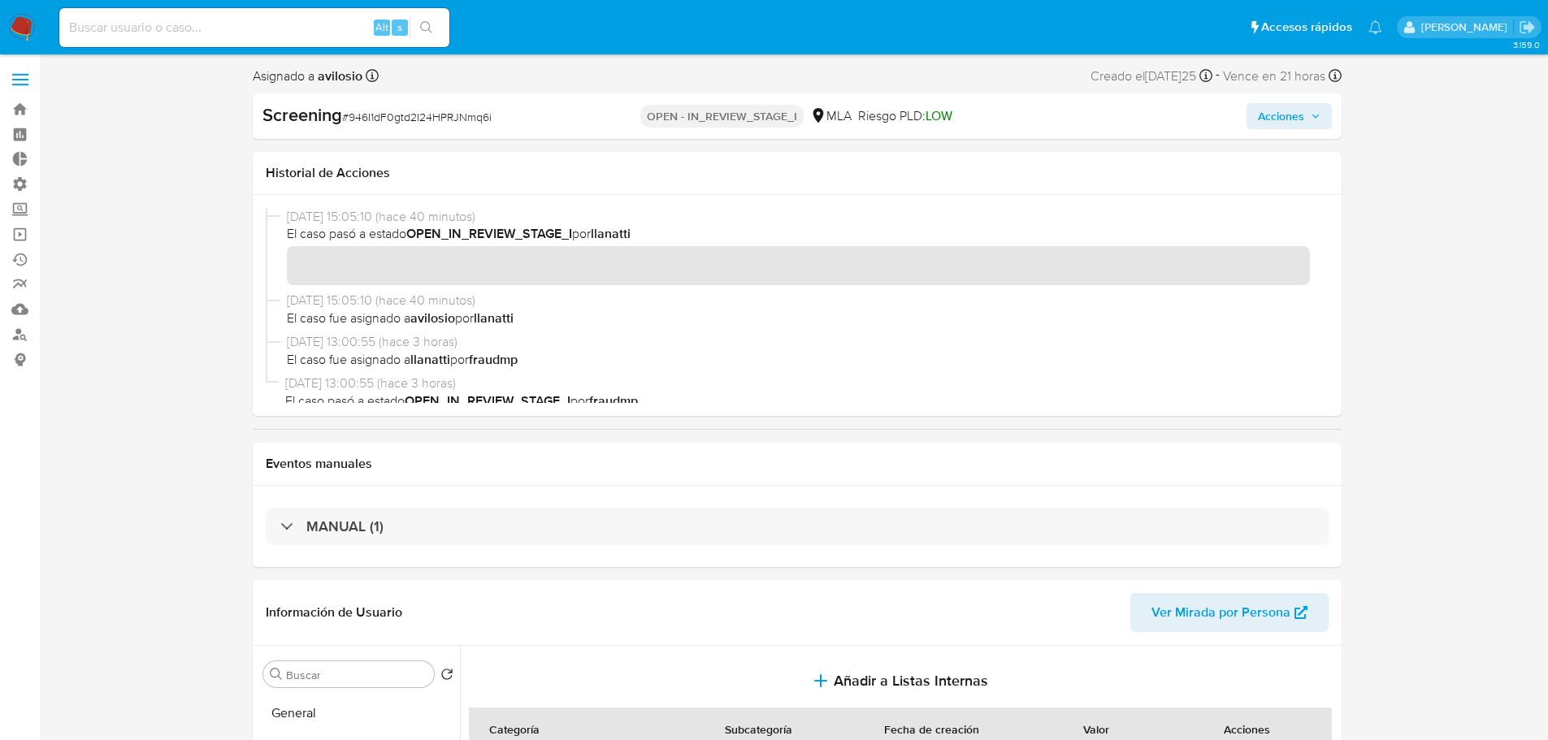
click at [1295, 125] on span "Acciones" at bounding box center [1281, 116] width 46 height 26
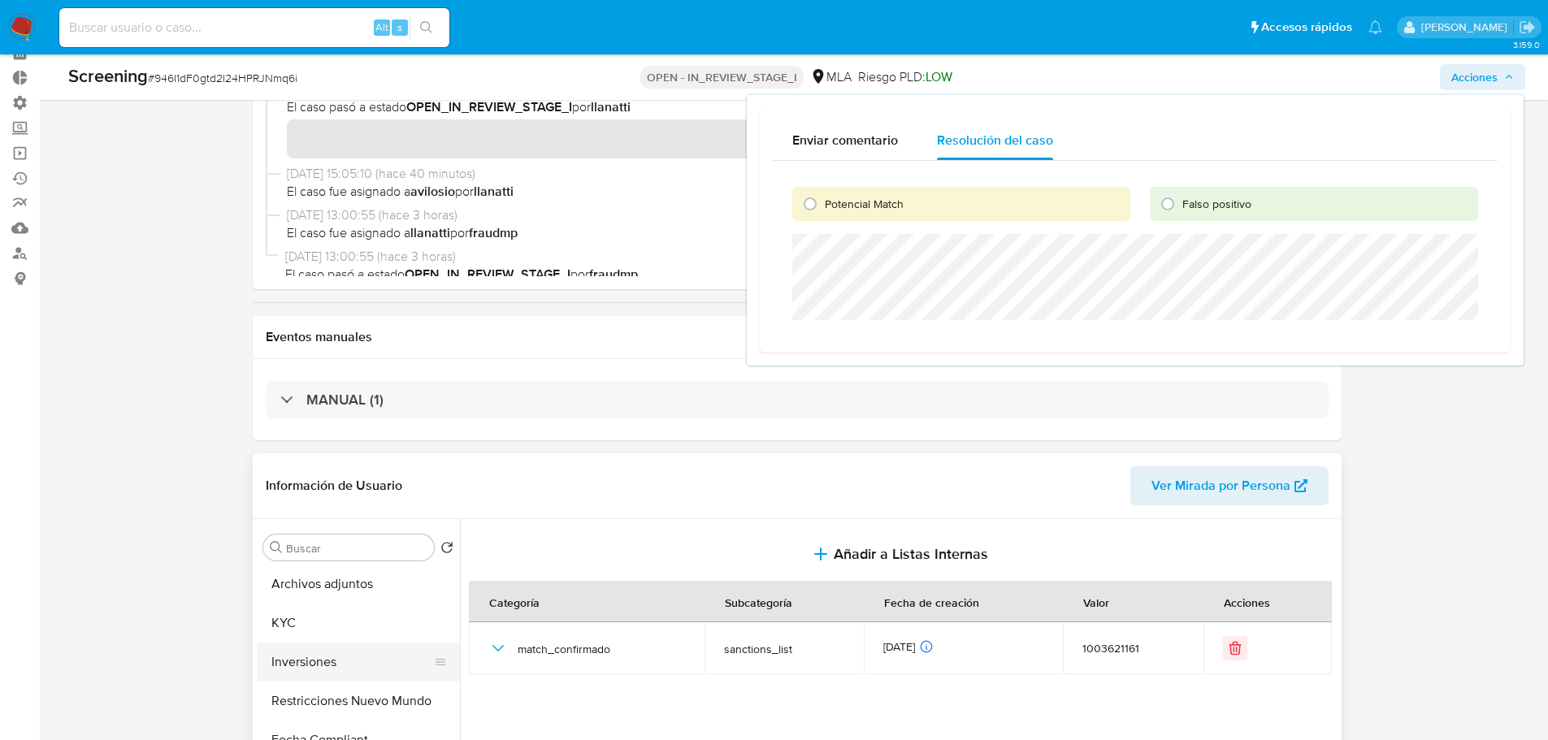
scroll to position [81, 0]
click at [324, 574] on button "KYC" at bounding box center [352, 583] width 190 height 39
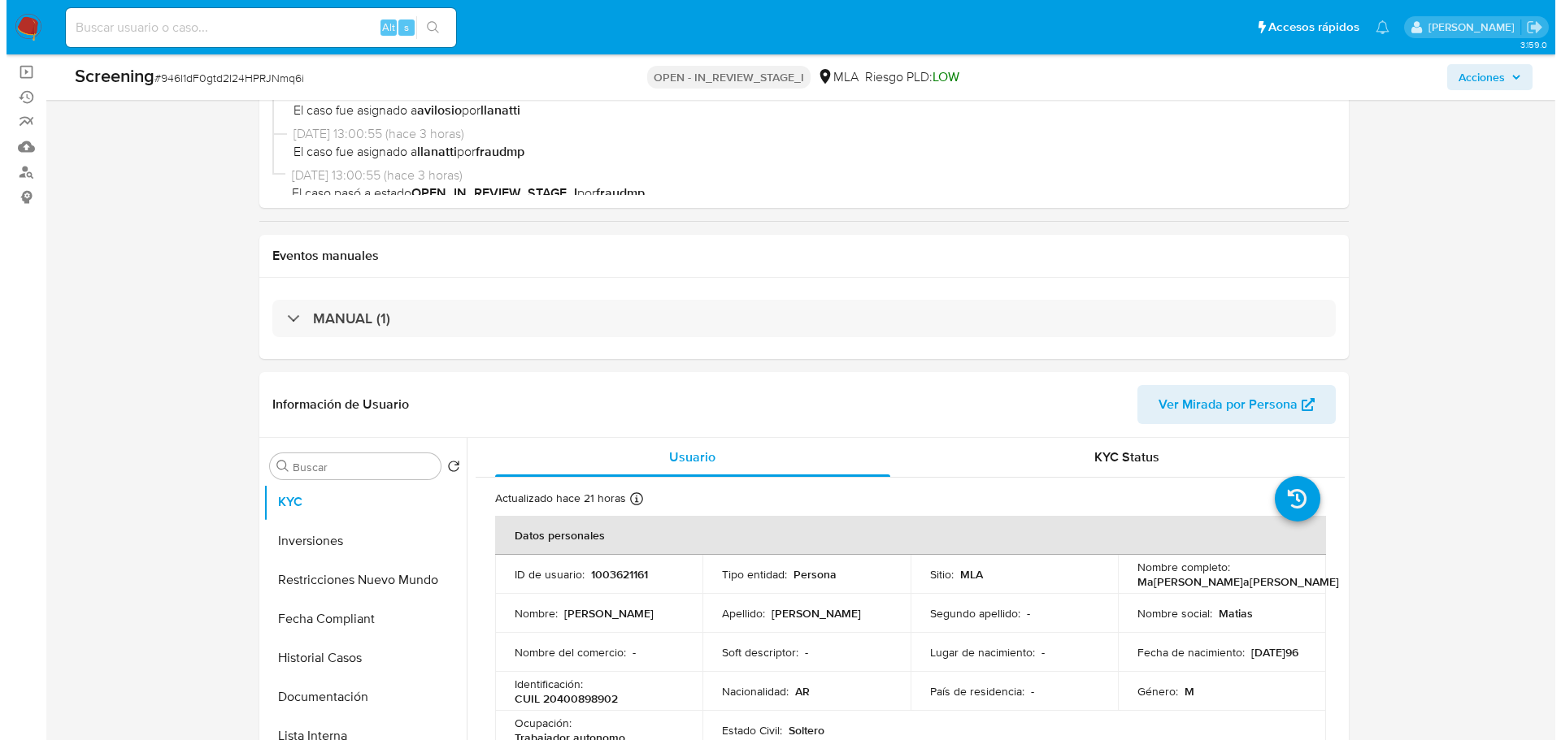
scroll to position [0, 0]
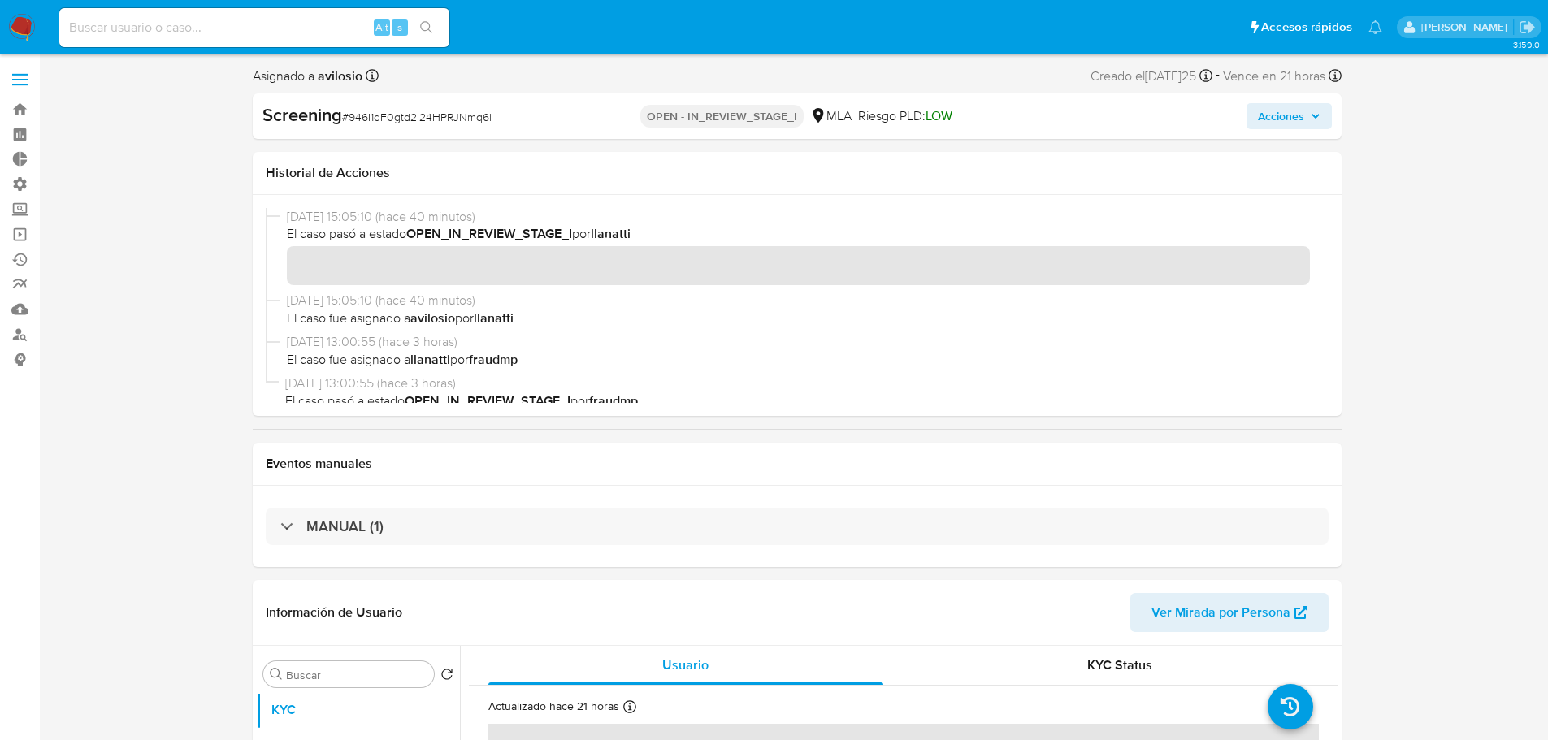
click at [1314, 122] on span "Acciones" at bounding box center [1289, 116] width 63 height 23
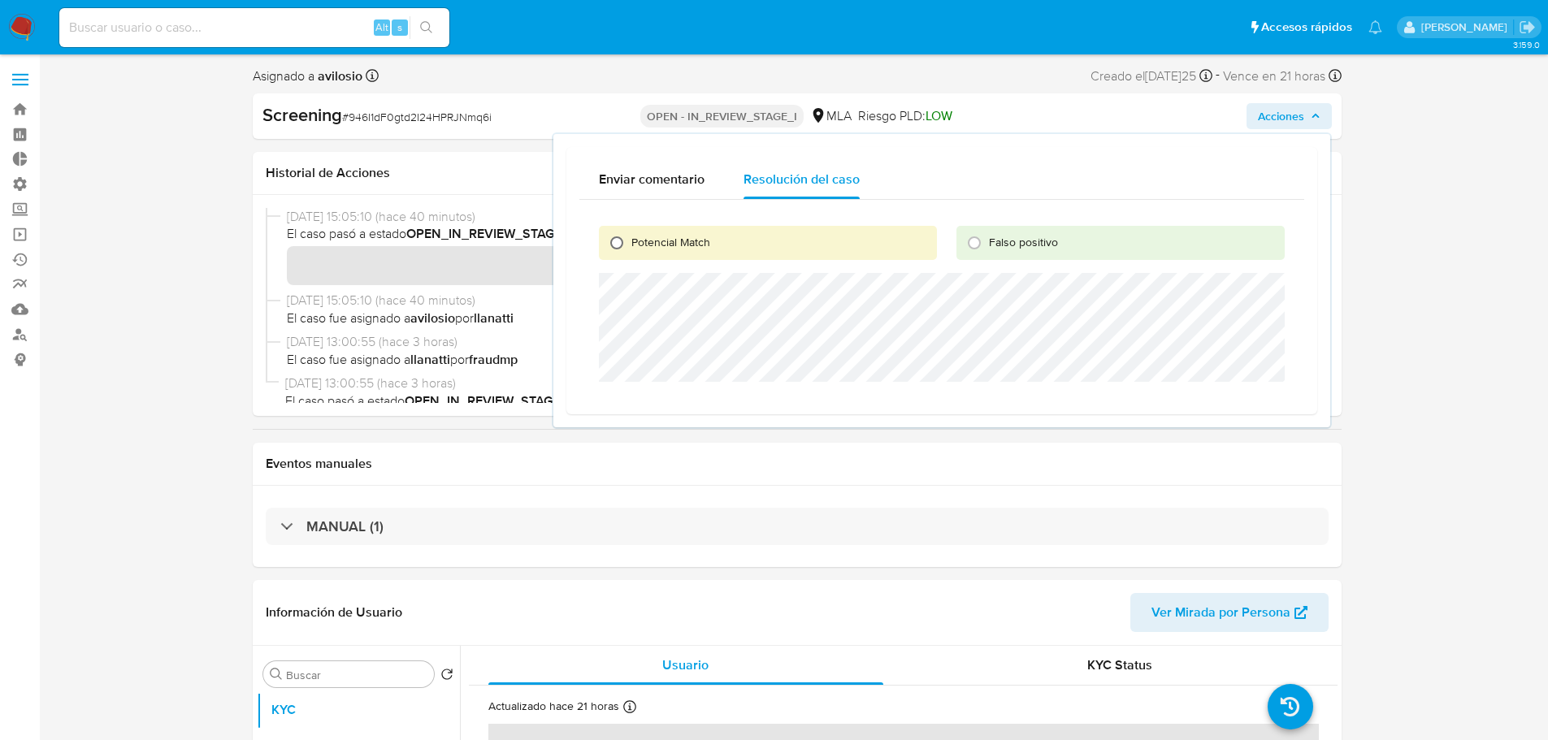
click at [619, 243] on input "Potencial Match" at bounding box center [617, 243] width 26 height 26
radio input "true"
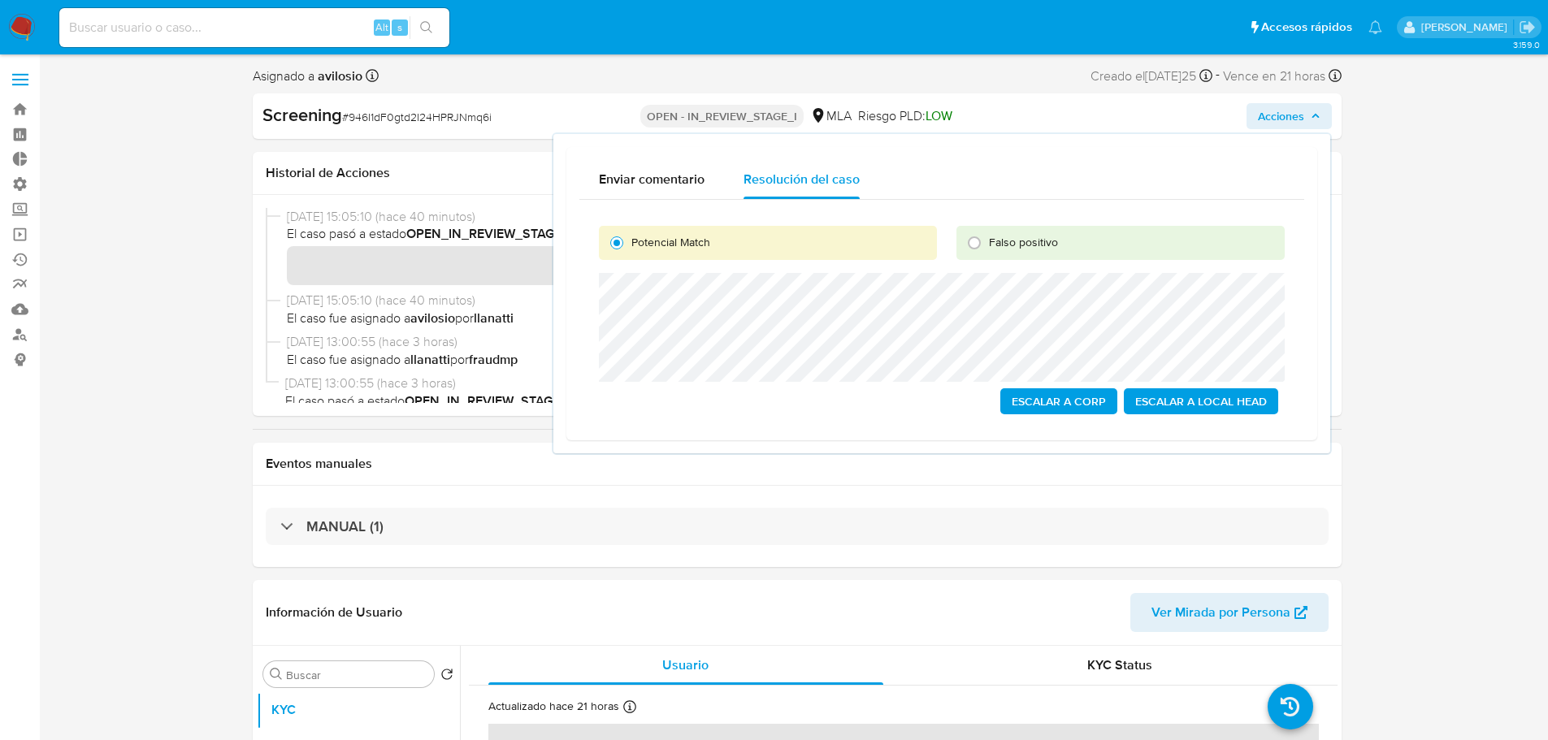
click at [1227, 402] on span "Escalar a Local Head" at bounding box center [1201, 401] width 132 height 23
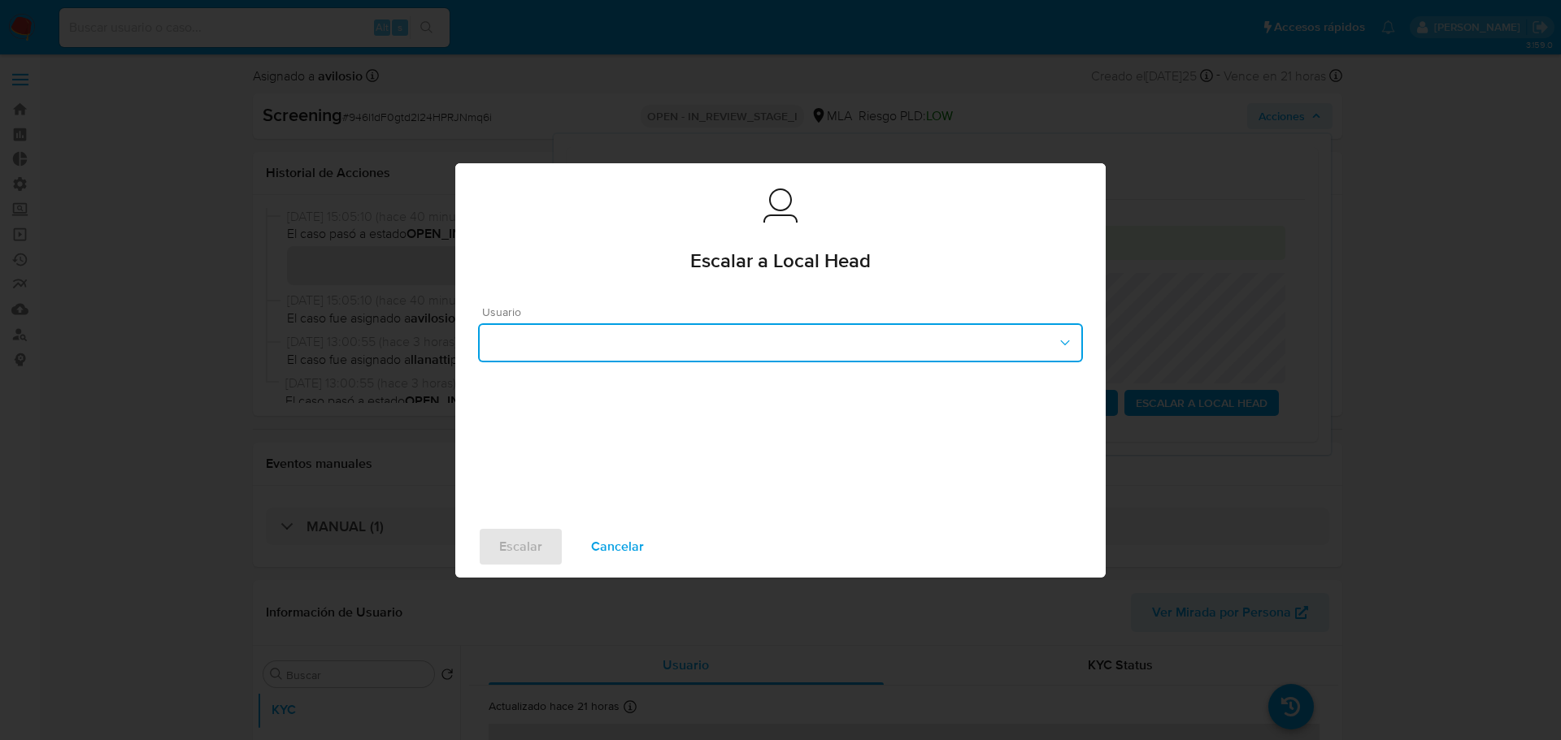
click at [1031, 332] on button "button" at bounding box center [780, 342] width 605 height 39
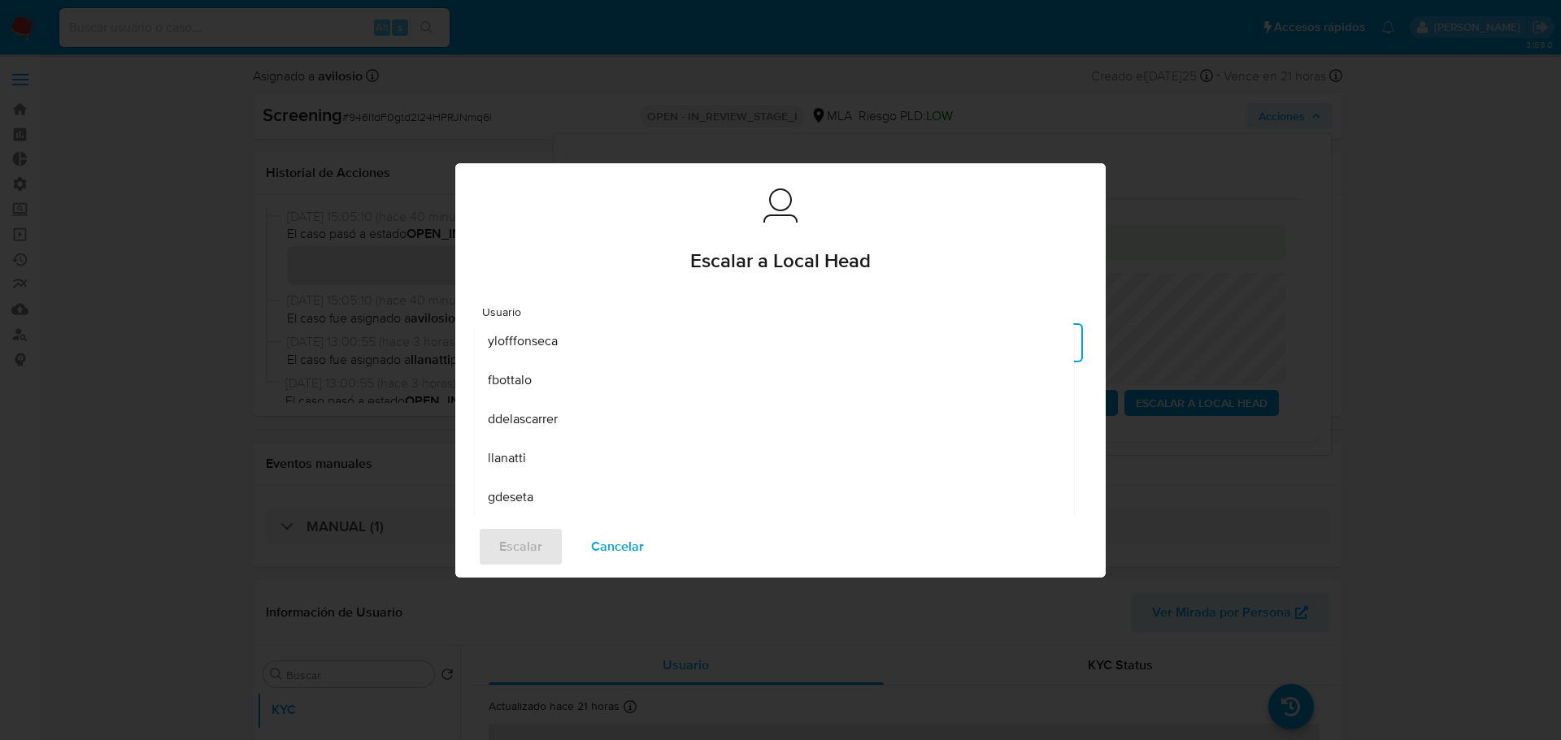
drag, startPoint x: 904, startPoint y: 461, endPoint x: 879, endPoint y: 475, distance: 29.1
click at [902, 462] on div "llanatti" at bounding box center [774, 458] width 573 height 39
click at [522, 554] on span "Escalar" at bounding box center [520, 547] width 43 height 36
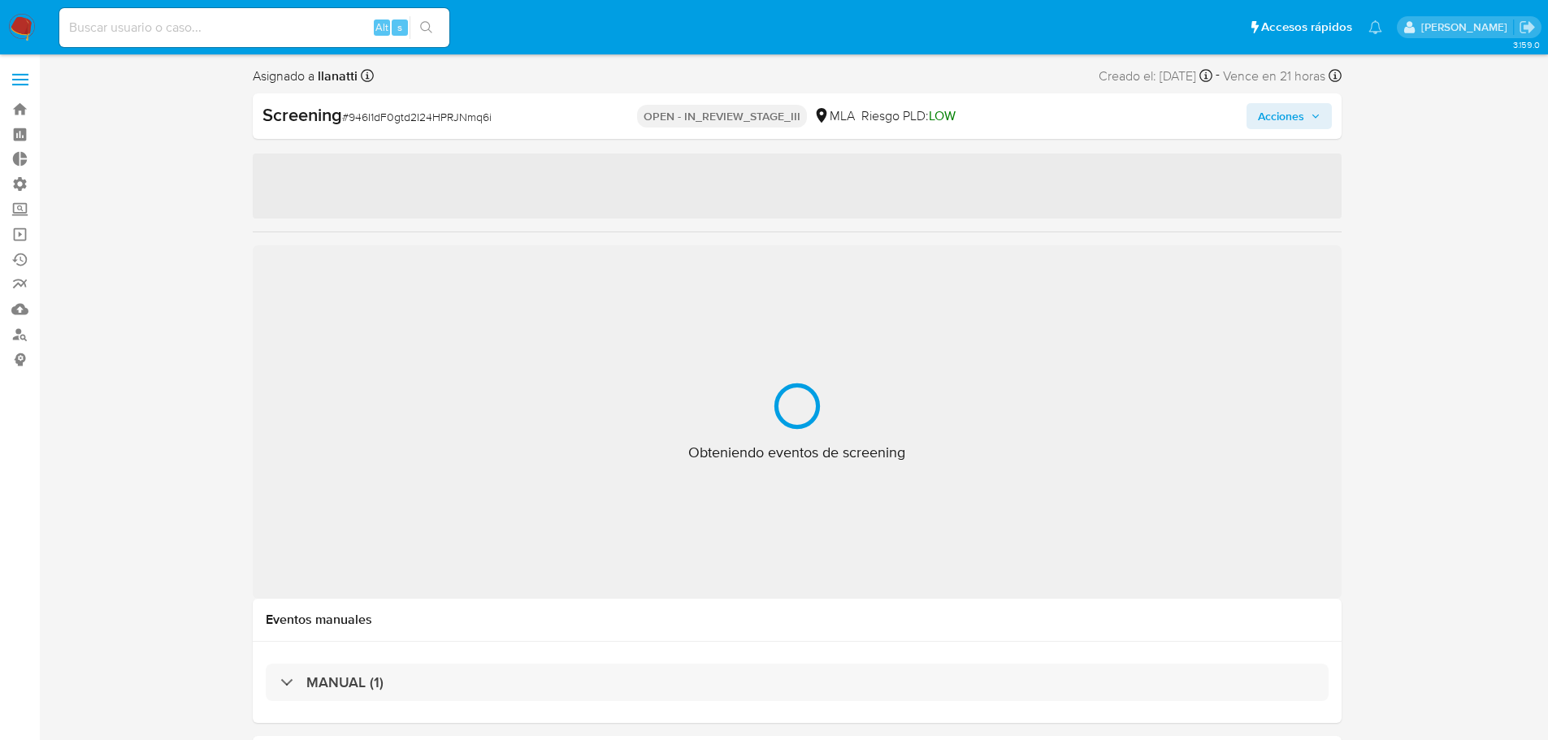
select select "10"
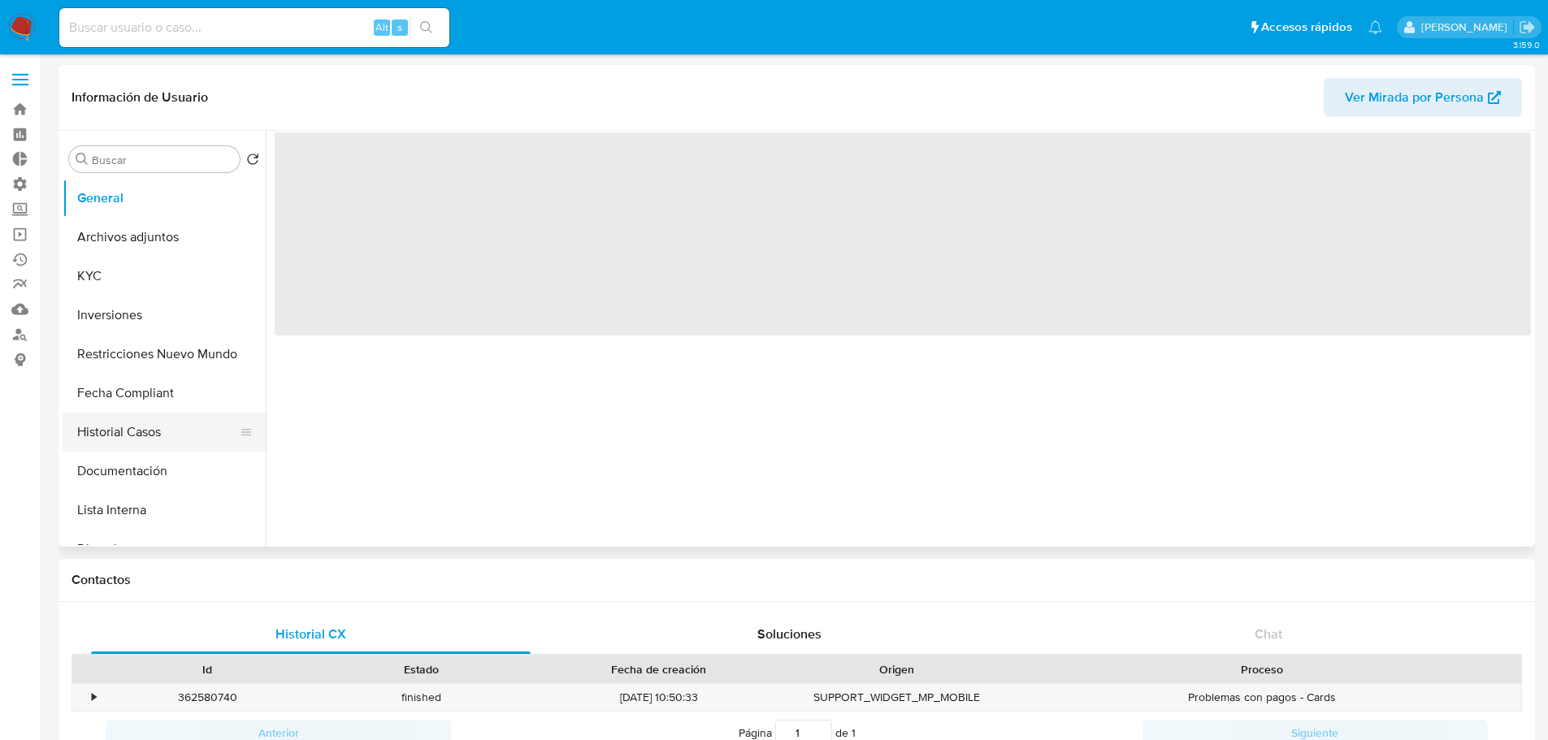
select select "10"
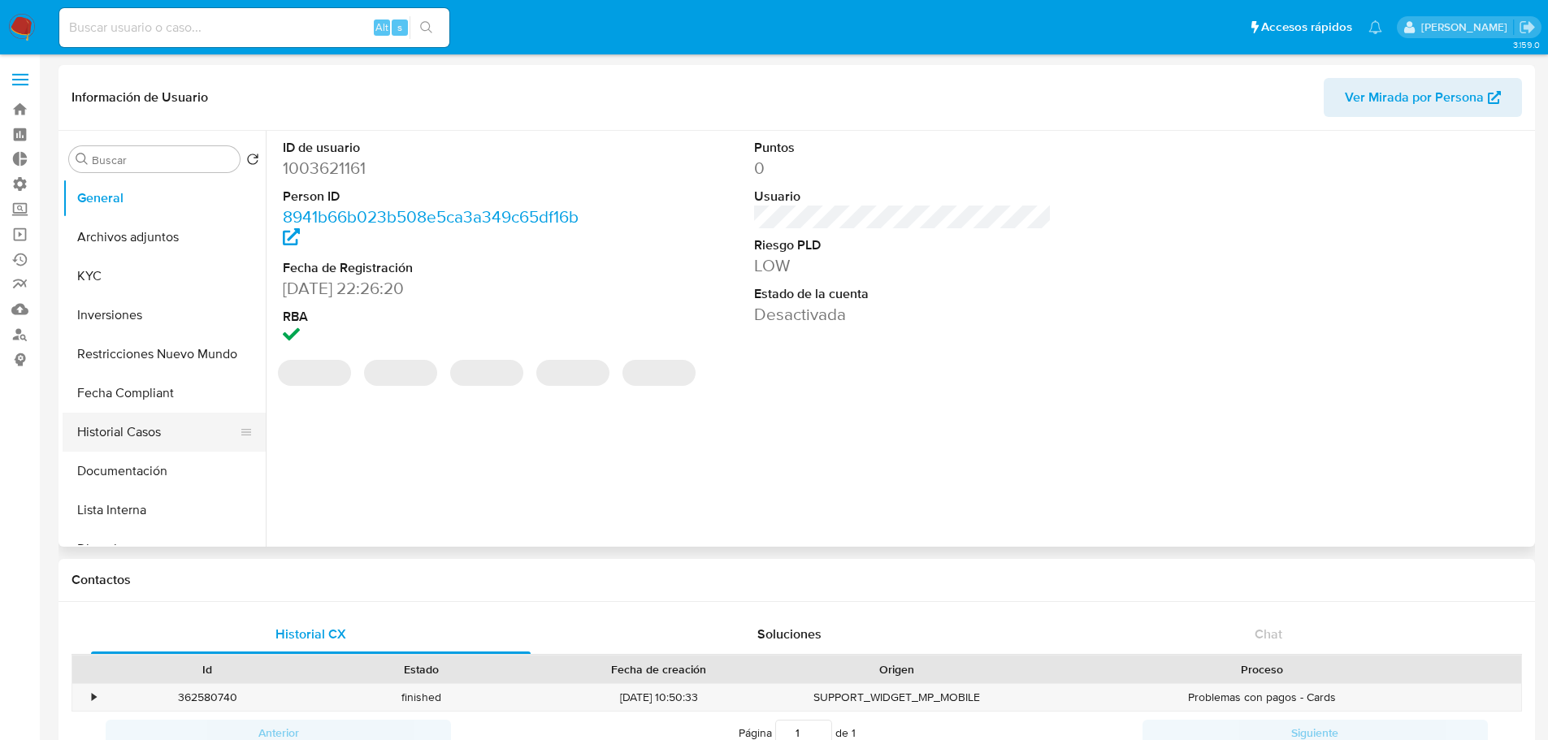
click at [115, 438] on button "Historial Casos" at bounding box center [158, 432] width 190 height 39
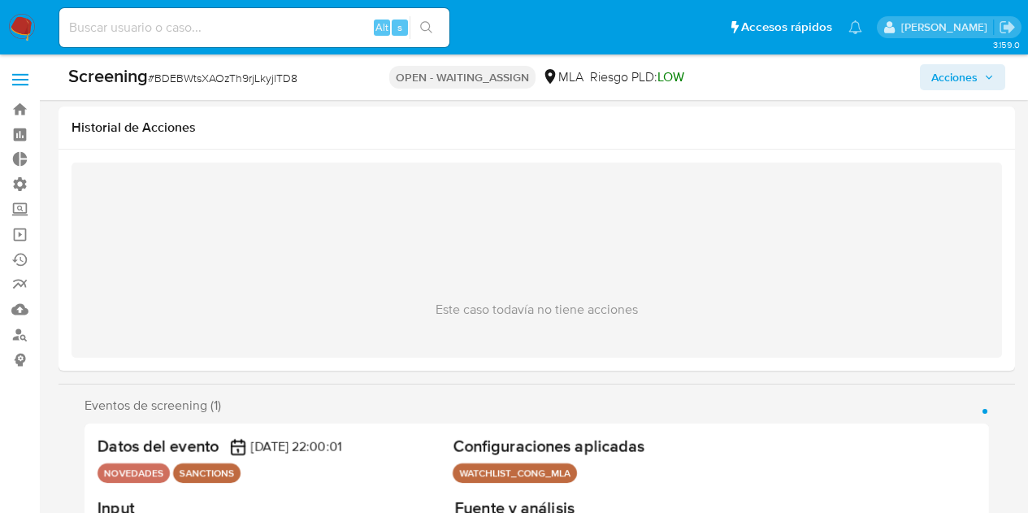
select select "10"
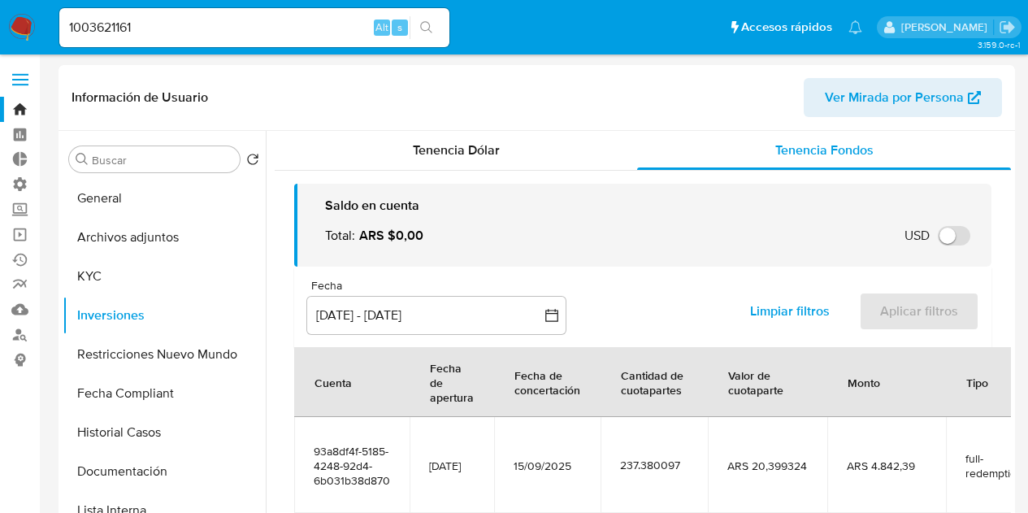
select select "10"
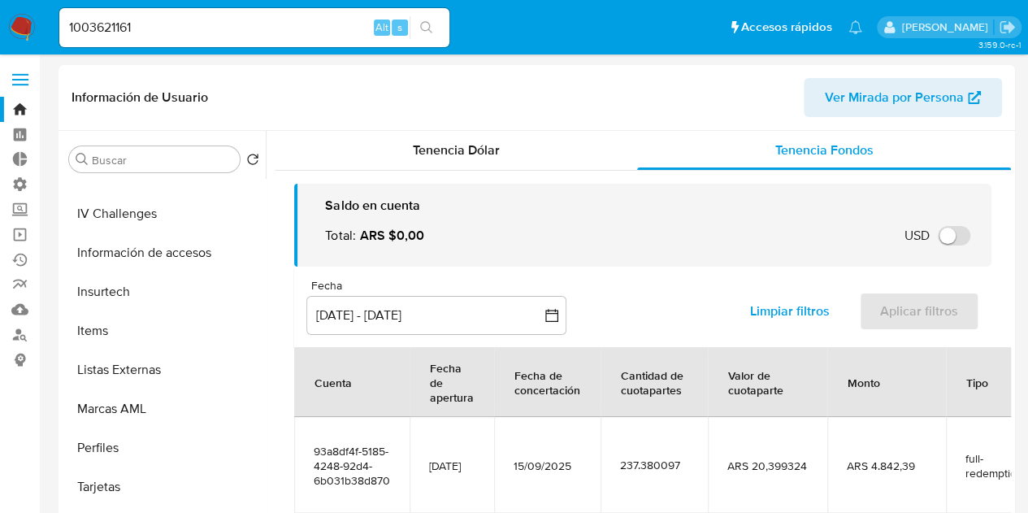
scroll to position [287, 0]
